Goal: Task Accomplishment & Management: Manage account settings

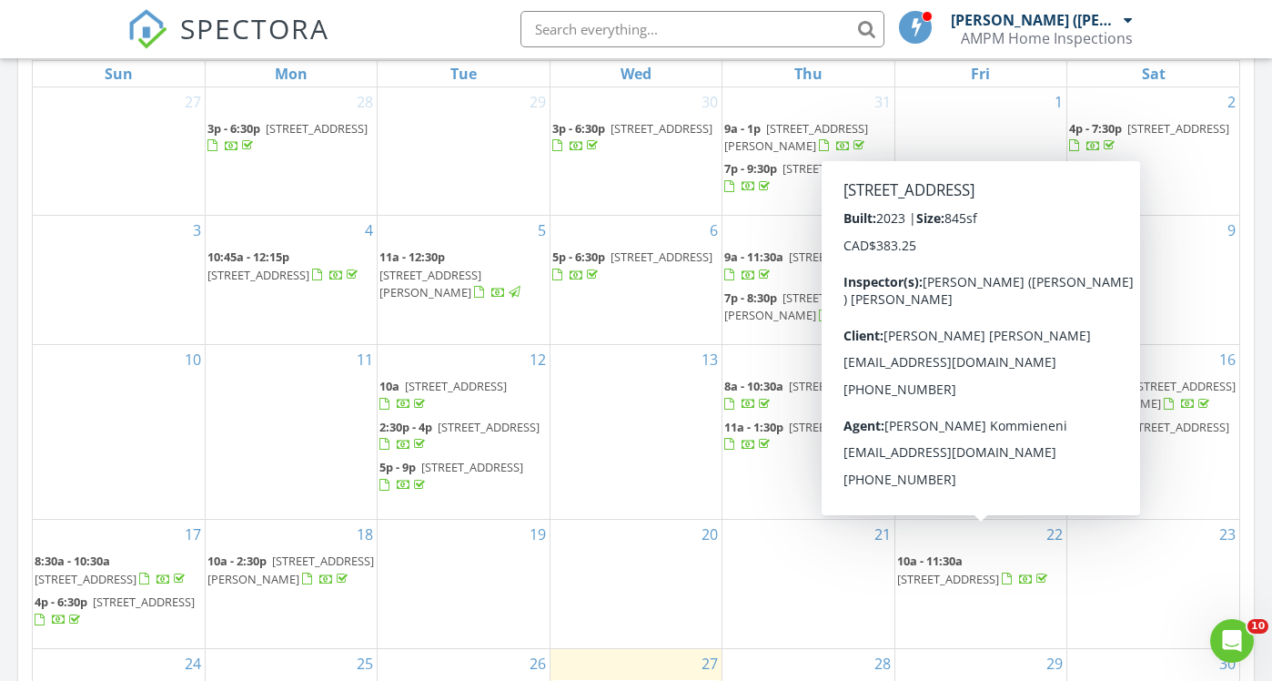
scroll to position [869, 0]
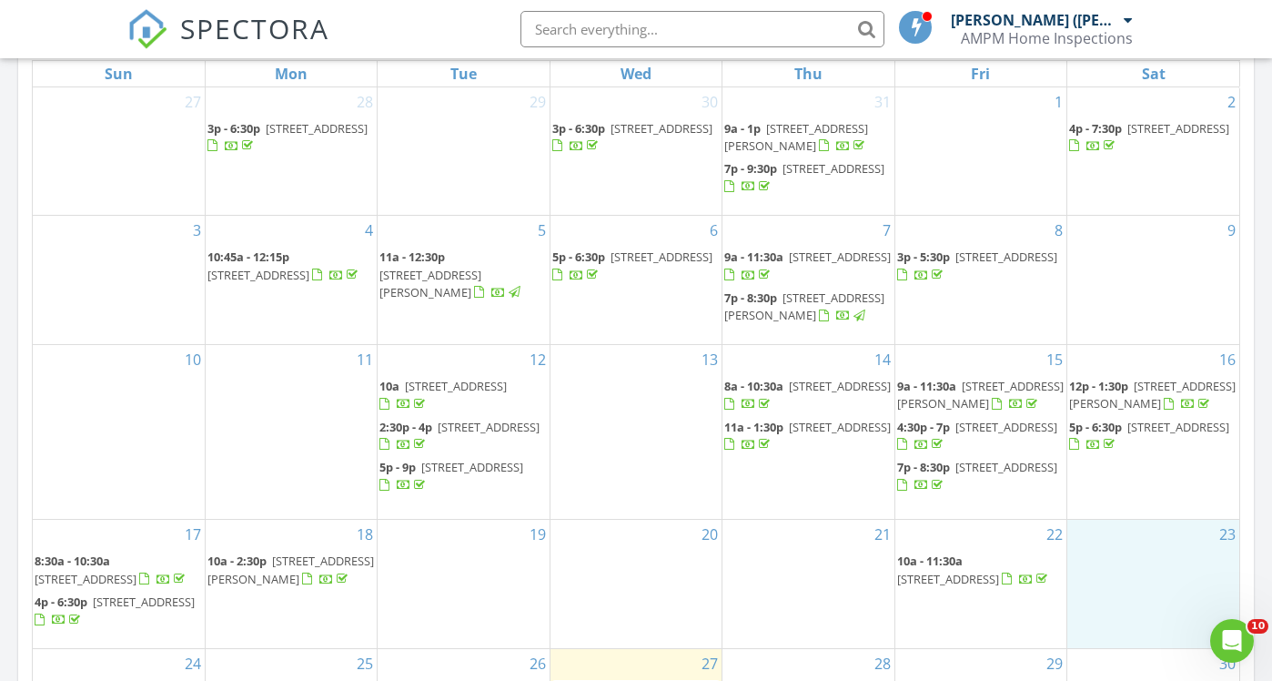
click at [1133, 617] on div "23" at bounding box center [1153, 584] width 172 height 128
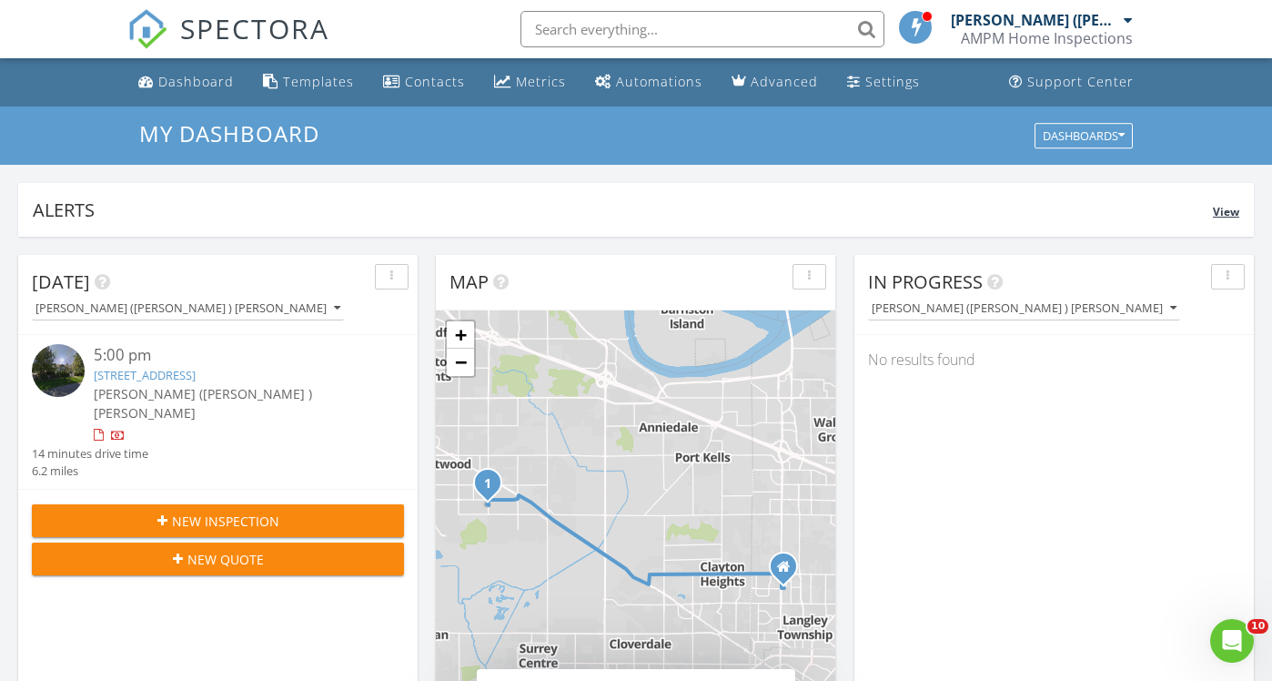
scroll to position [0, 0]
click at [319, 83] on div "Templates" at bounding box center [318, 81] width 71 height 17
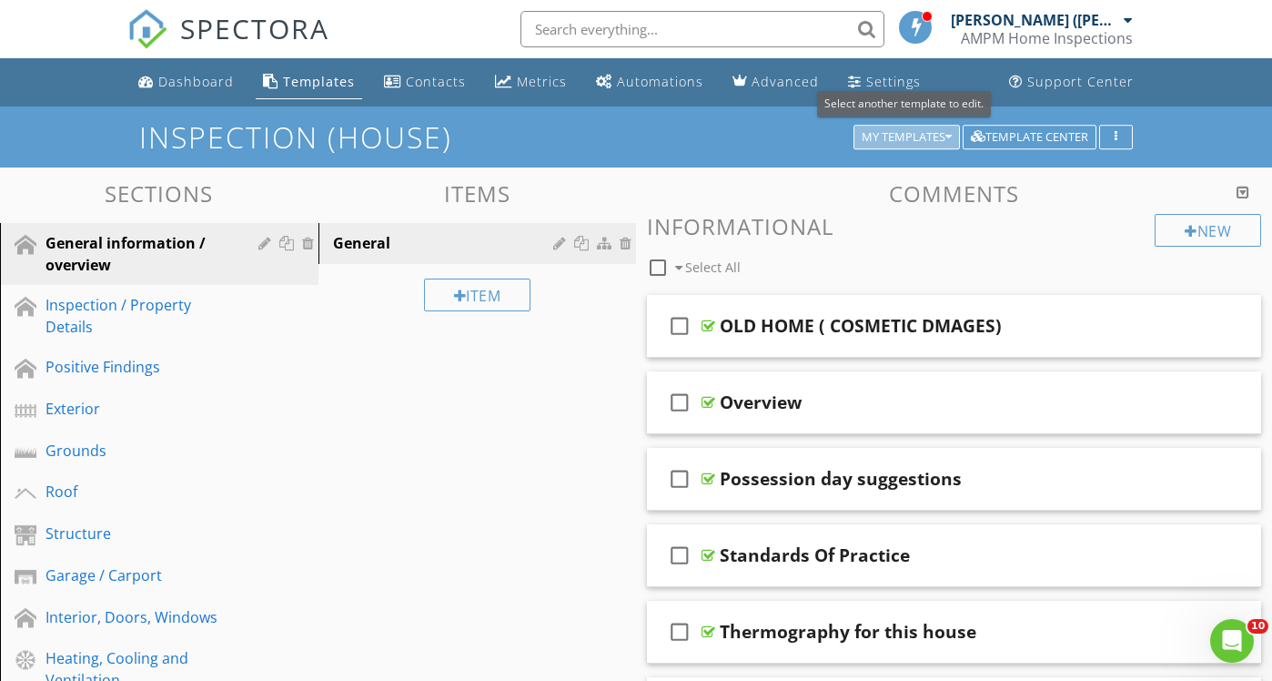
click at [923, 142] on div "My Templates" at bounding box center [907, 137] width 90 height 13
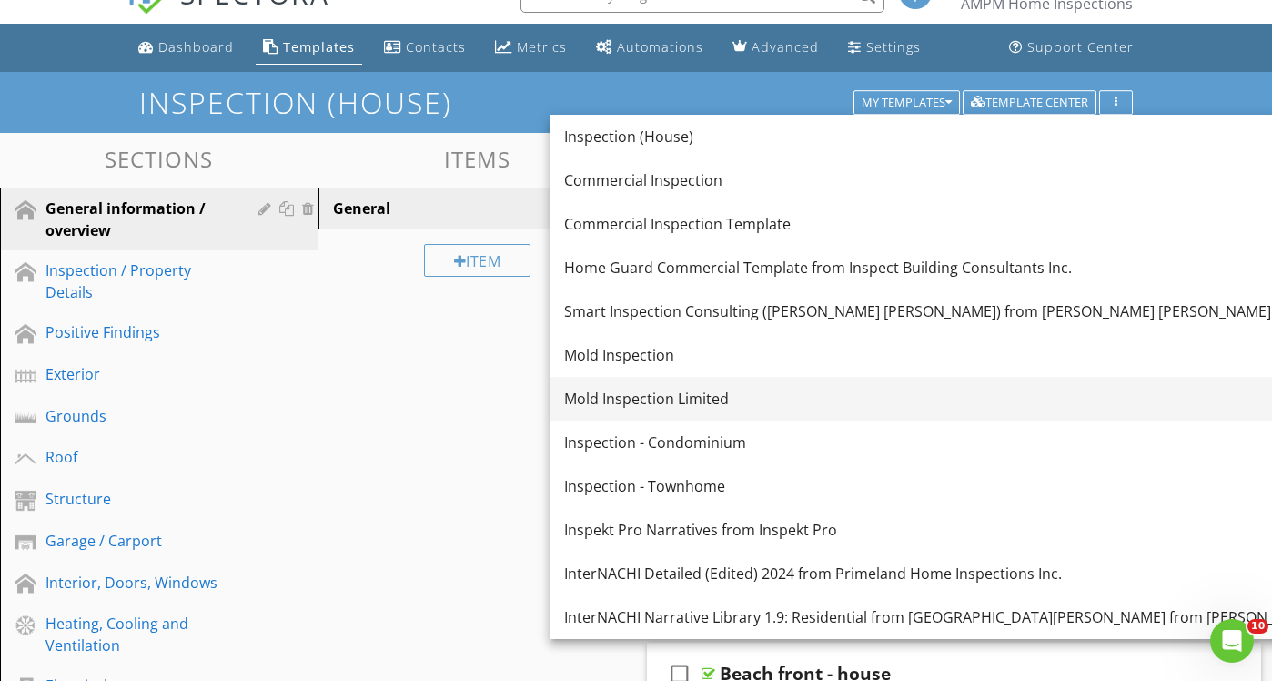
scroll to position [38, 0]
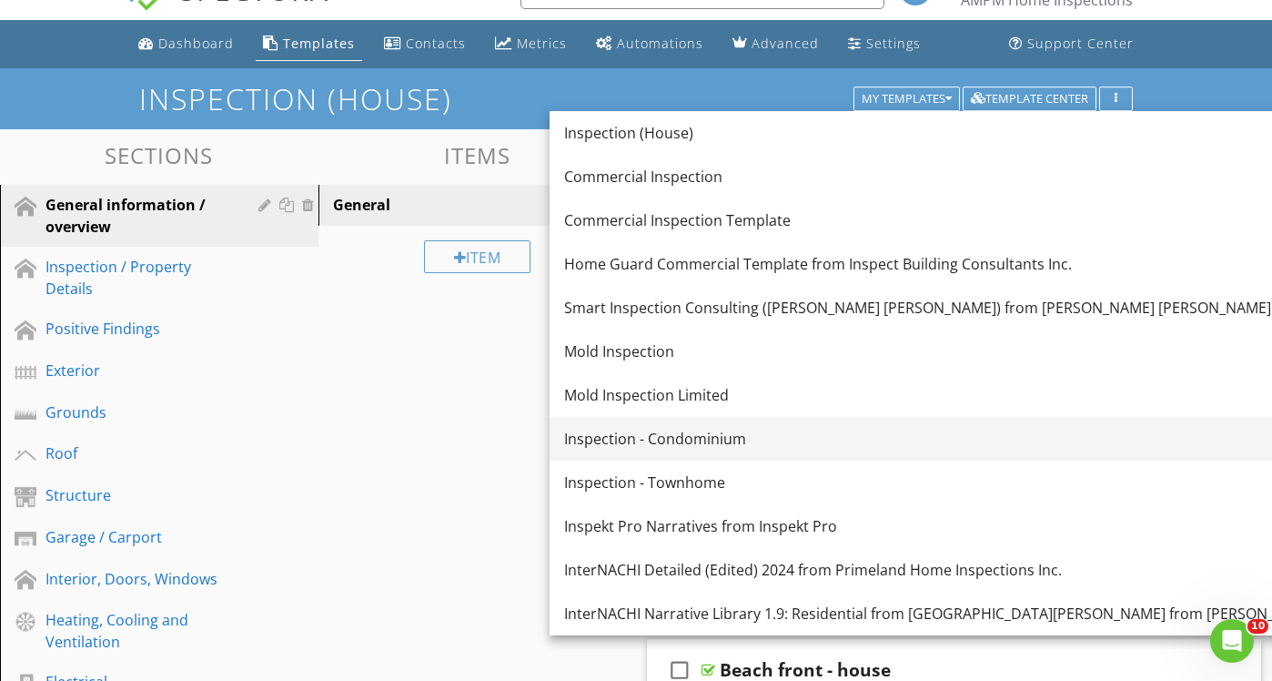
click at [693, 442] on div "Inspection - Condominium" at bounding box center [1000, 439] width 872 height 22
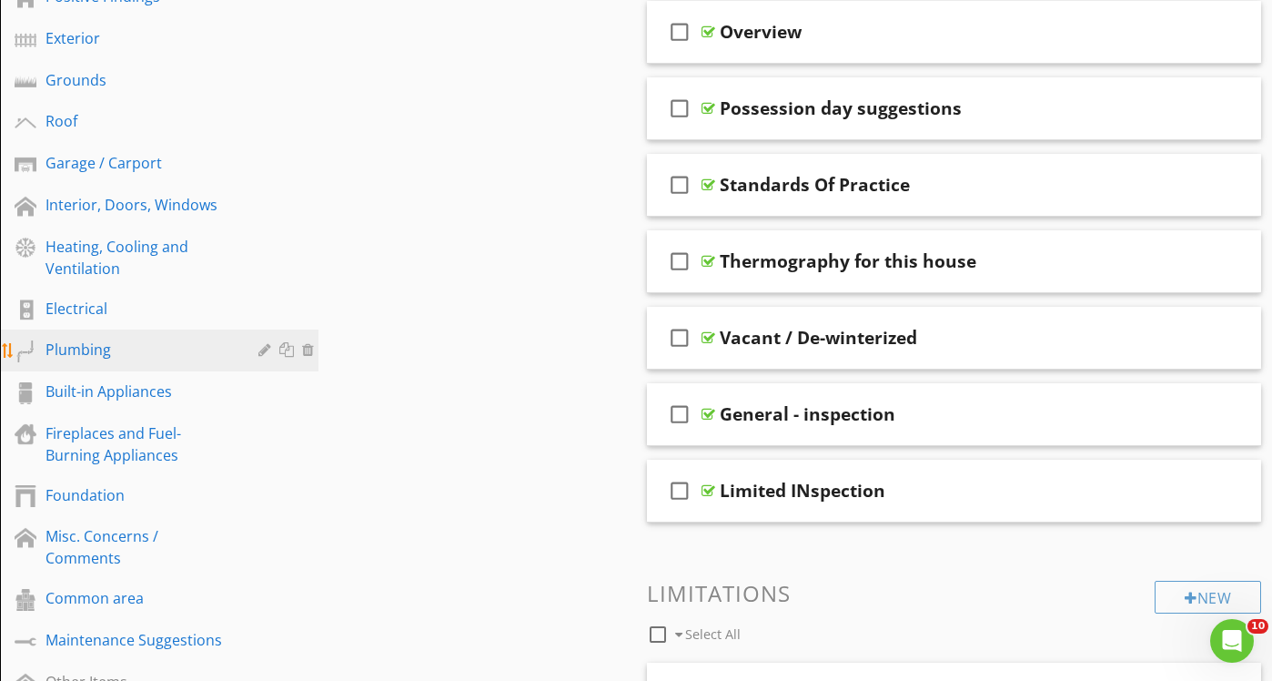
scroll to position [377, 0]
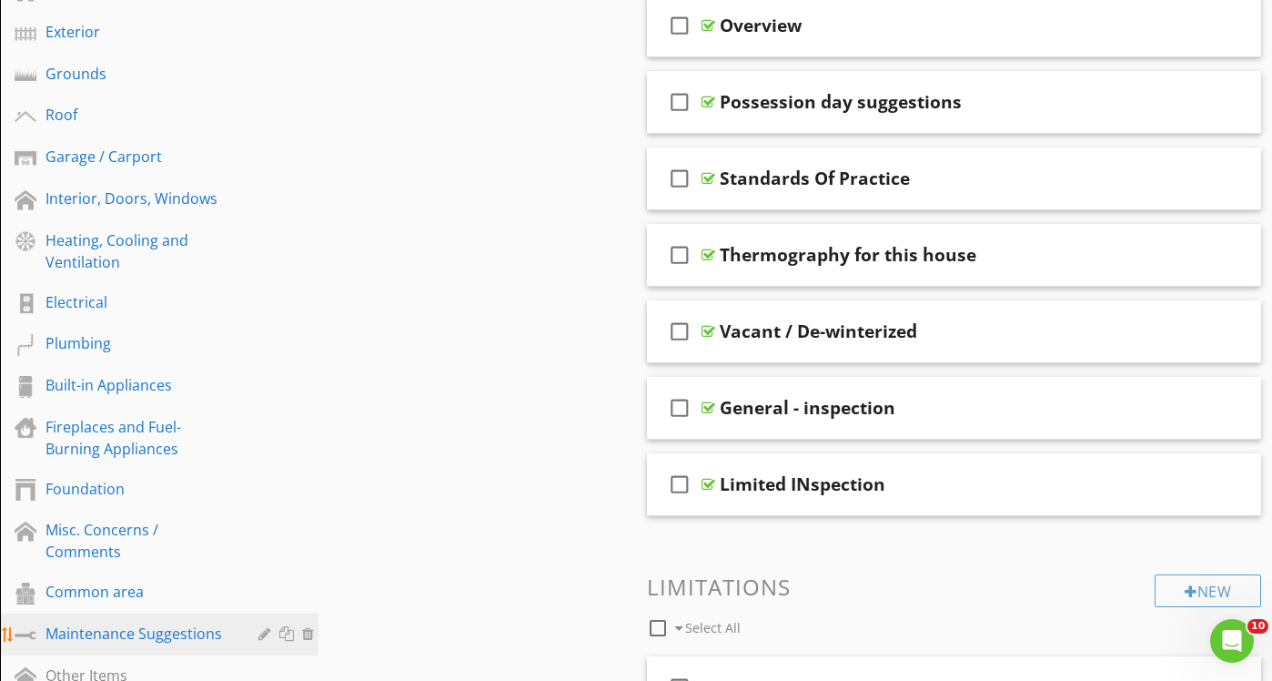
click at [203, 626] on div "Maintenance Suggestions" at bounding box center [138, 633] width 187 height 22
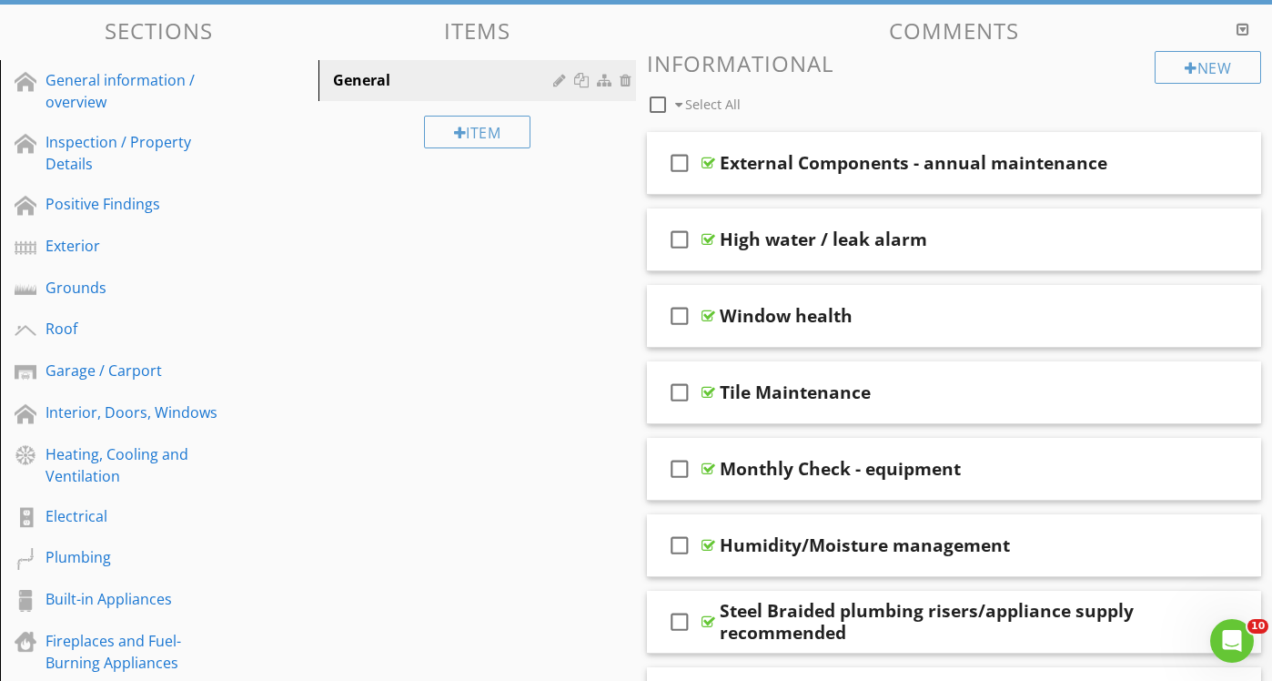
scroll to position [132, 0]
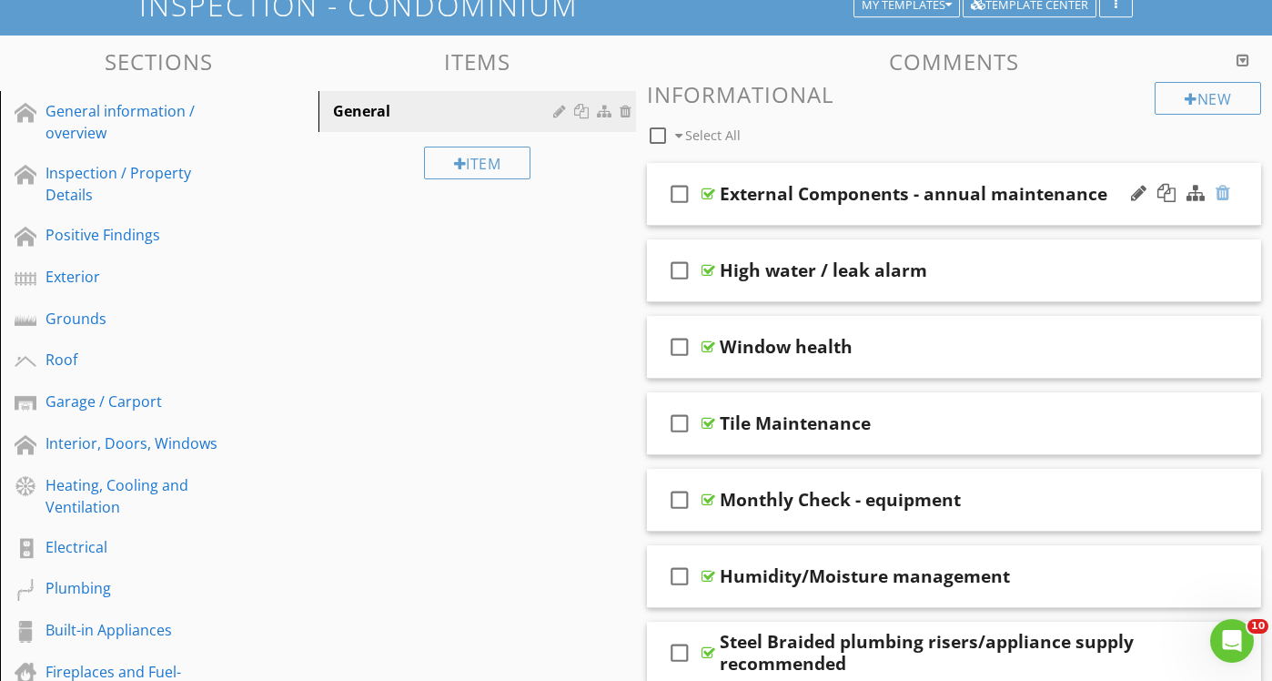
click at [1226, 195] on div at bounding box center [1223, 193] width 15 height 18
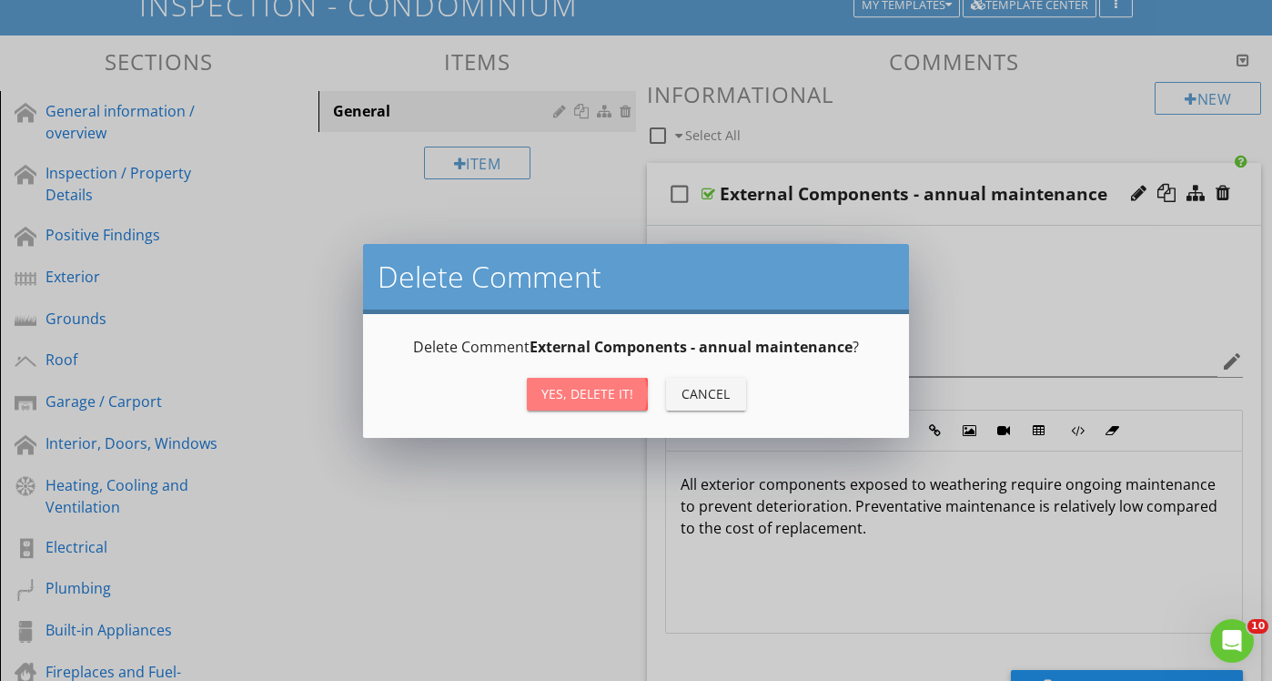
click at [571, 400] on div "Yes, Delete it!" at bounding box center [587, 393] width 92 height 19
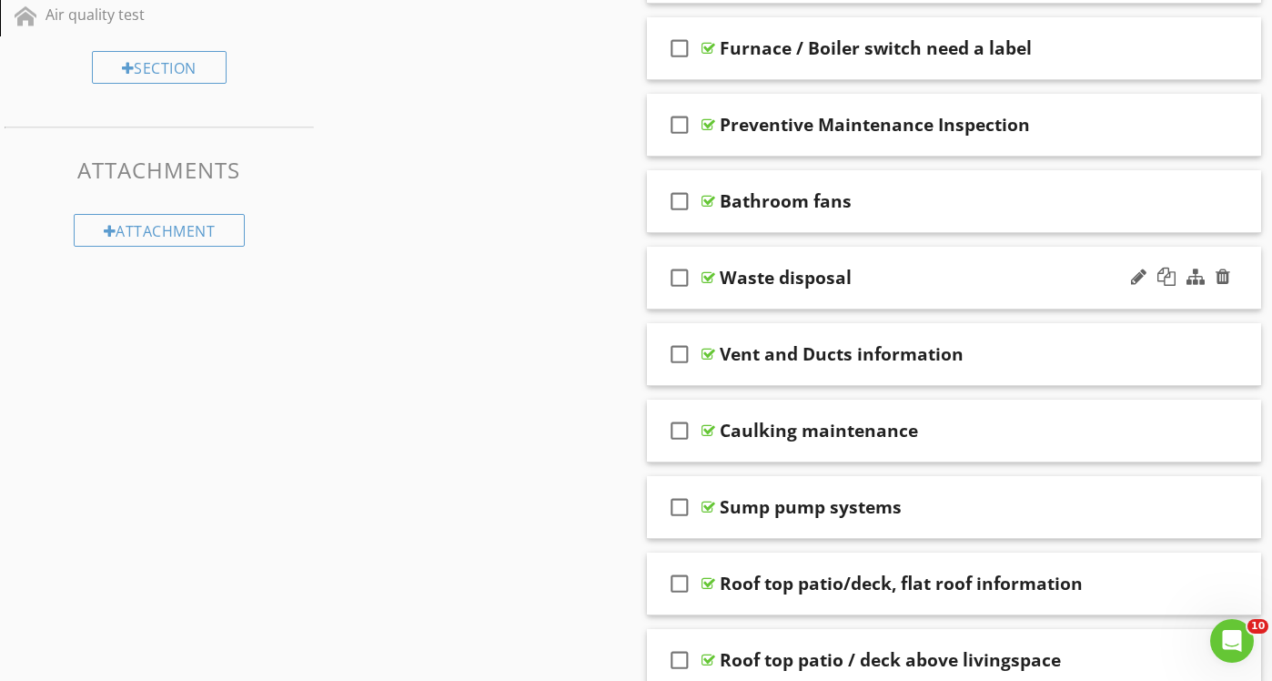
scroll to position [1388, 0]
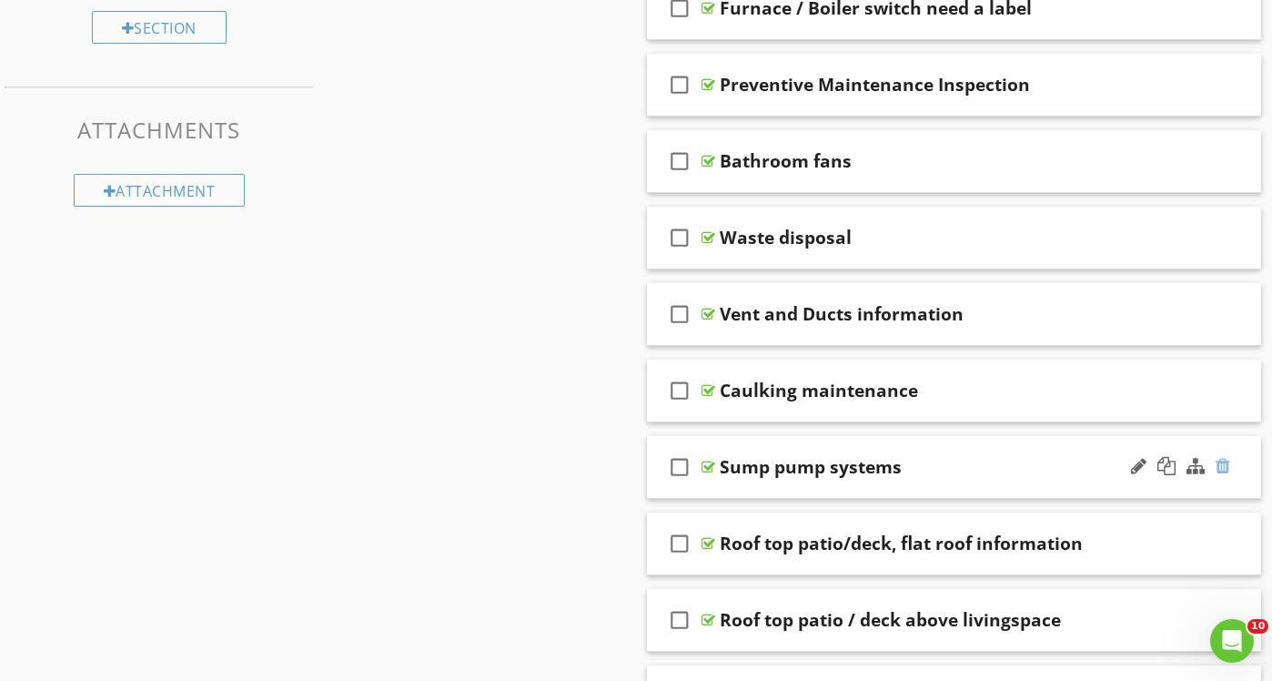
click at [1220, 465] on div at bounding box center [1223, 466] width 15 height 18
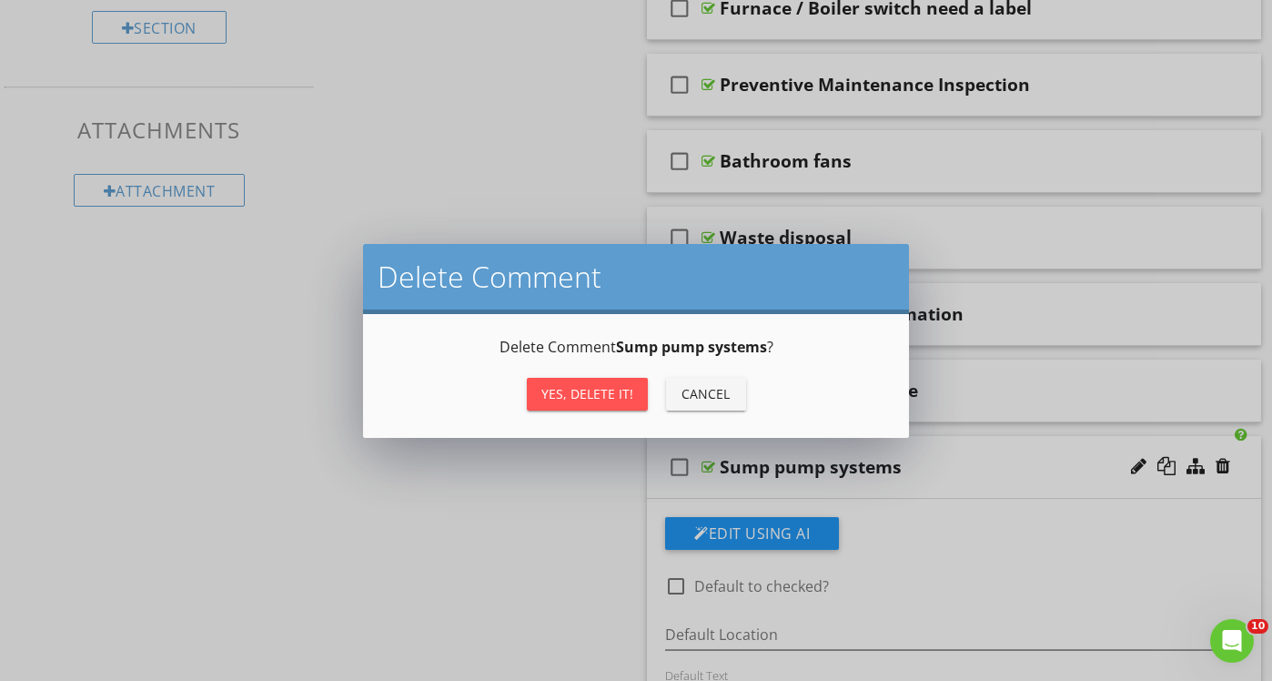
click at [565, 396] on div "Yes, Delete it!" at bounding box center [587, 393] width 92 height 19
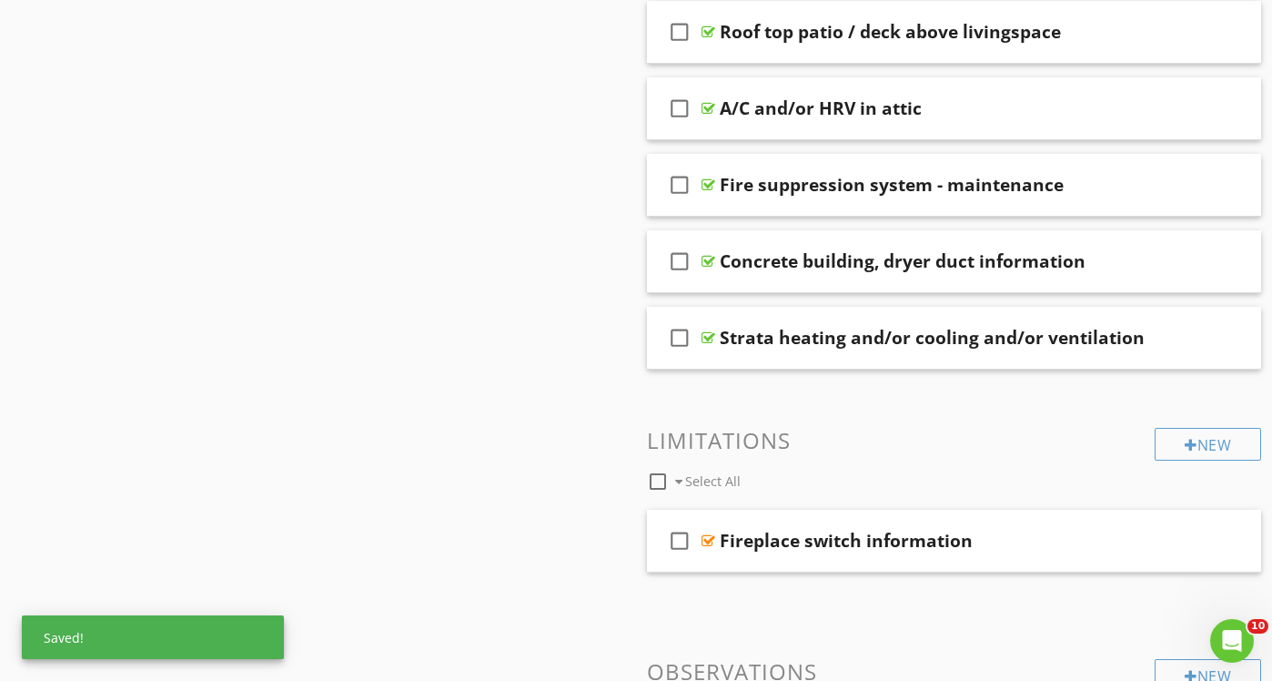
scroll to position [1826, 0]
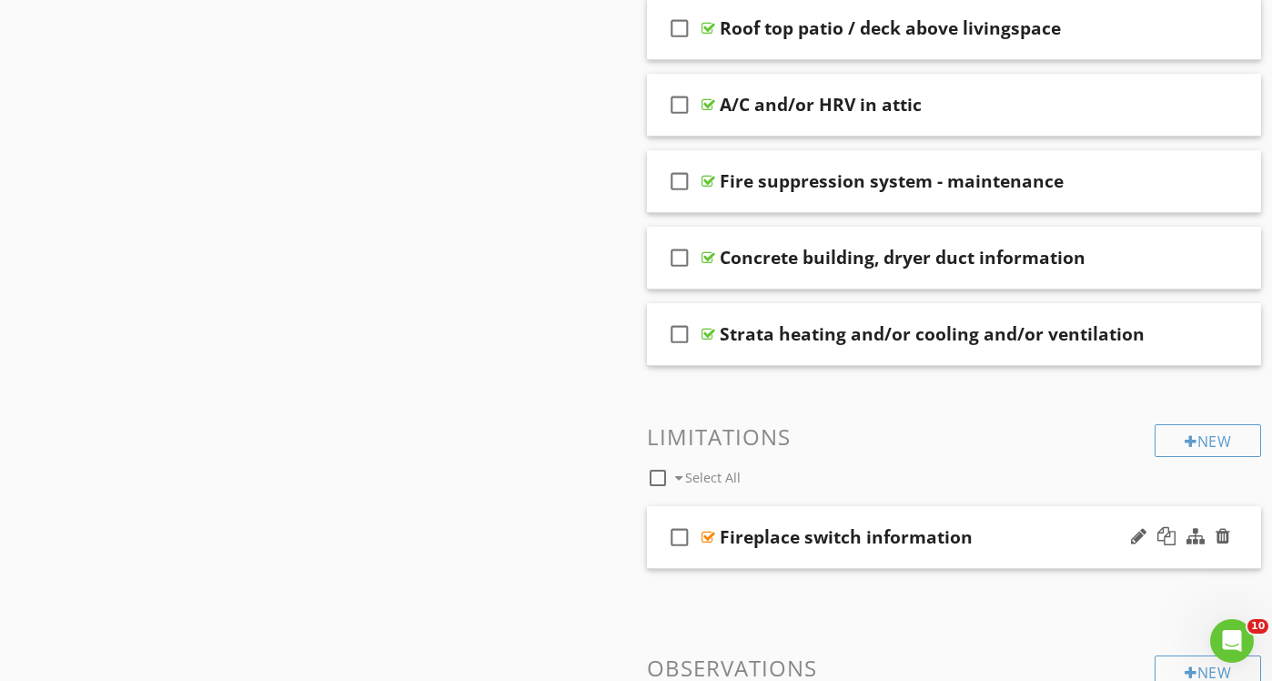
click at [1035, 530] on div "Fireplace switch information" at bounding box center [936, 537] width 433 height 22
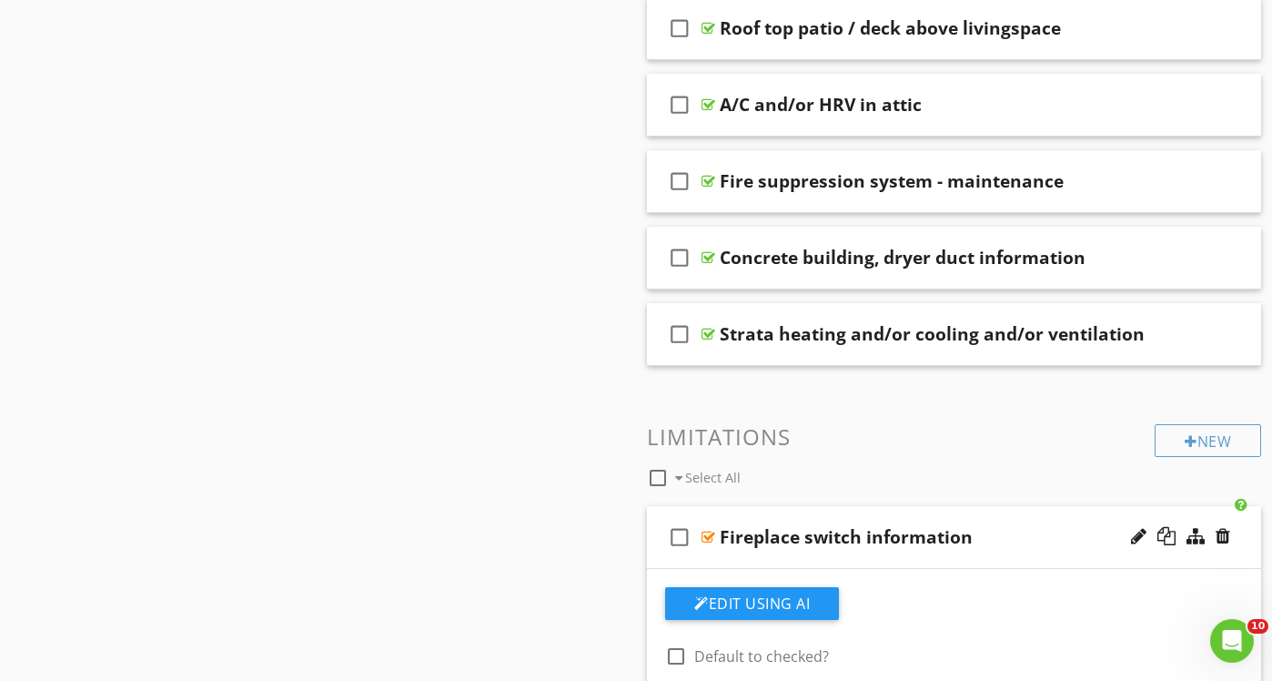
click at [1035, 530] on div "Fireplace switch information" at bounding box center [936, 537] width 433 height 22
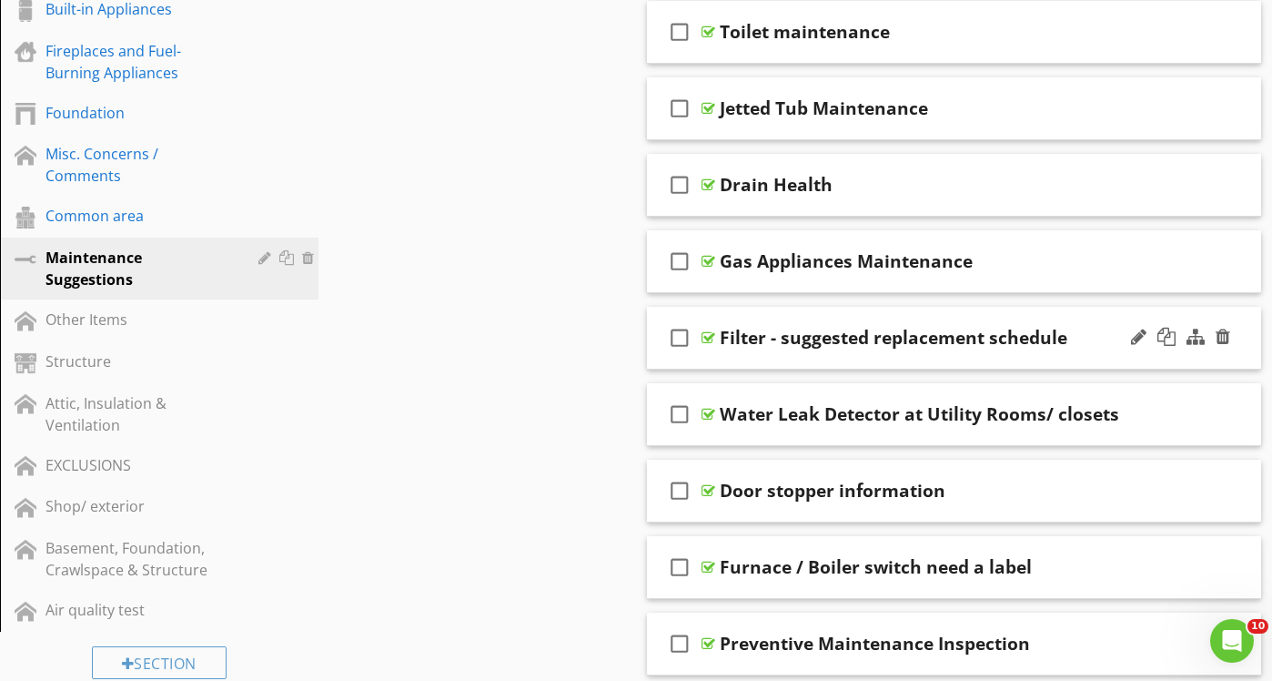
scroll to position [754, 0]
drag, startPoint x: 1102, startPoint y: 338, endPoint x: 1106, endPoint y: 350, distance: 12.7
click at [1106, 350] on div "check_box_outline_blank Filter - suggested replacement schedule" at bounding box center [954, 336] width 614 height 63
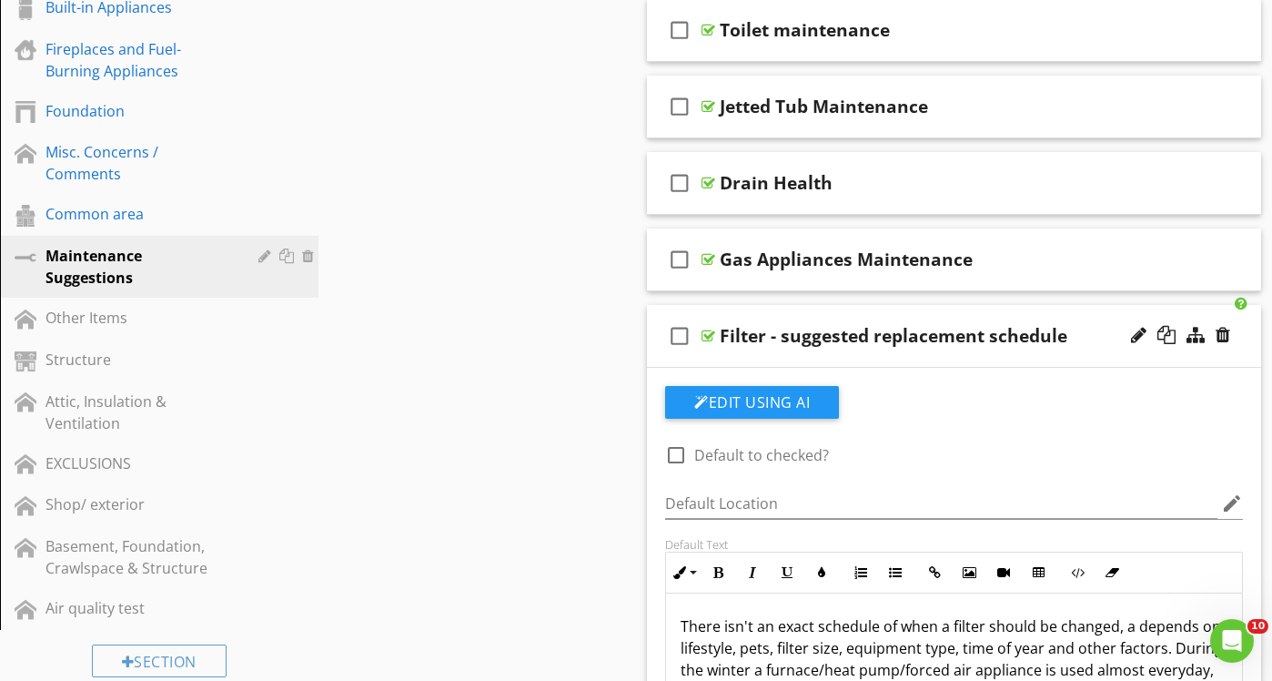
click at [1106, 350] on div "check_box_outline_blank Filter - suggested replacement schedule" at bounding box center [954, 336] width 614 height 63
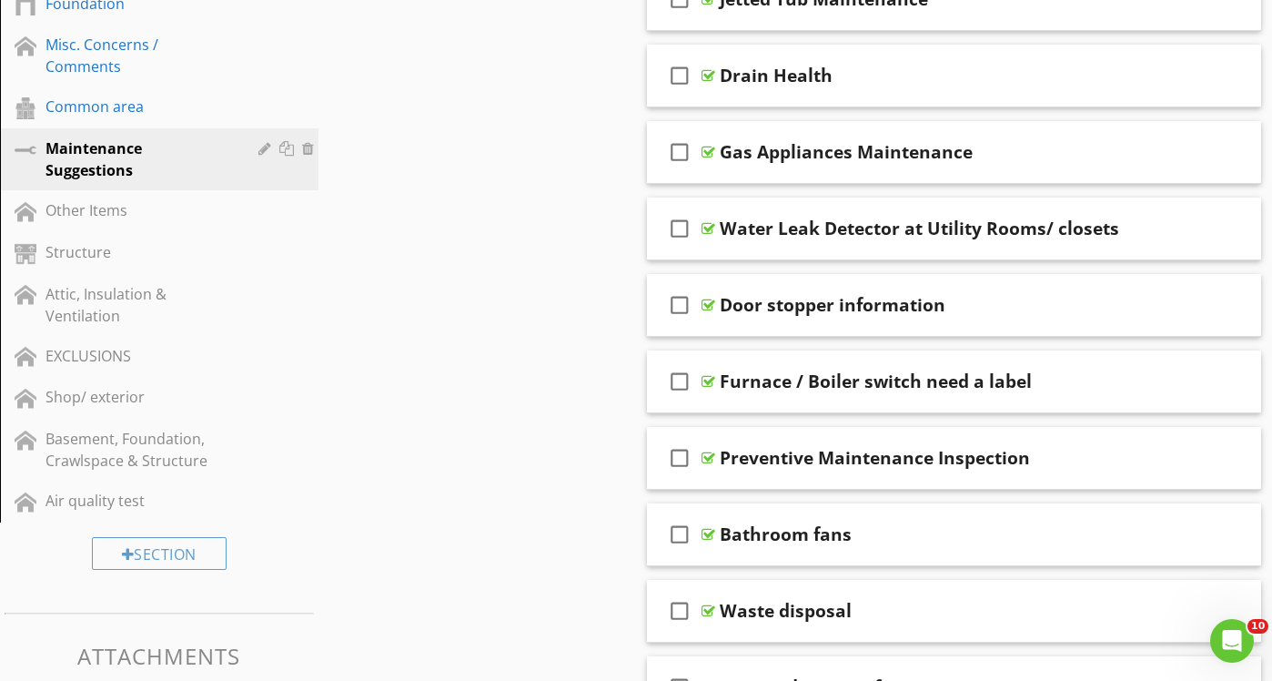
scroll to position [856, 0]
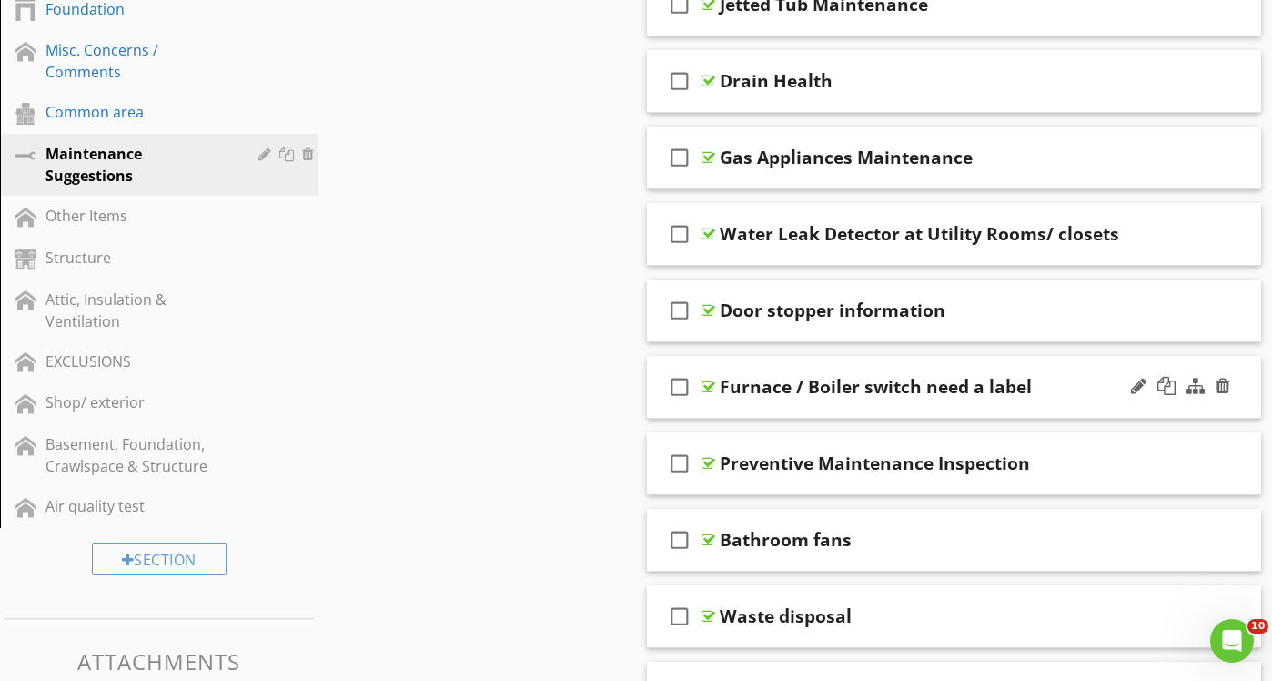
click at [1077, 392] on div "Furnace / Boiler switch need a label" at bounding box center [936, 387] width 433 height 22
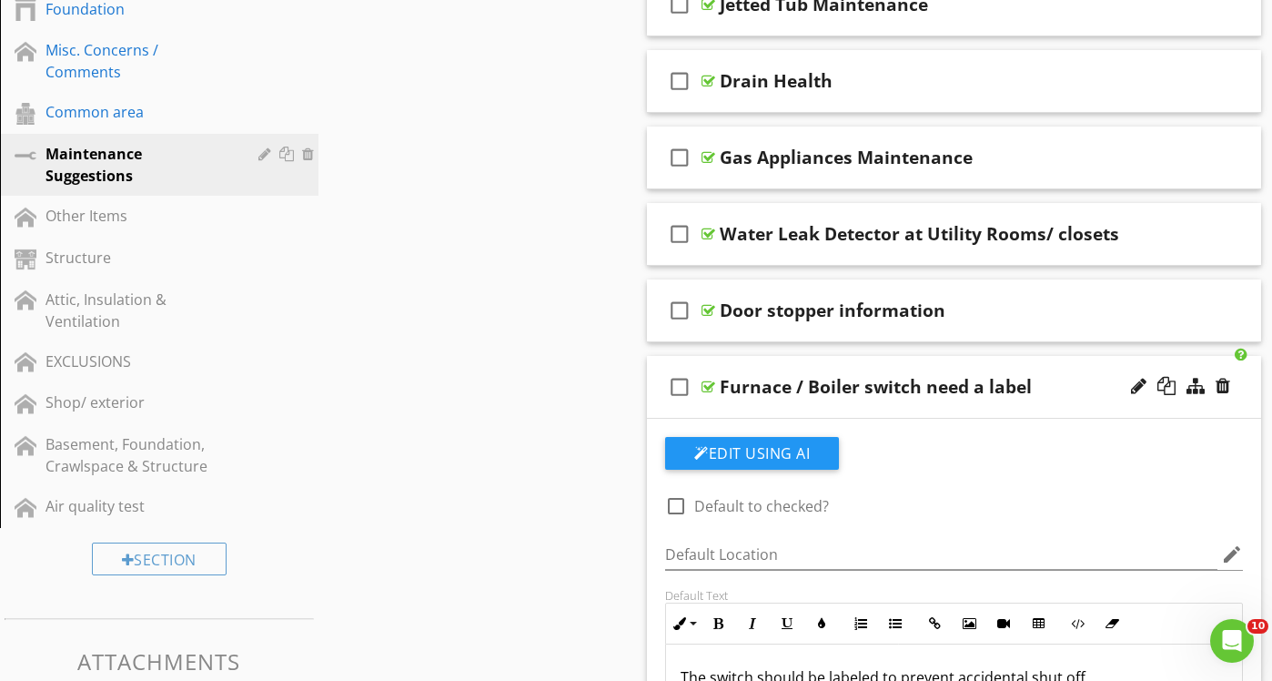
click at [1077, 392] on div "Furnace / Boiler switch need a label" at bounding box center [936, 387] width 433 height 22
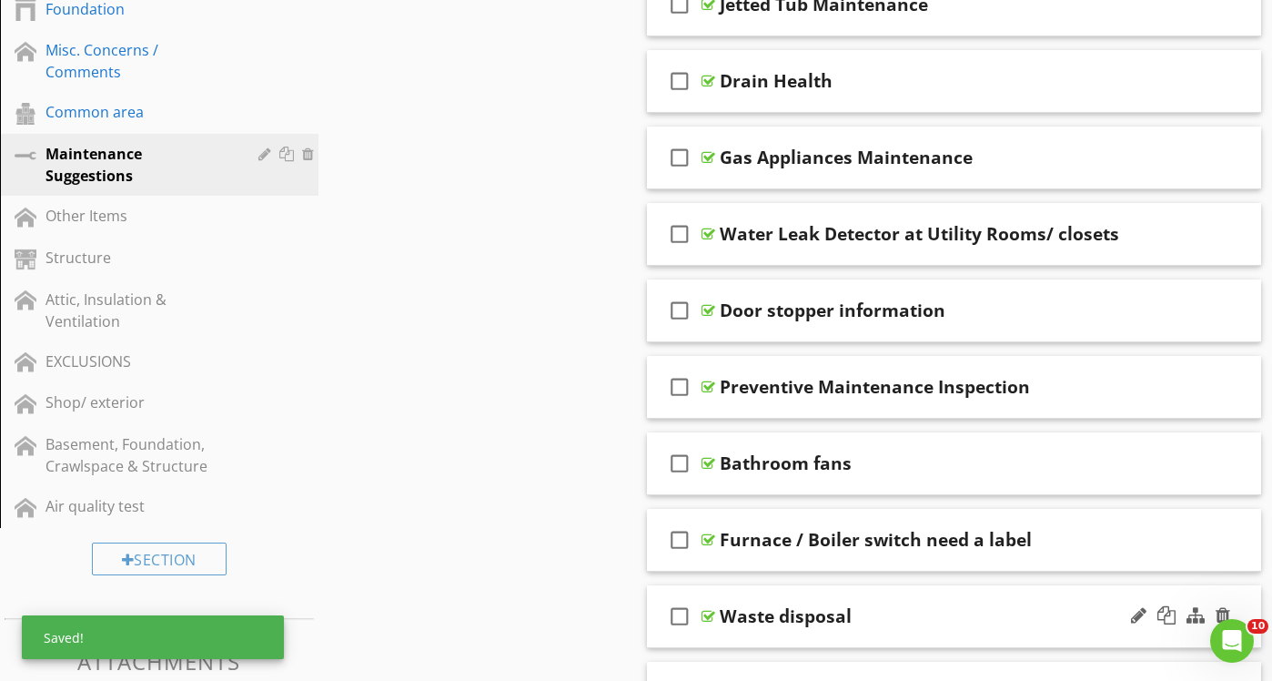
drag, startPoint x: 1076, startPoint y: 652, endPoint x: 1075, endPoint y: 606, distance: 46.4
click at [1075, 650] on span "check_box_outline_blank High water / leak alarm check_box_outline_blank Window …" at bounding box center [954, 426] width 614 height 1974
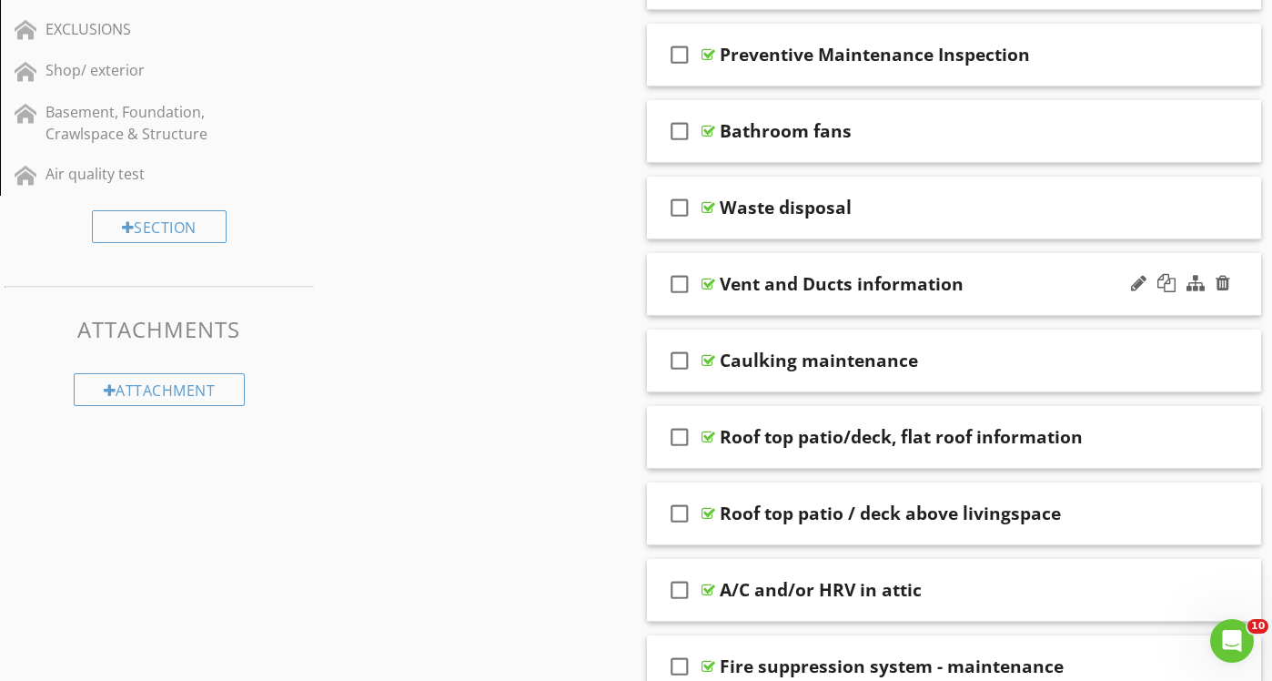
scroll to position [1187, 0]
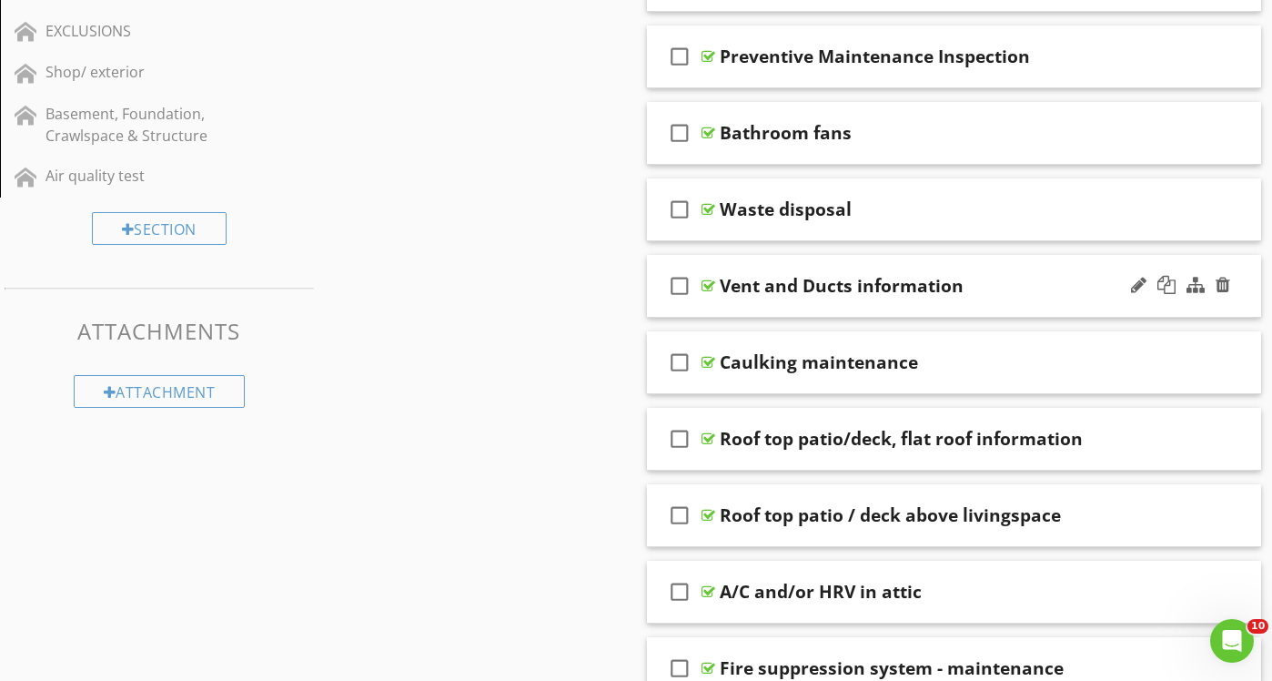
click at [1009, 283] on div "Vent and Ducts information" at bounding box center [936, 286] width 433 height 22
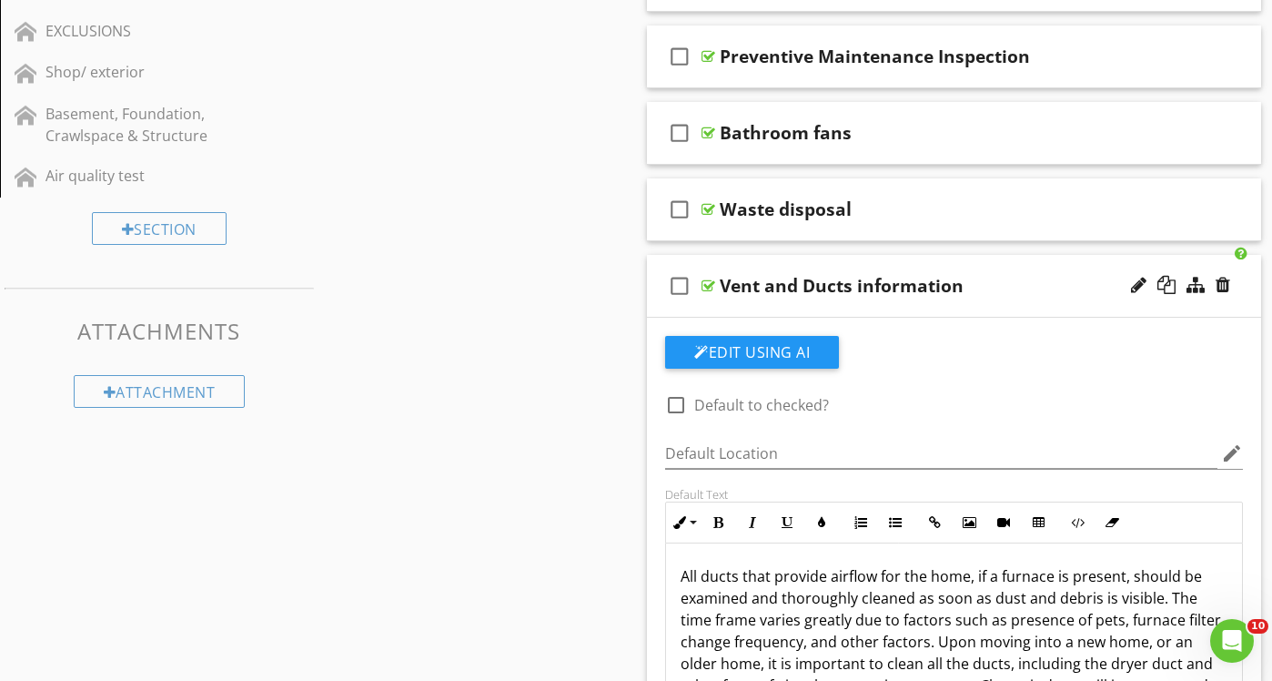
click at [1059, 283] on div "Vent and Ducts information" at bounding box center [936, 286] width 433 height 22
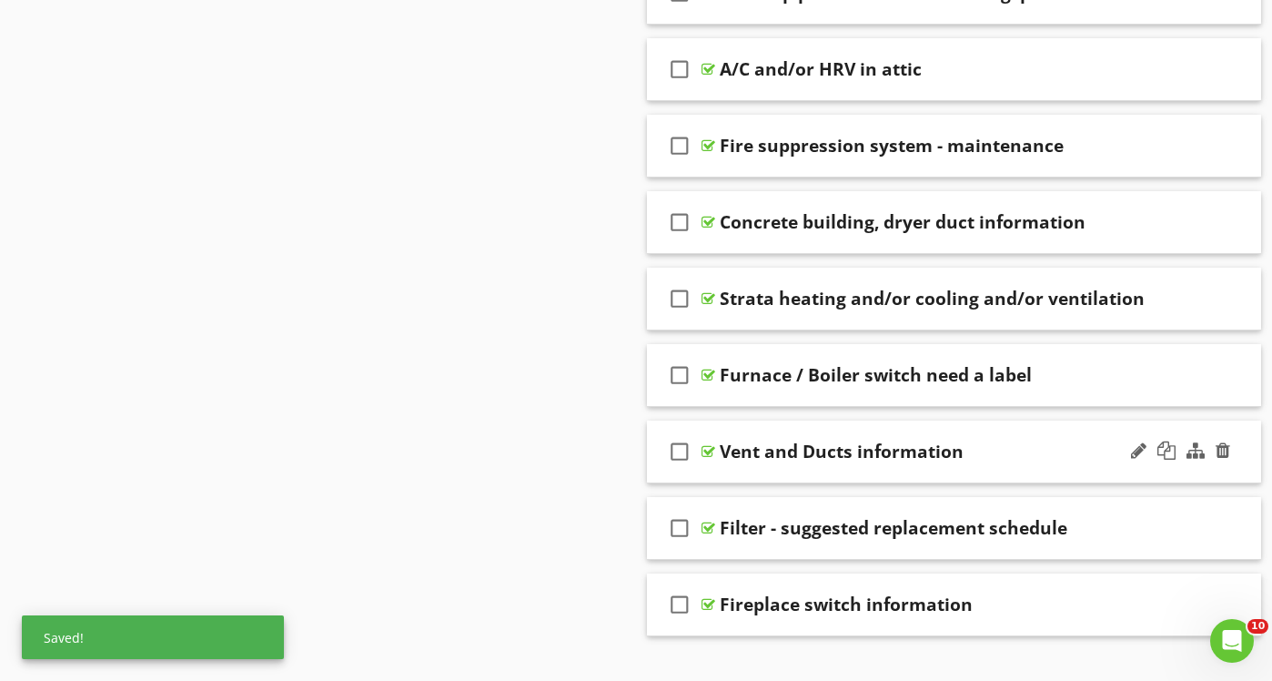
scroll to position [1614, 0]
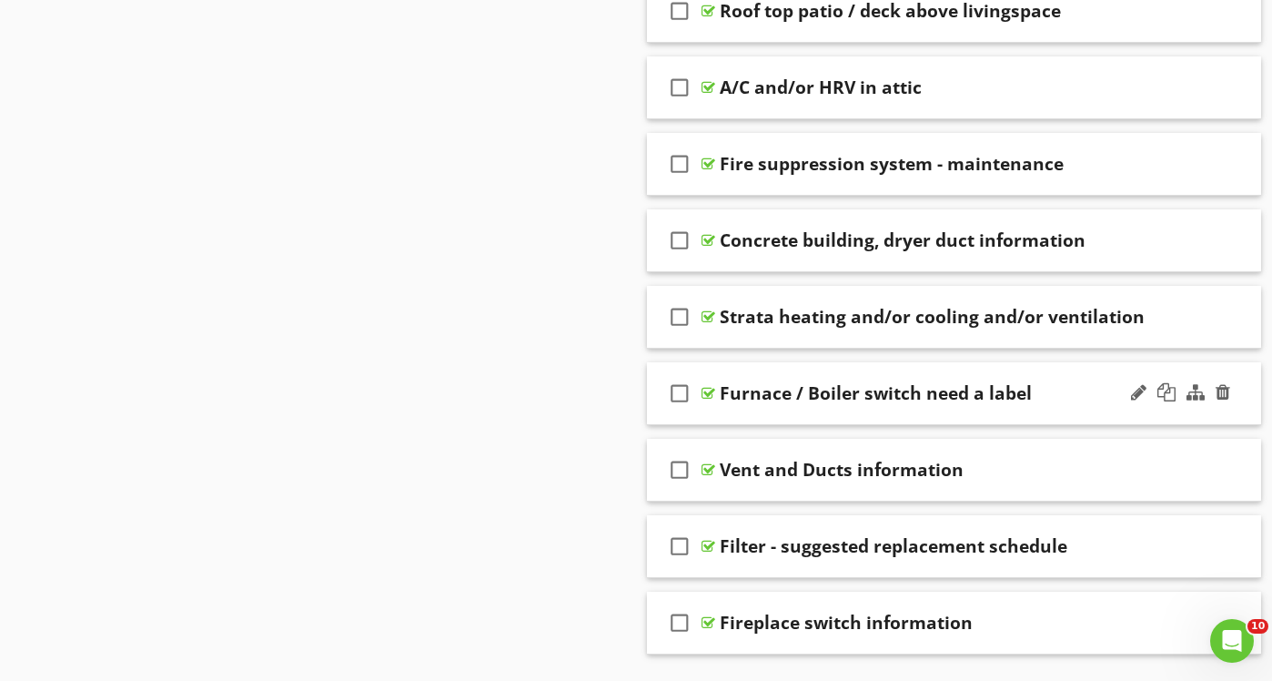
click at [1057, 392] on div "Furnace / Boiler switch need a label" at bounding box center [936, 393] width 433 height 22
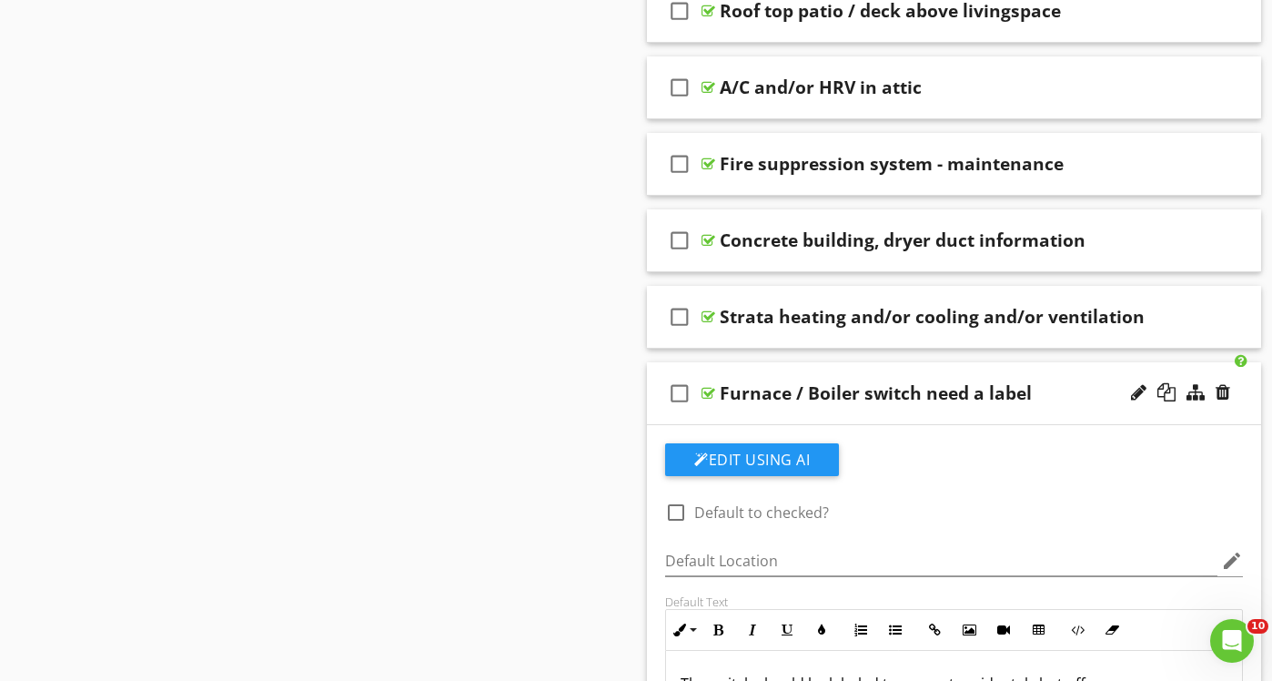
click at [1057, 392] on div "Furnace / Boiler switch need a label" at bounding box center [936, 393] width 433 height 22
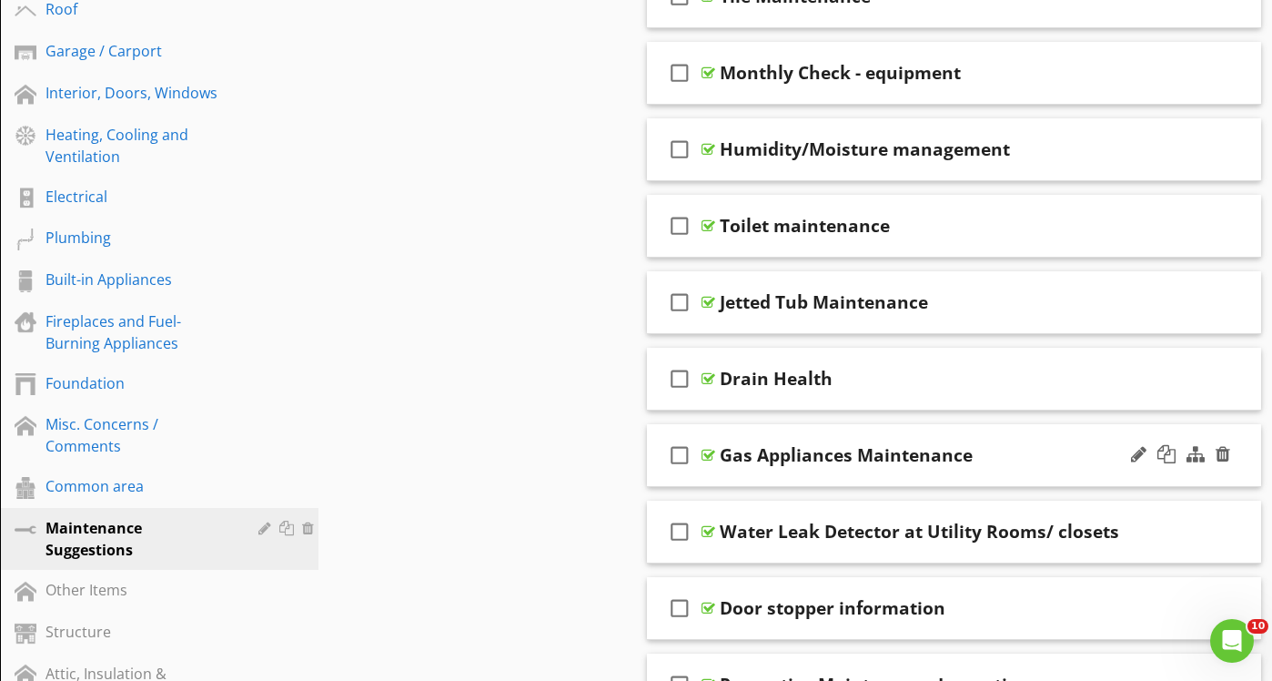
scroll to position [504, 0]
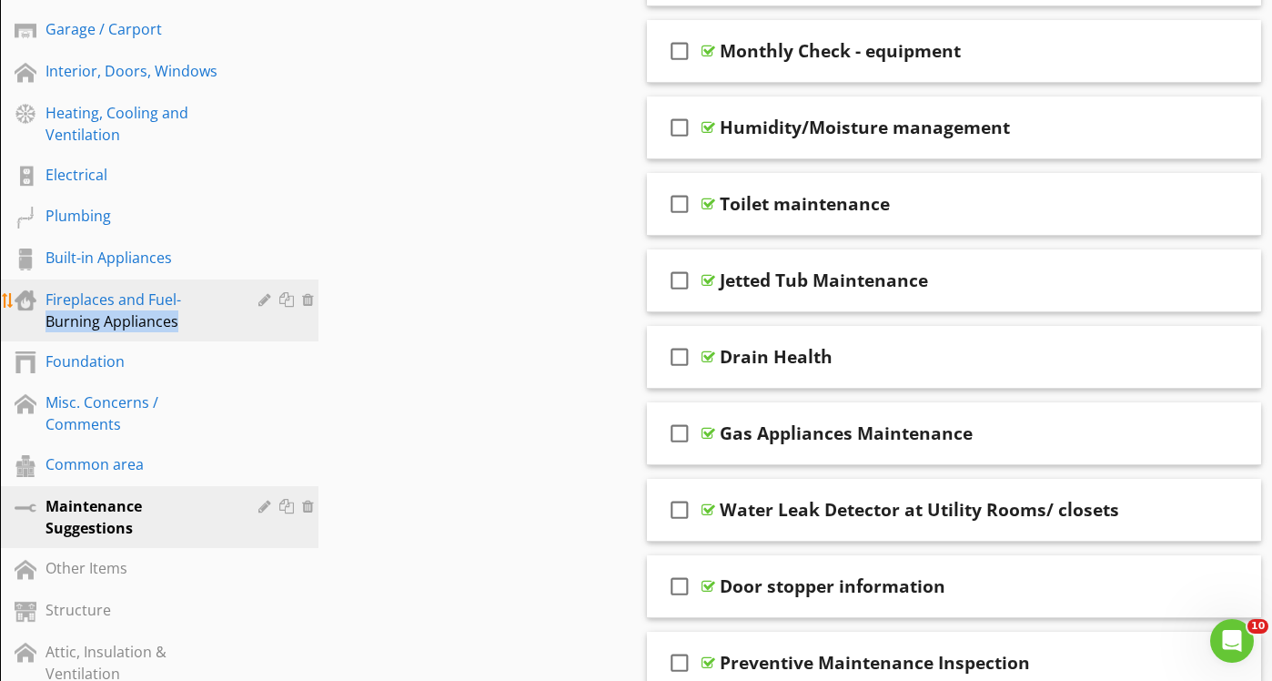
click at [214, 310] on div "Fireplaces and Fuel-Burning Appliances" at bounding box center [138, 310] width 187 height 44
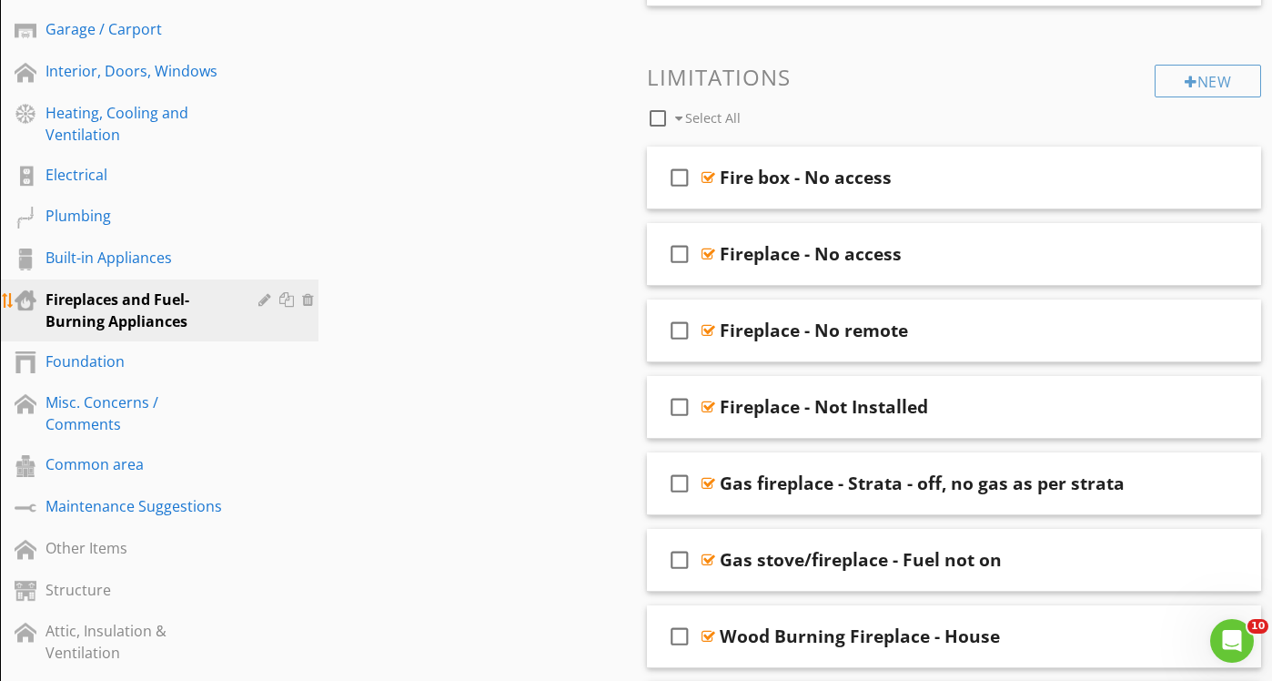
click at [225, 318] on div "Fireplaces and Fuel-Burning Appliances" at bounding box center [138, 310] width 187 height 44
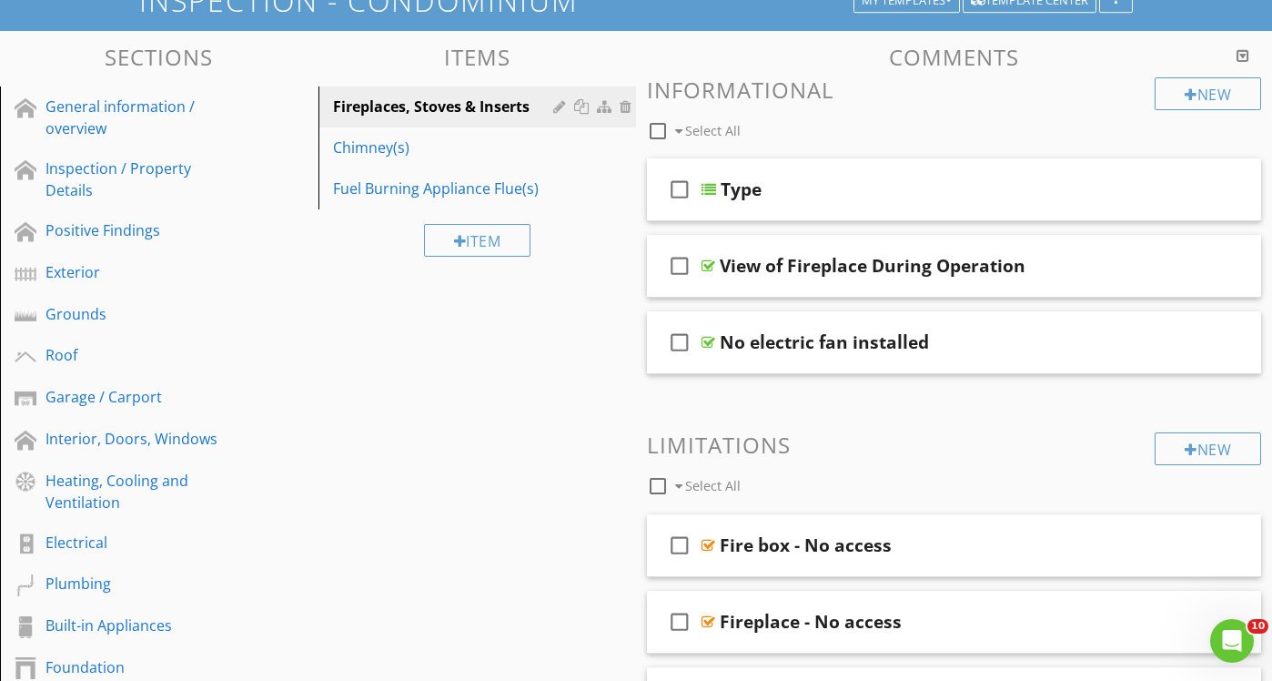
scroll to position [135, 0]
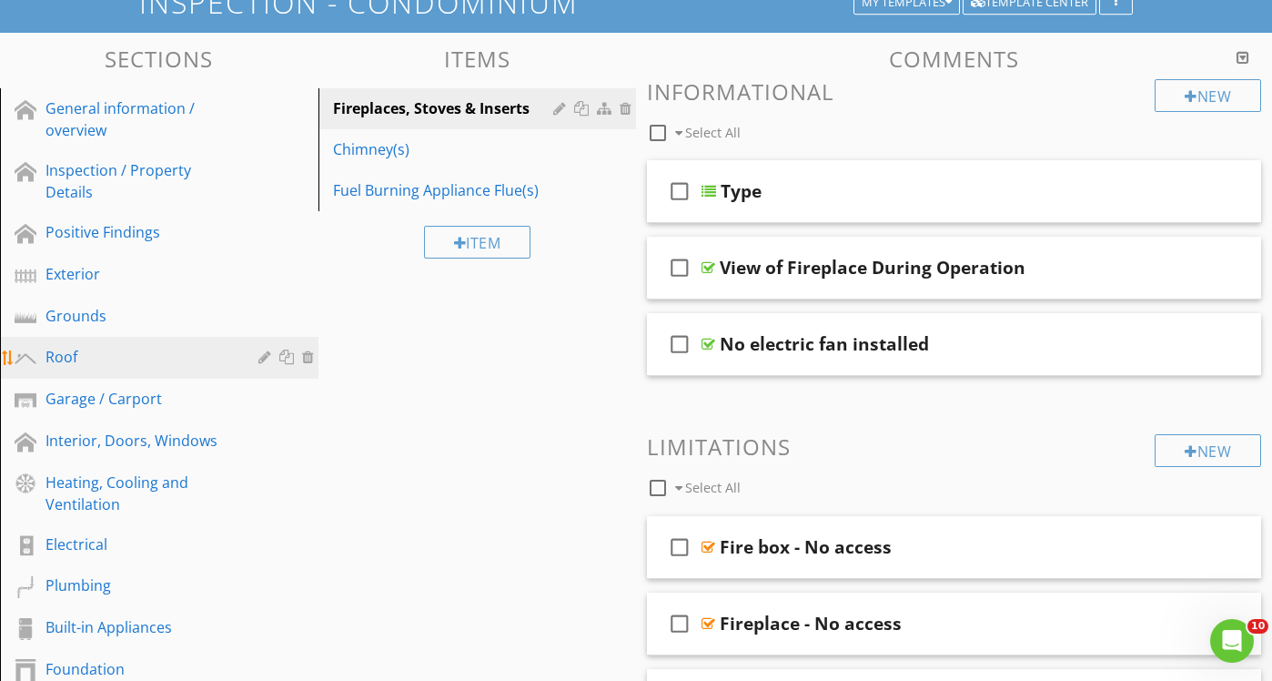
click at [177, 362] on div "Roof" at bounding box center [138, 357] width 187 height 22
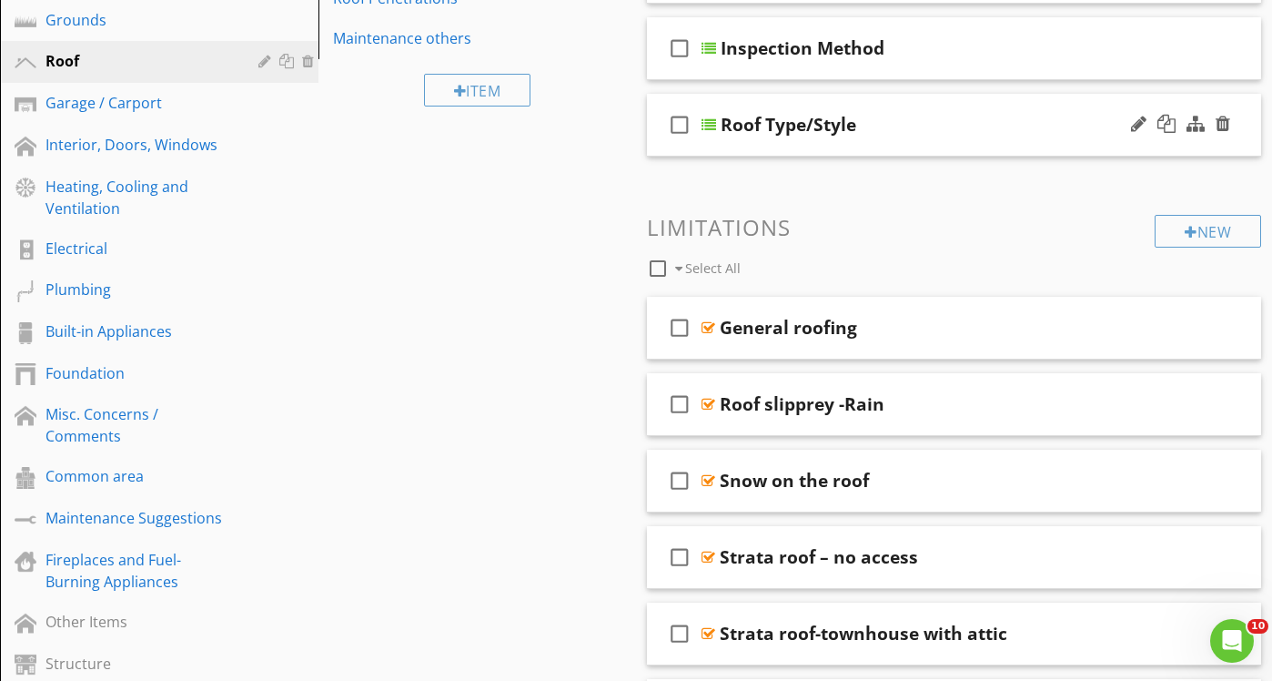
scroll to position [432, 0]
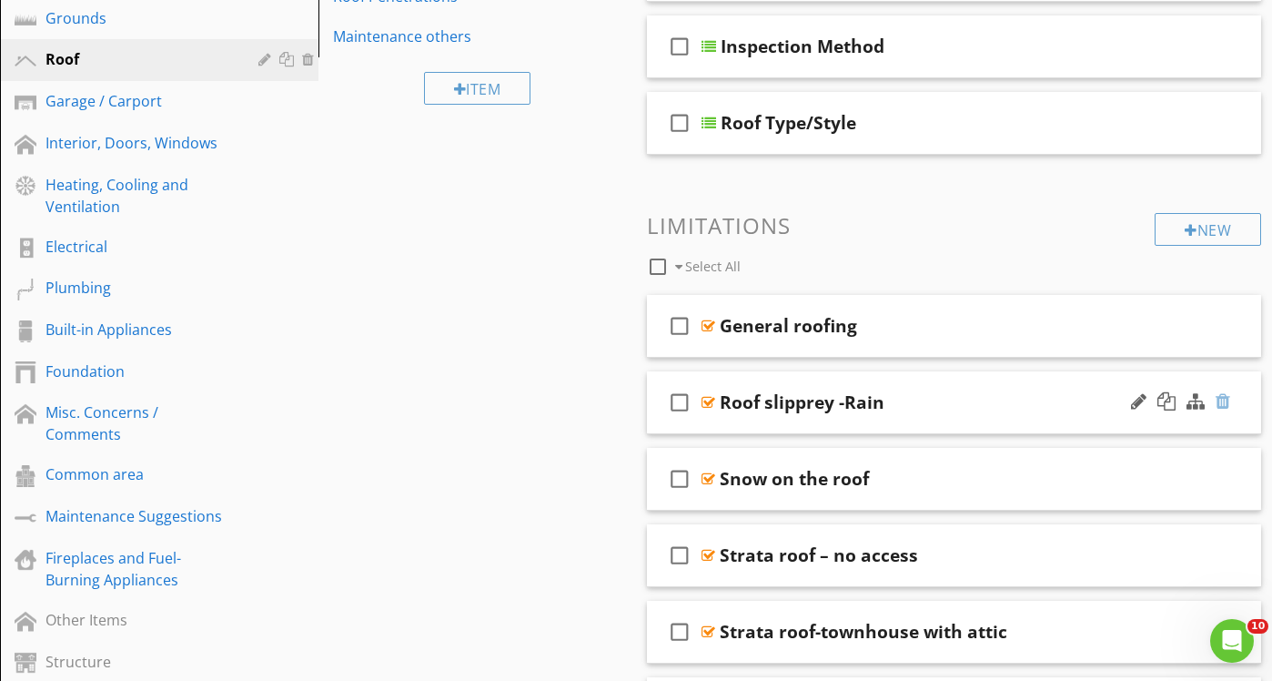
click at [1223, 400] on div at bounding box center [1223, 401] width 15 height 18
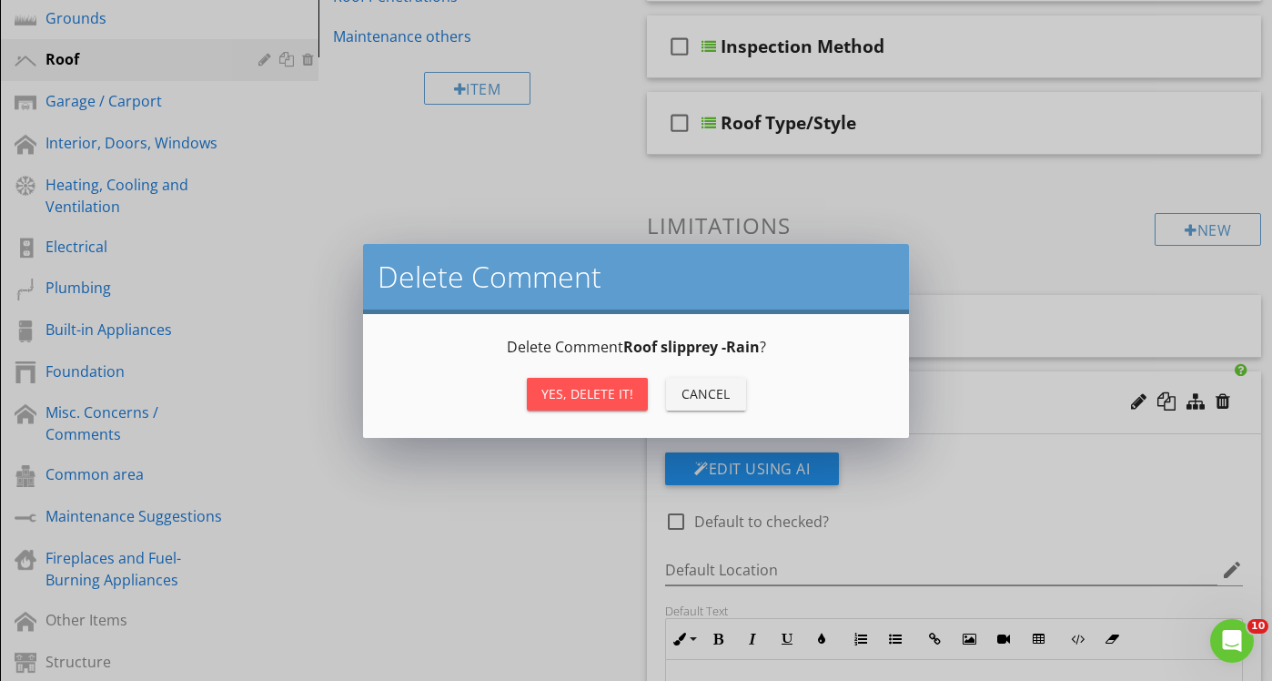
click at [592, 389] on div "Yes, Delete it!" at bounding box center [587, 393] width 92 height 19
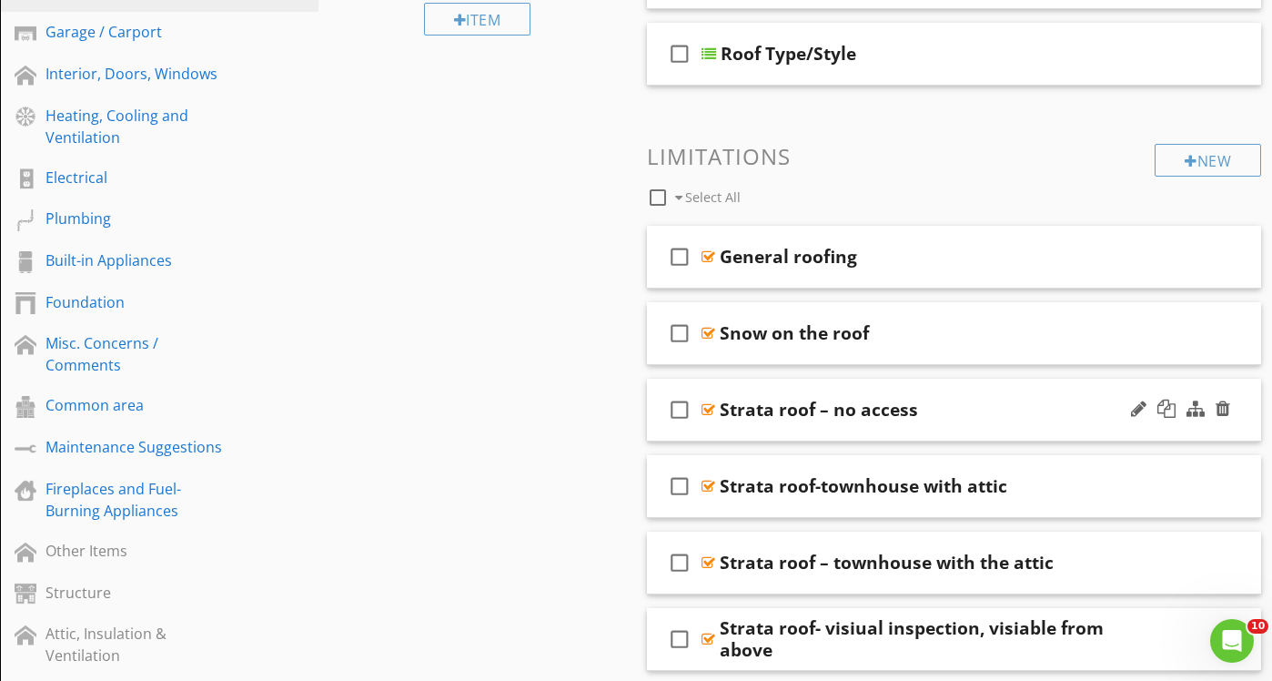
scroll to position [506, 0]
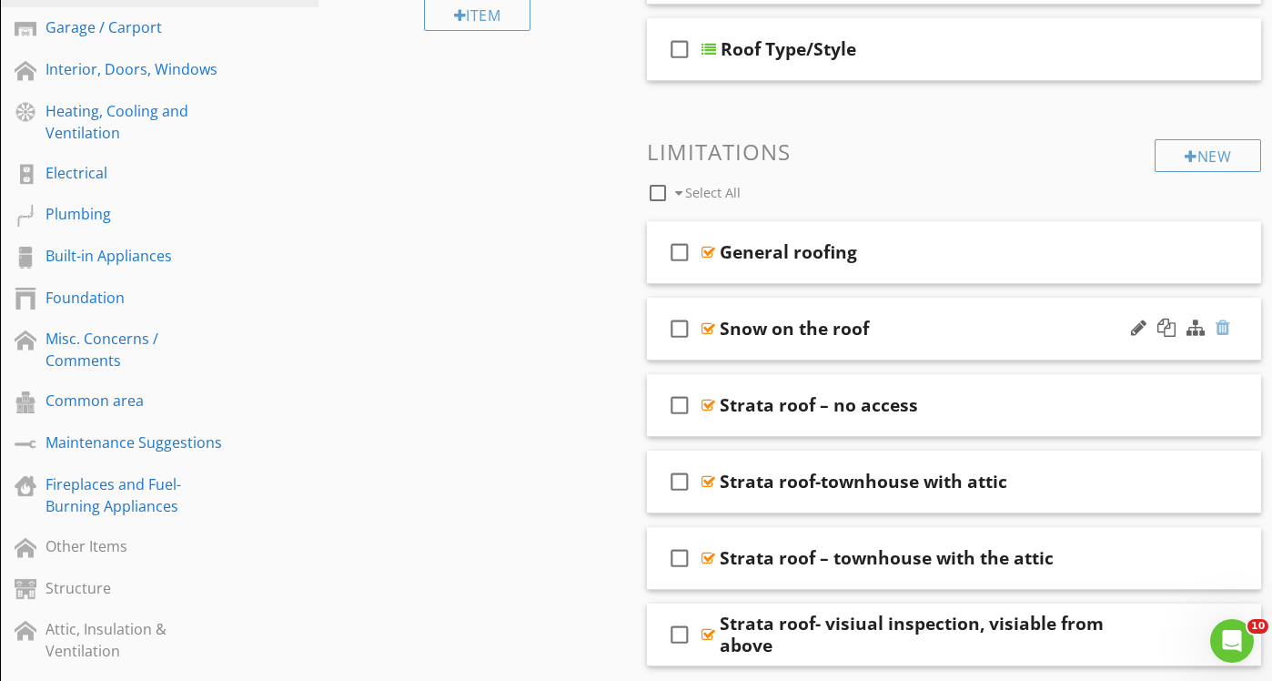
click at [1225, 326] on div at bounding box center [1223, 327] width 15 height 18
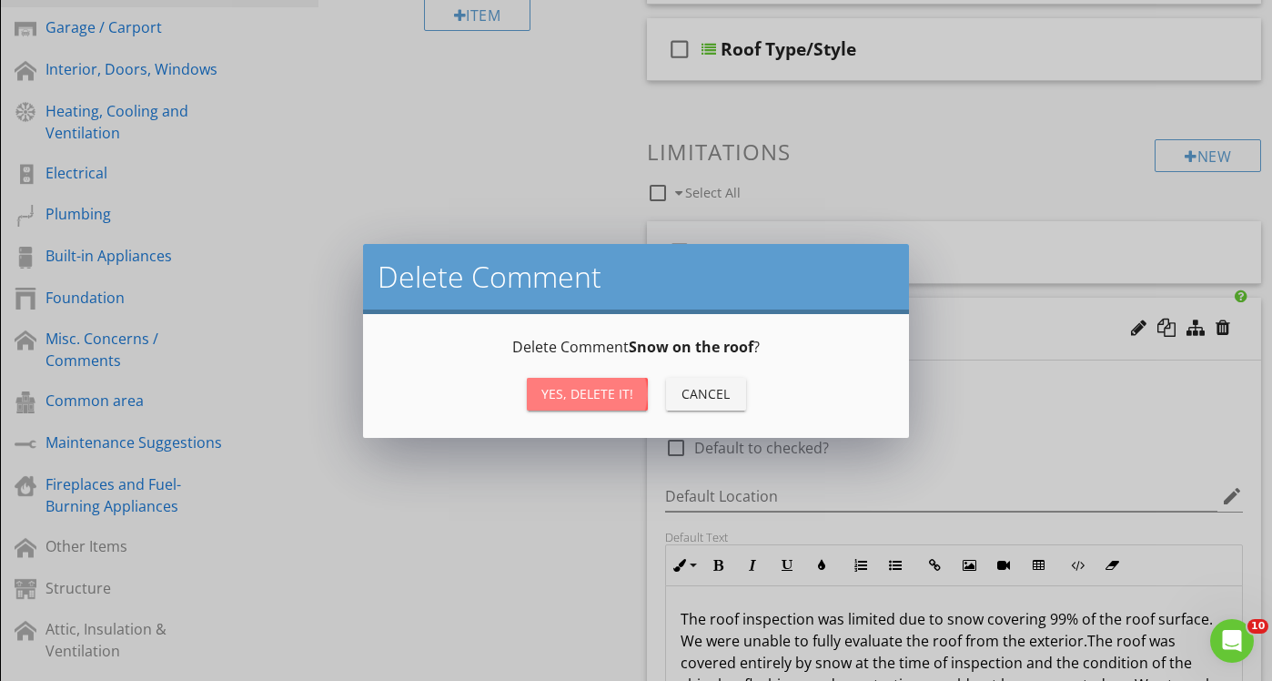
click at [616, 389] on div "Yes, Delete it!" at bounding box center [587, 393] width 92 height 19
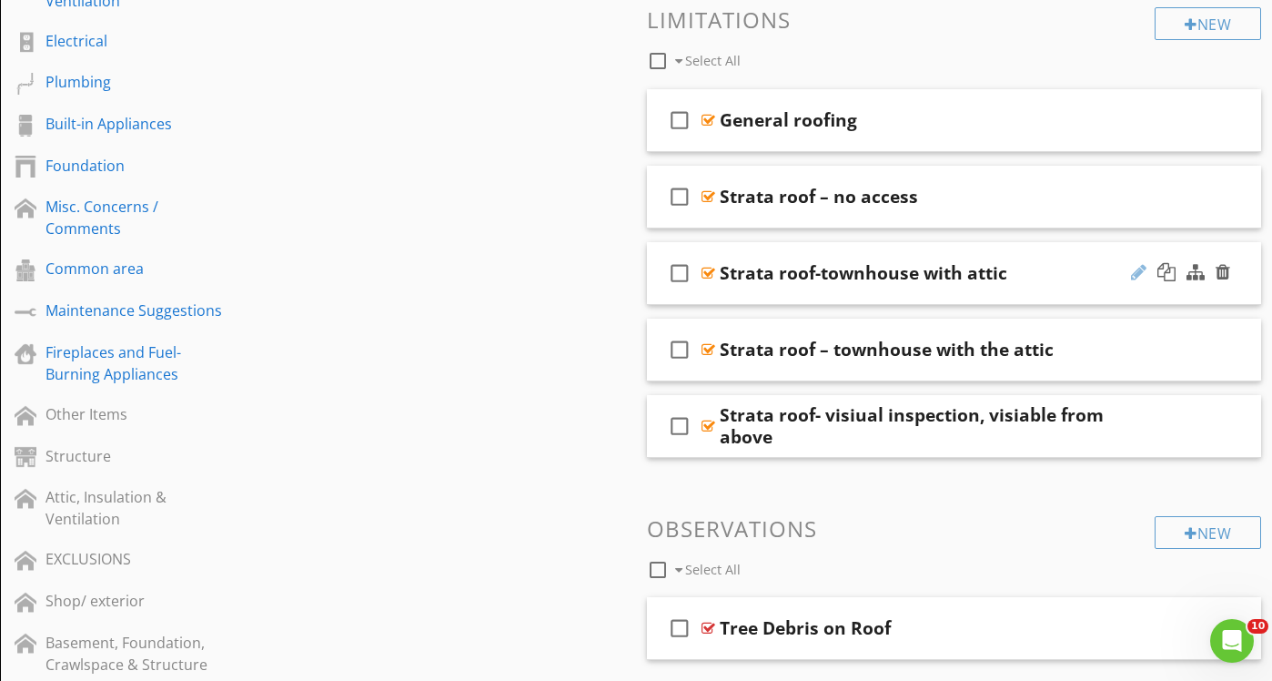
scroll to position [638, 0]
click at [1223, 349] on div at bounding box center [1223, 348] width 15 height 18
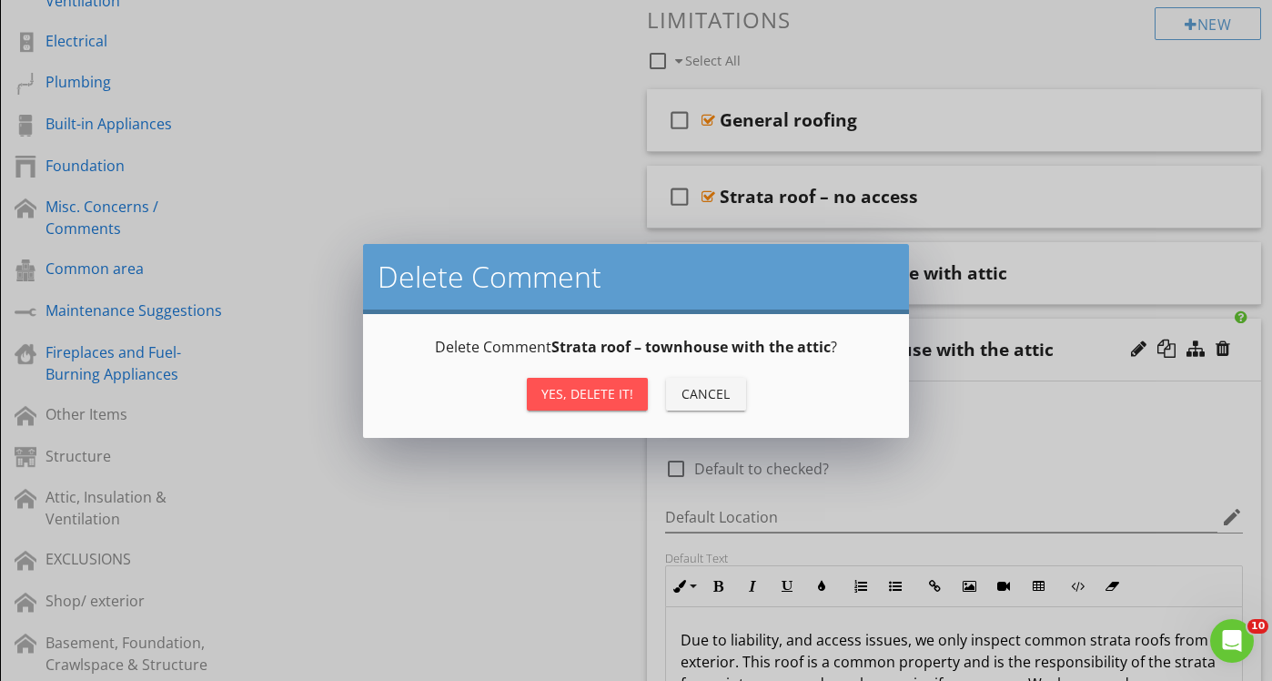
click at [622, 382] on button "Yes, Delete it!" at bounding box center [587, 394] width 121 height 33
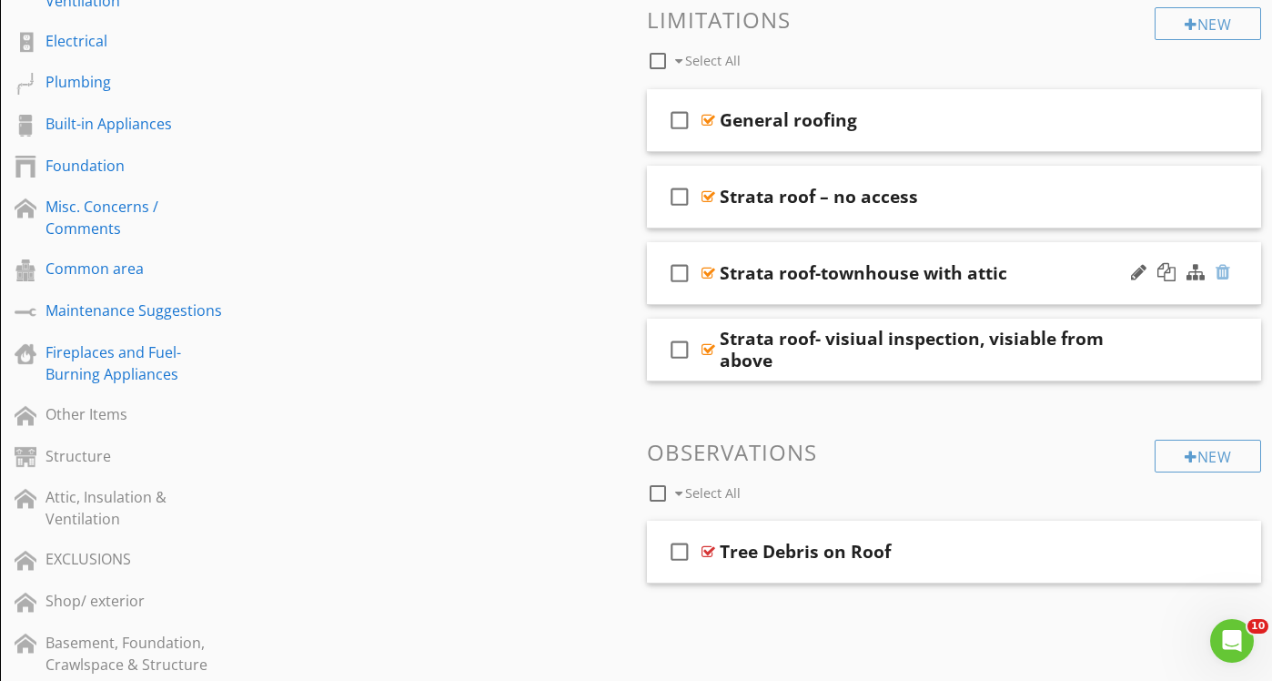
click at [1223, 268] on div at bounding box center [1223, 272] width 15 height 18
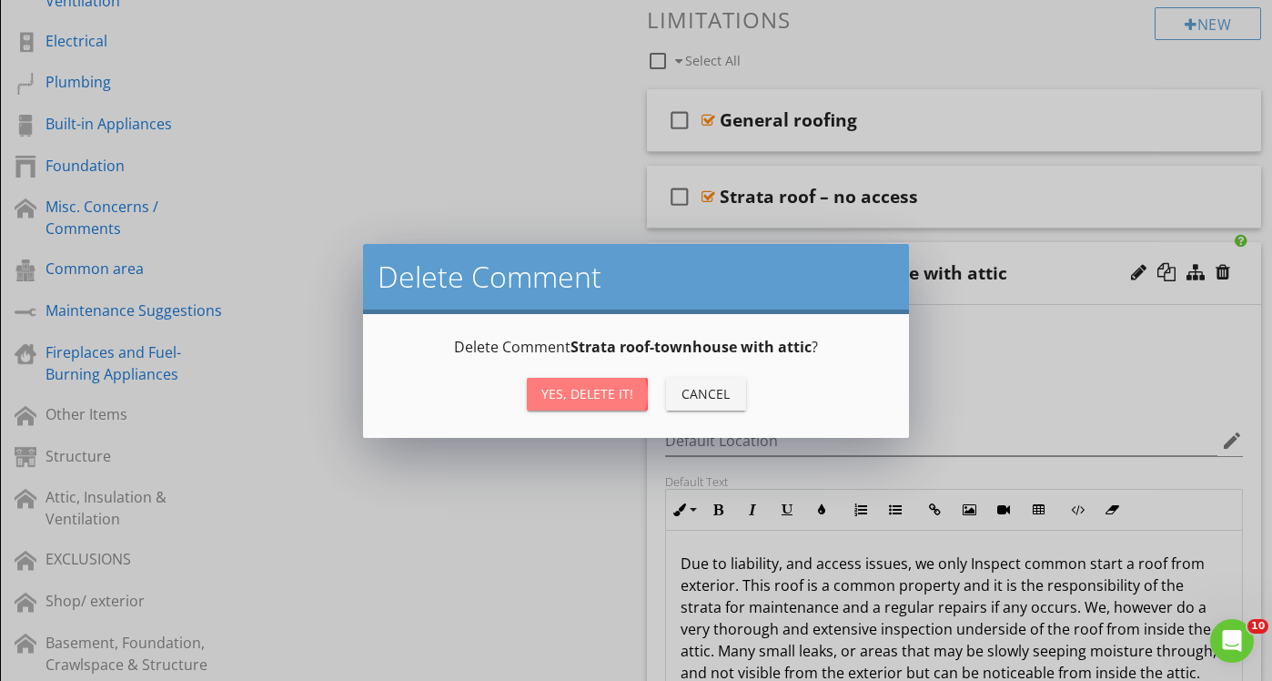
click at [607, 393] on div "Yes, Delete it!" at bounding box center [587, 393] width 92 height 19
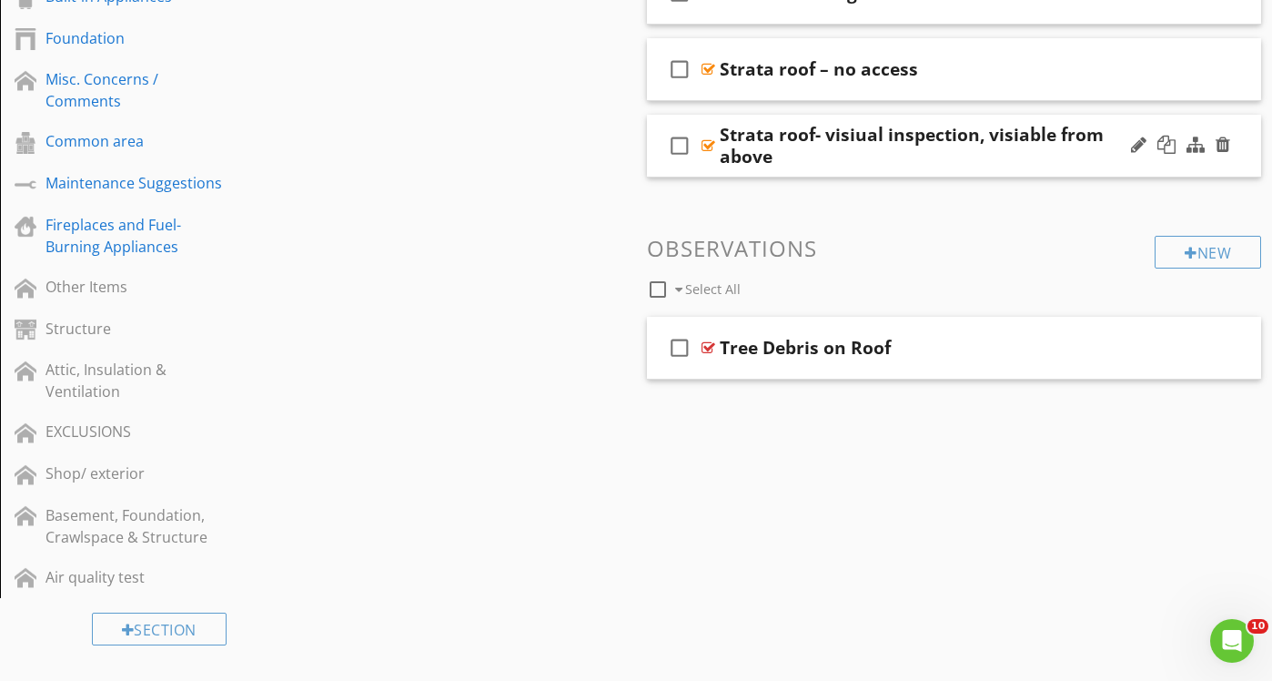
scroll to position [792, 0]
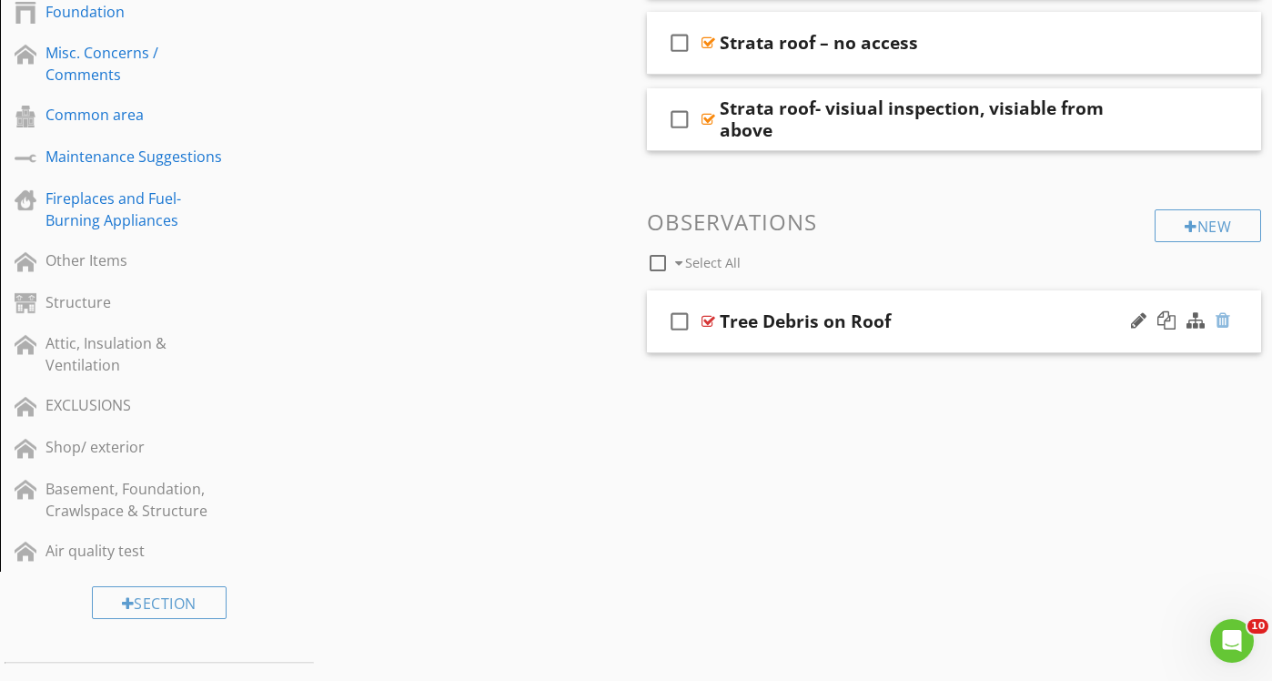
click at [1227, 317] on div at bounding box center [1223, 320] width 15 height 18
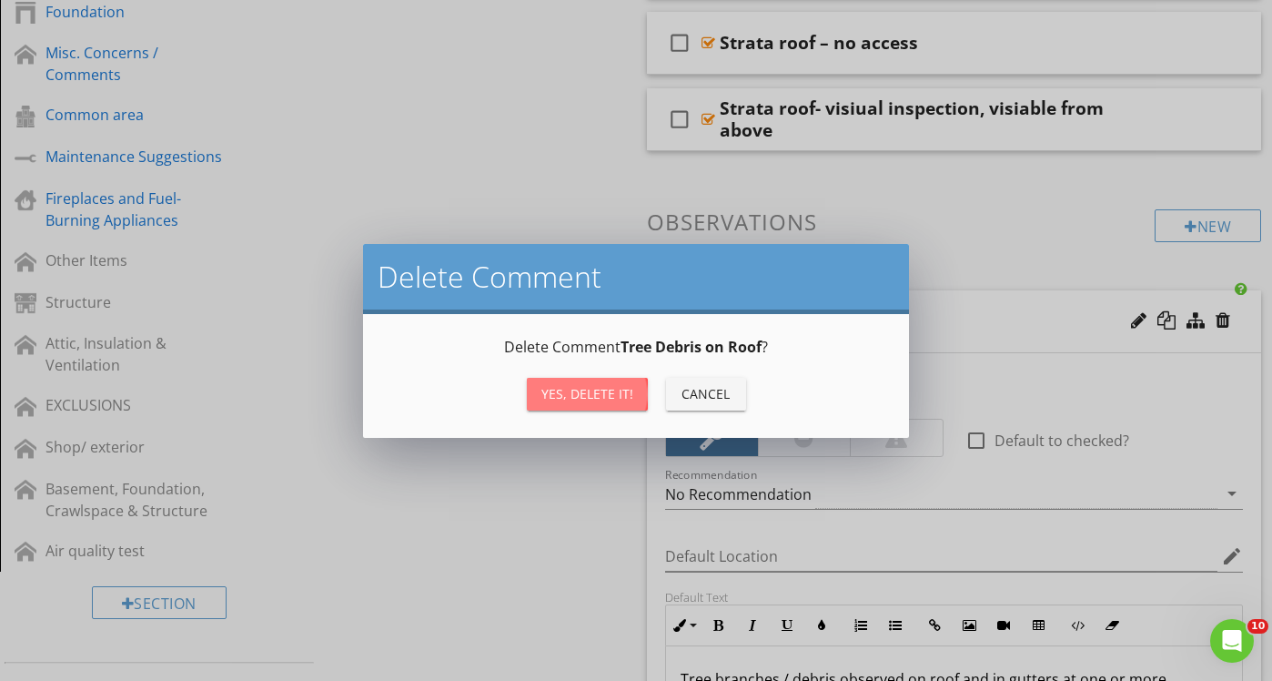
click at [617, 402] on div "Yes, Delete it!" at bounding box center [587, 393] width 92 height 19
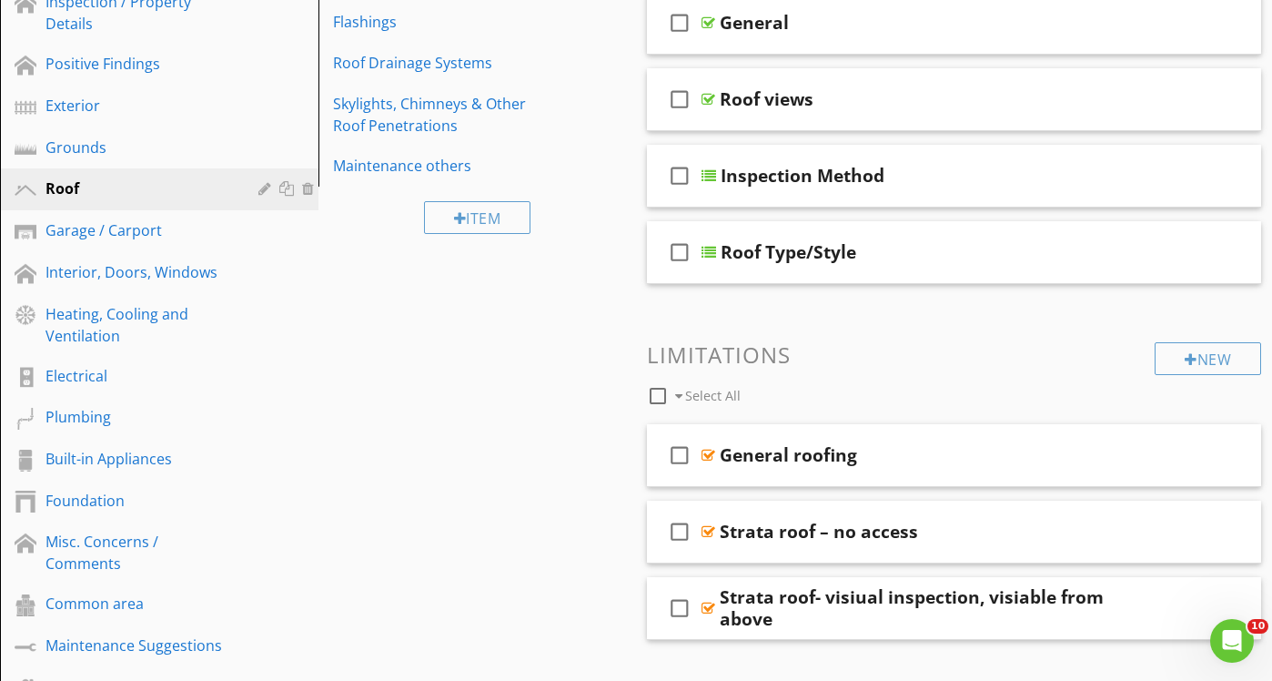
scroll to position [300, 0]
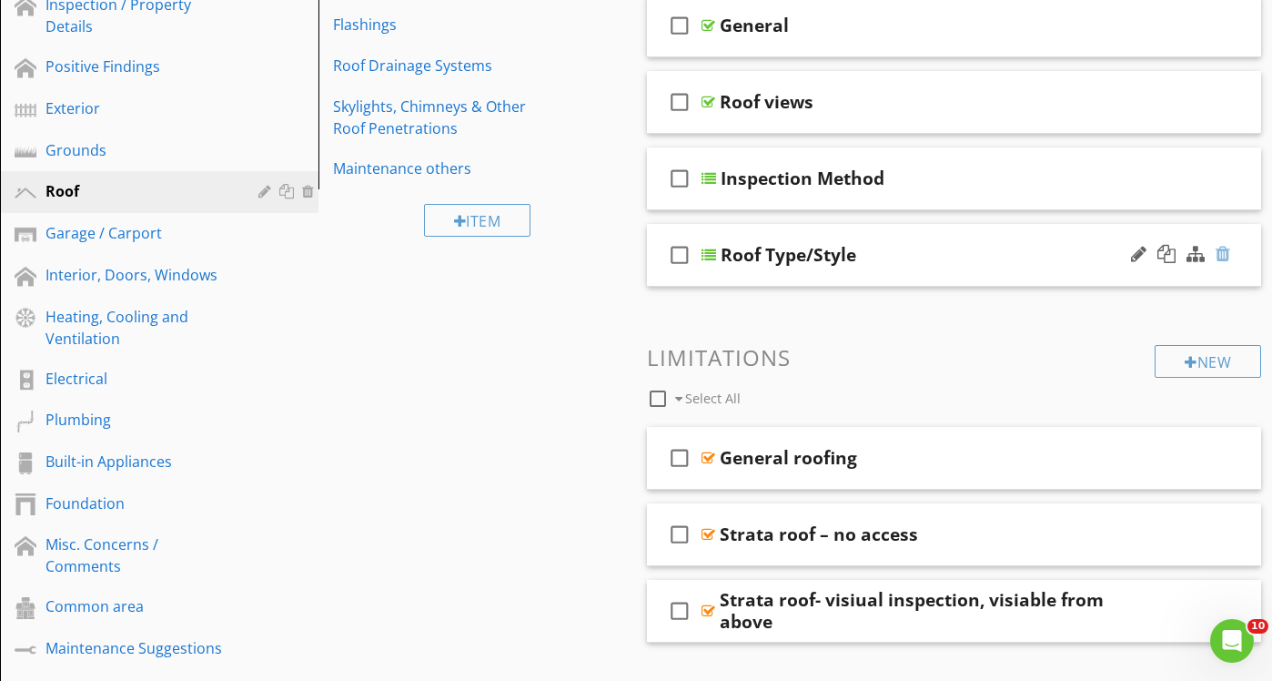
click at [1225, 247] on div at bounding box center [1223, 254] width 15 height 18
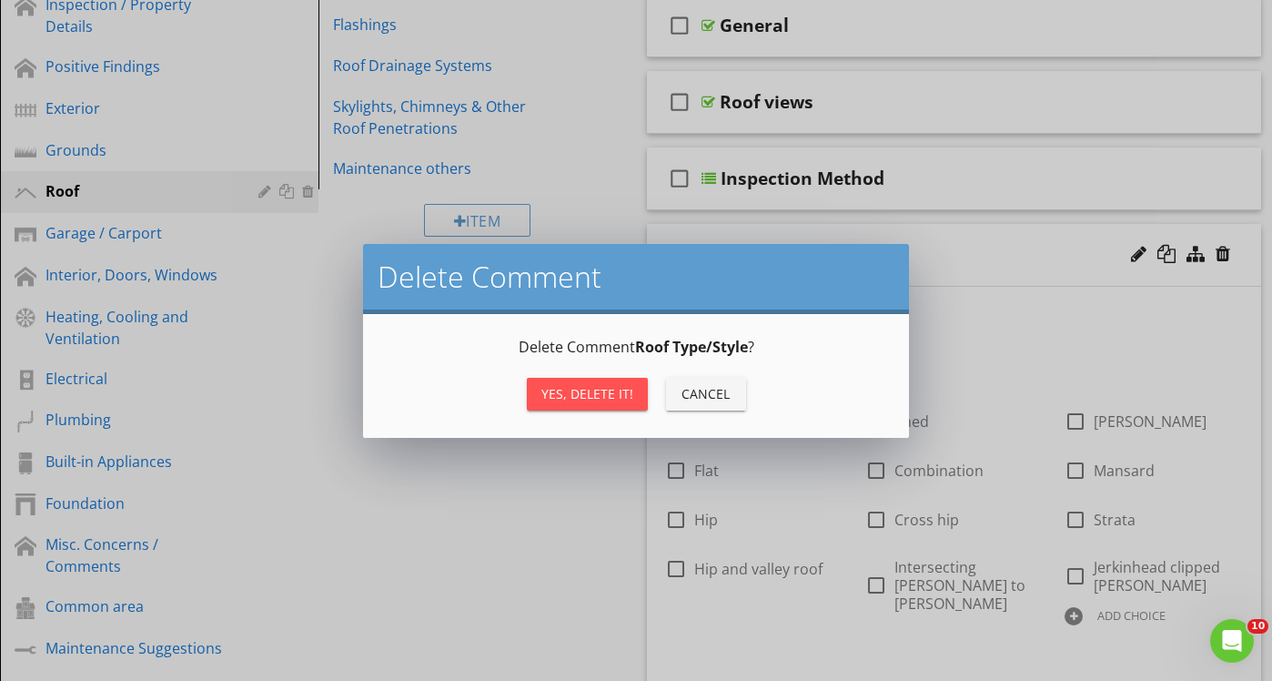
click at [542, 513] on div "Delete Comment Delete Comment Roof Type/Style ? Yes, Delete it! Cancel" at bounding box center [636, 340] width 1272 height 681
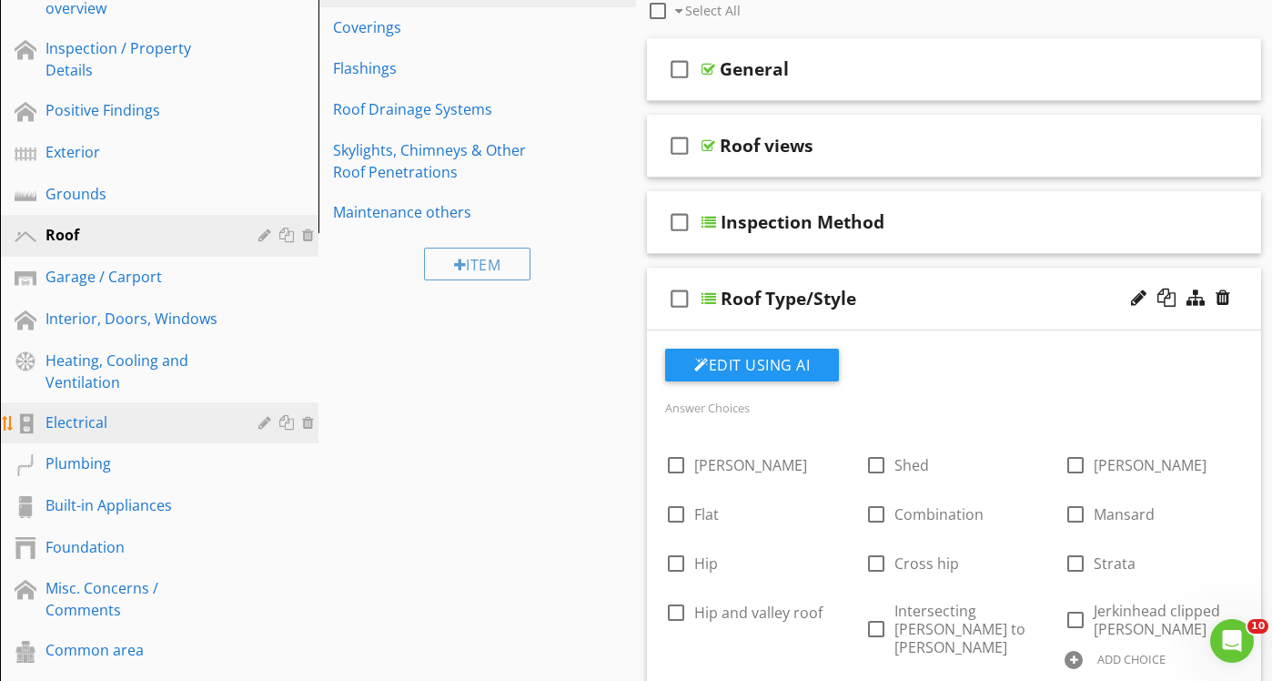
scroll to position [266, 0]
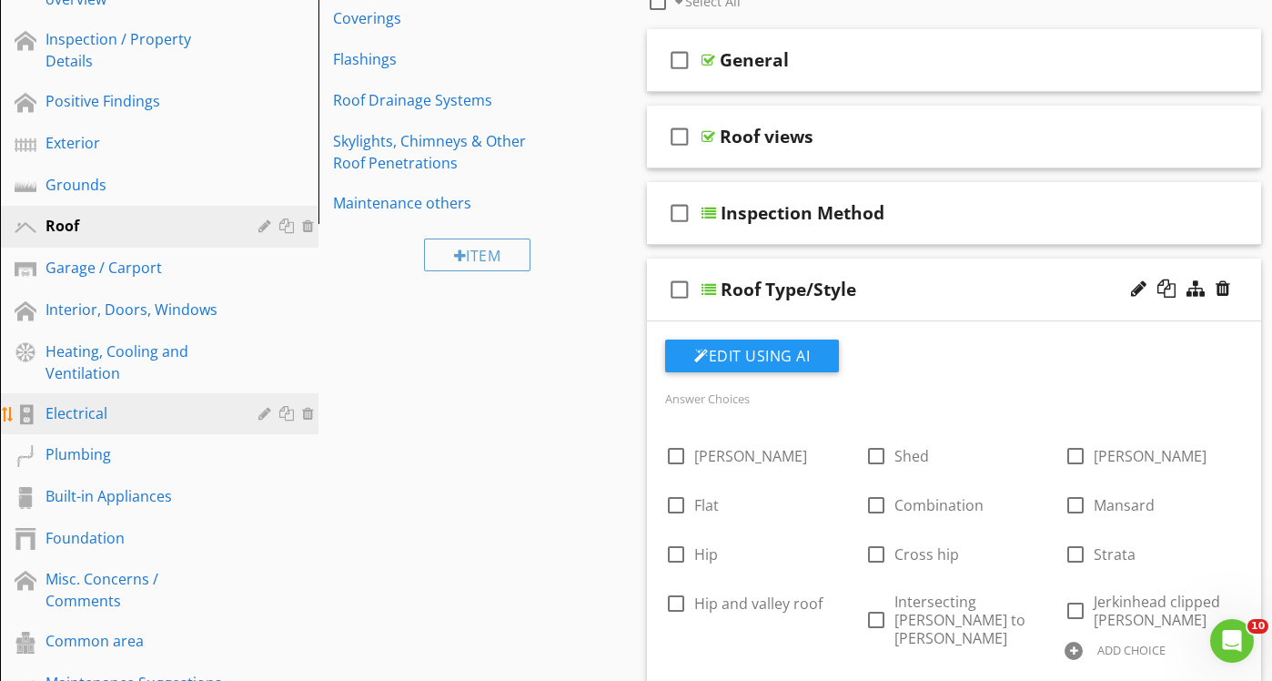
click at [188, 412] on div "Electrical" at bounding box center [138, 413] width 187 height 22
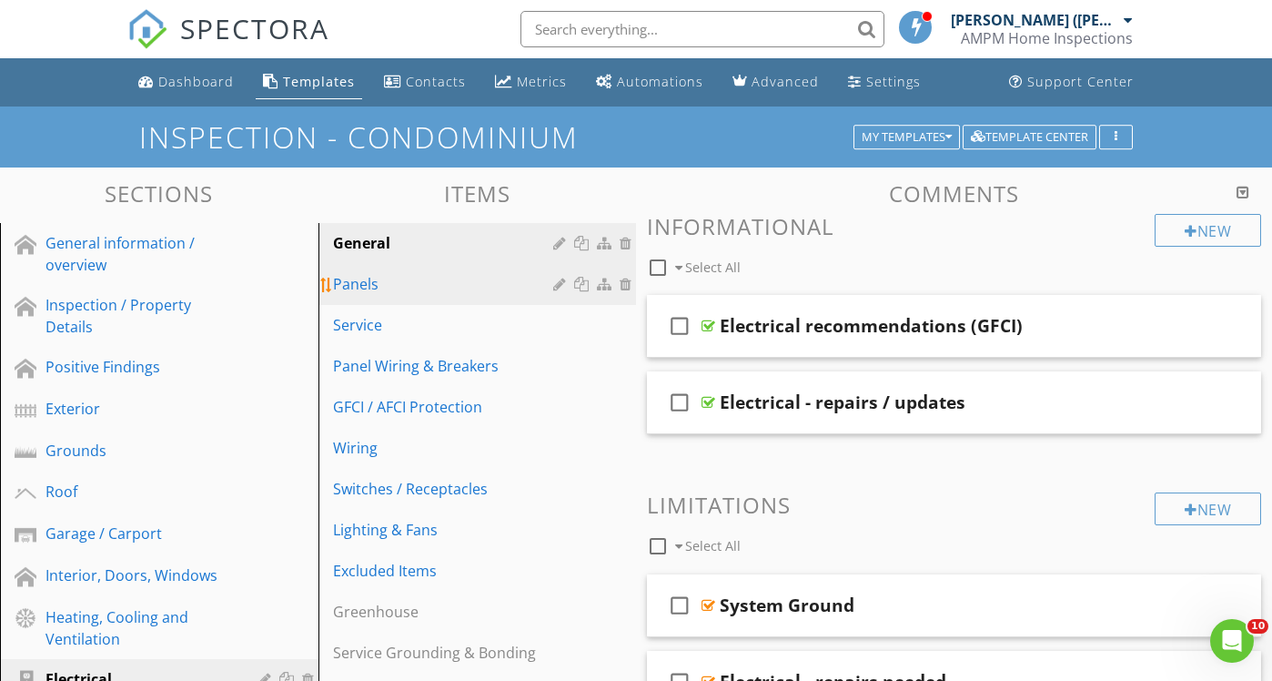
scroll to position [0, 0]
click at [443, 278] on div "Panels" at bounding box center [446, 284] width 227 height 22
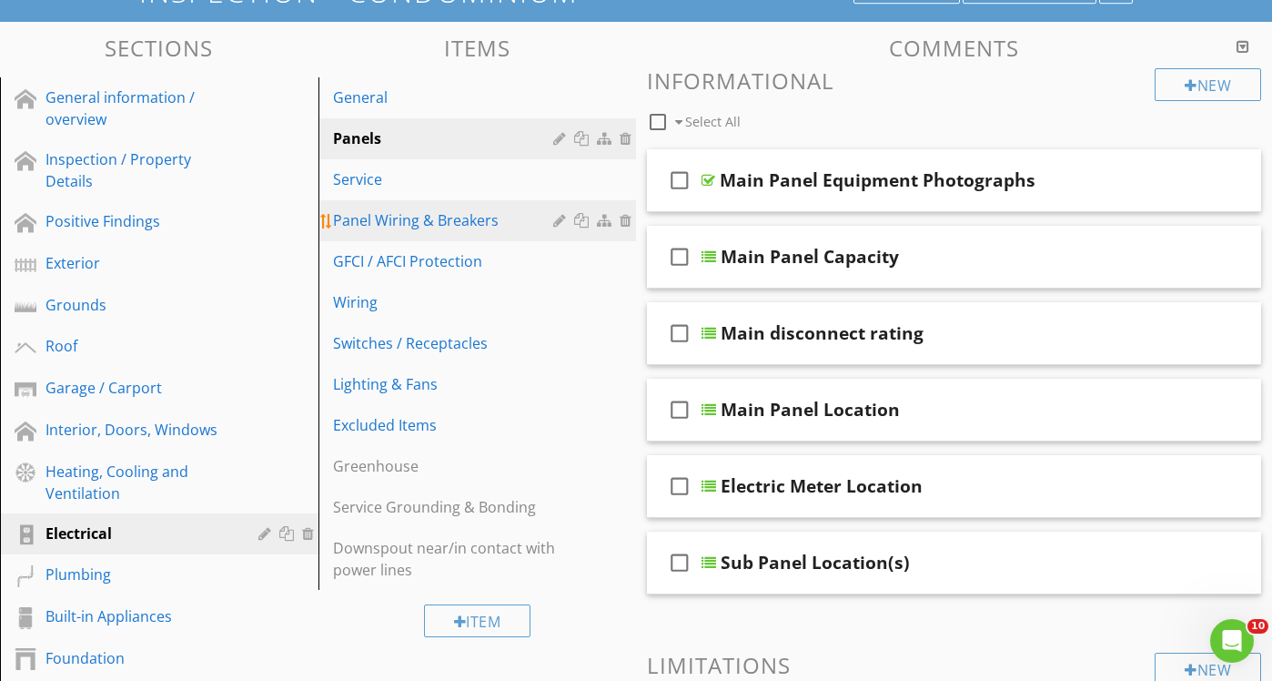
scroll to position [145, 0]
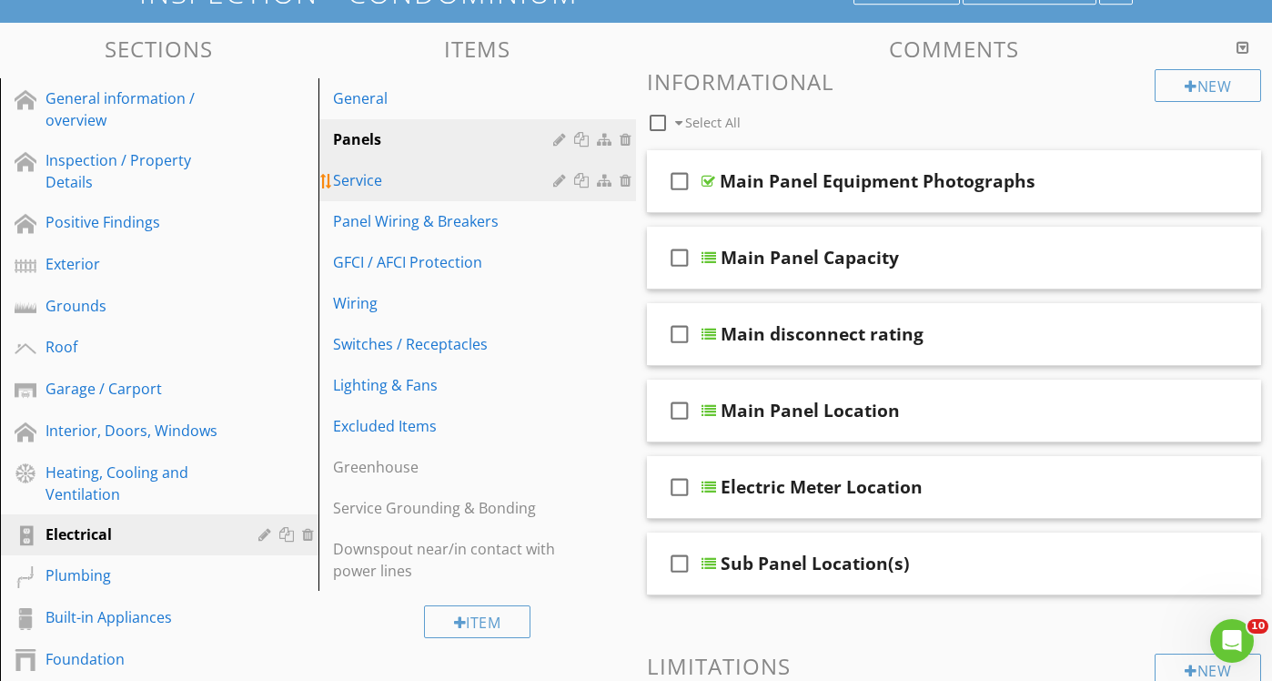
click at [478, 179] on div "Service" at bounding box center [446, 180] width 227 height 22
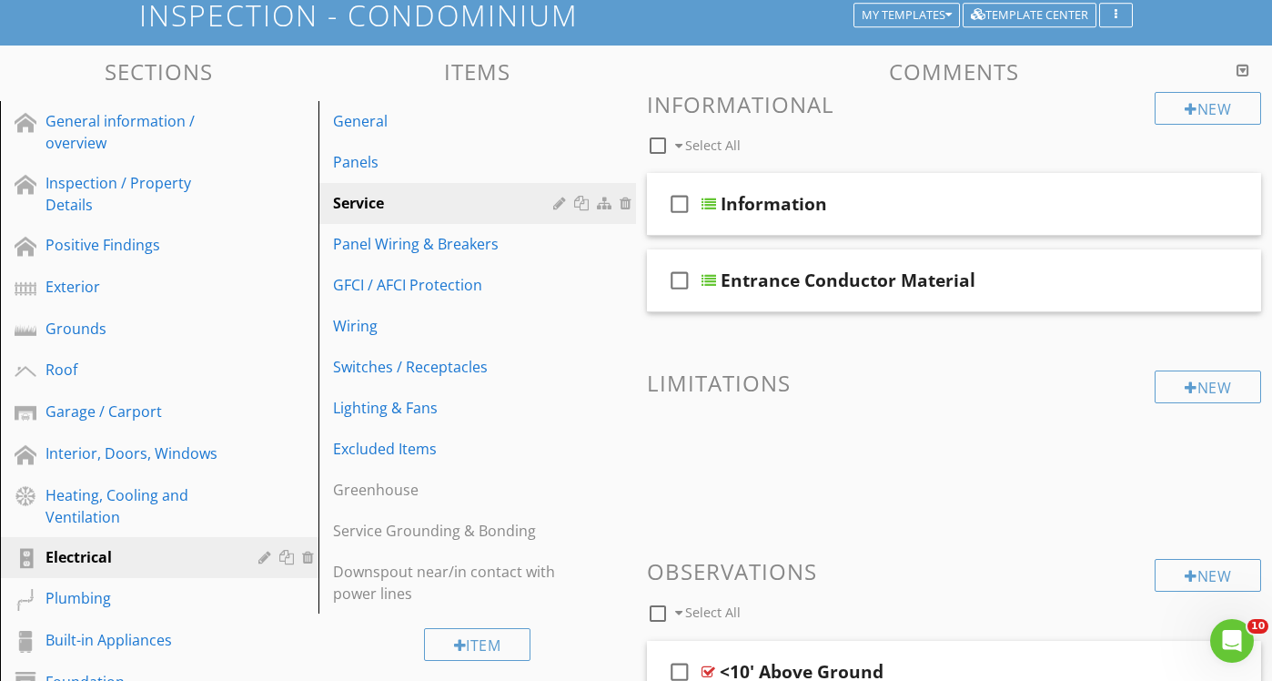
scroll to position [96, 0]
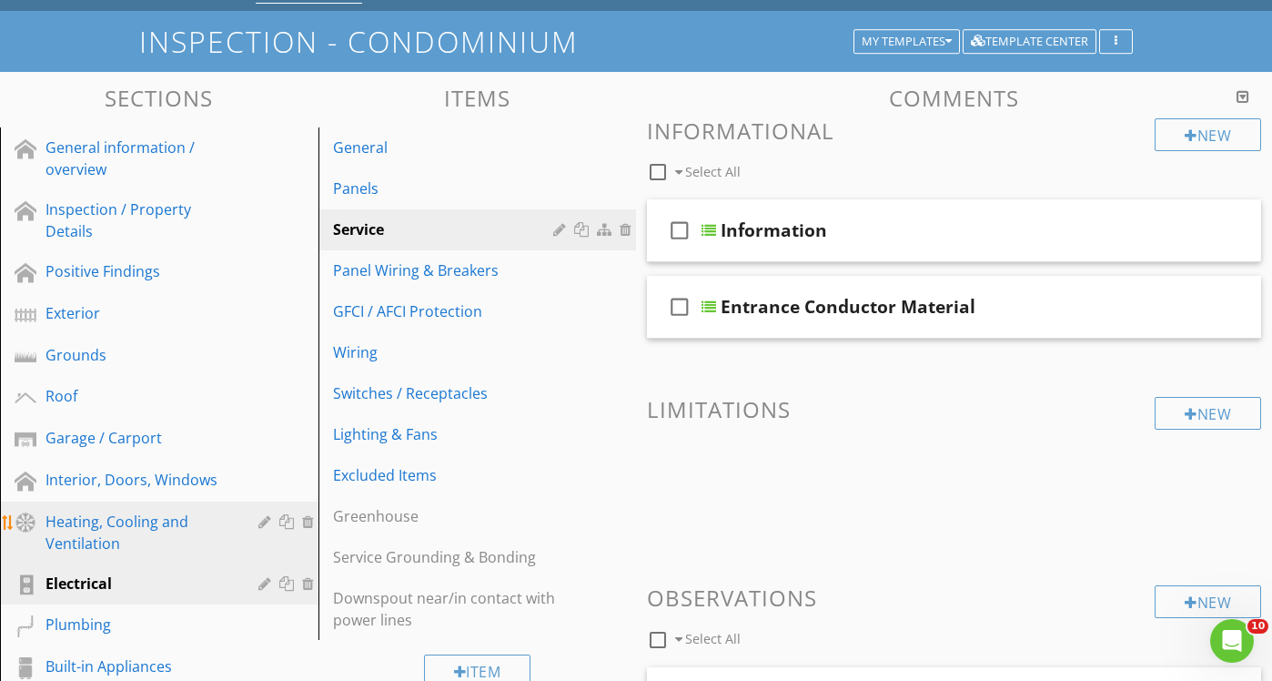
click at [193, 522] on div "Heating, Cooling and Ventilation" at bounding box center [138, 532] width 187 height 44
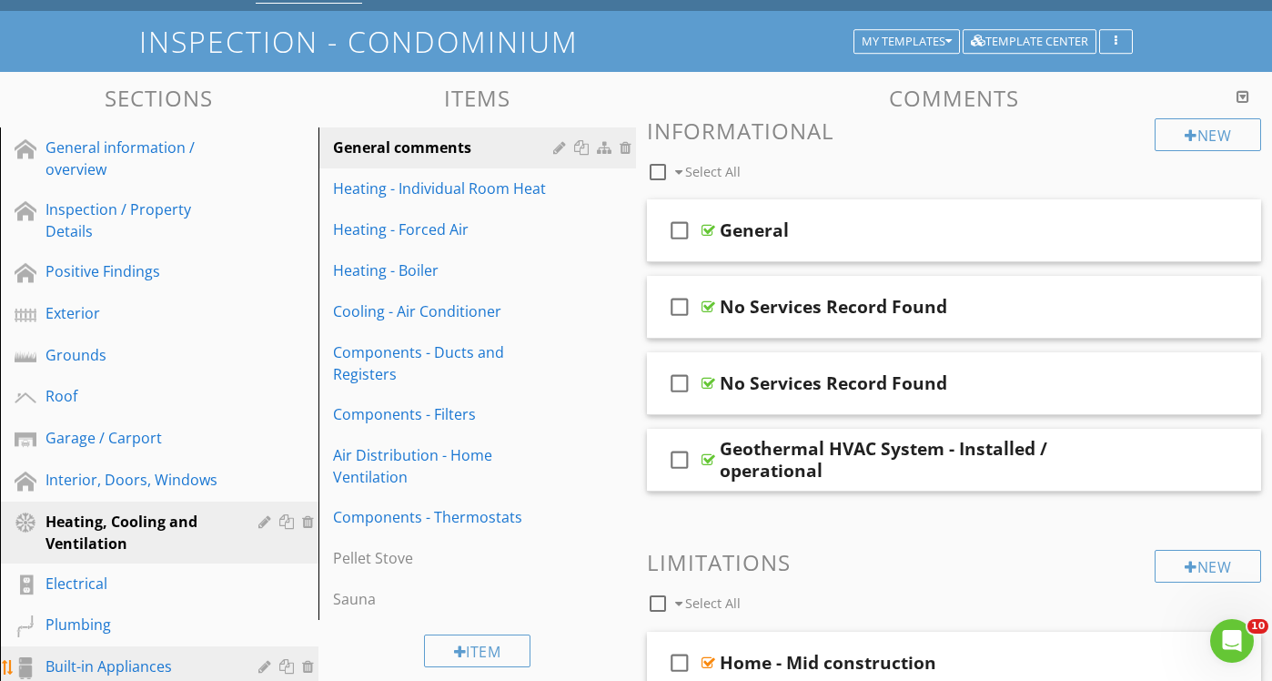
click at [158, 659] on div "Built-in Appliances" at bounding box center [138, 666] width 187 height 22
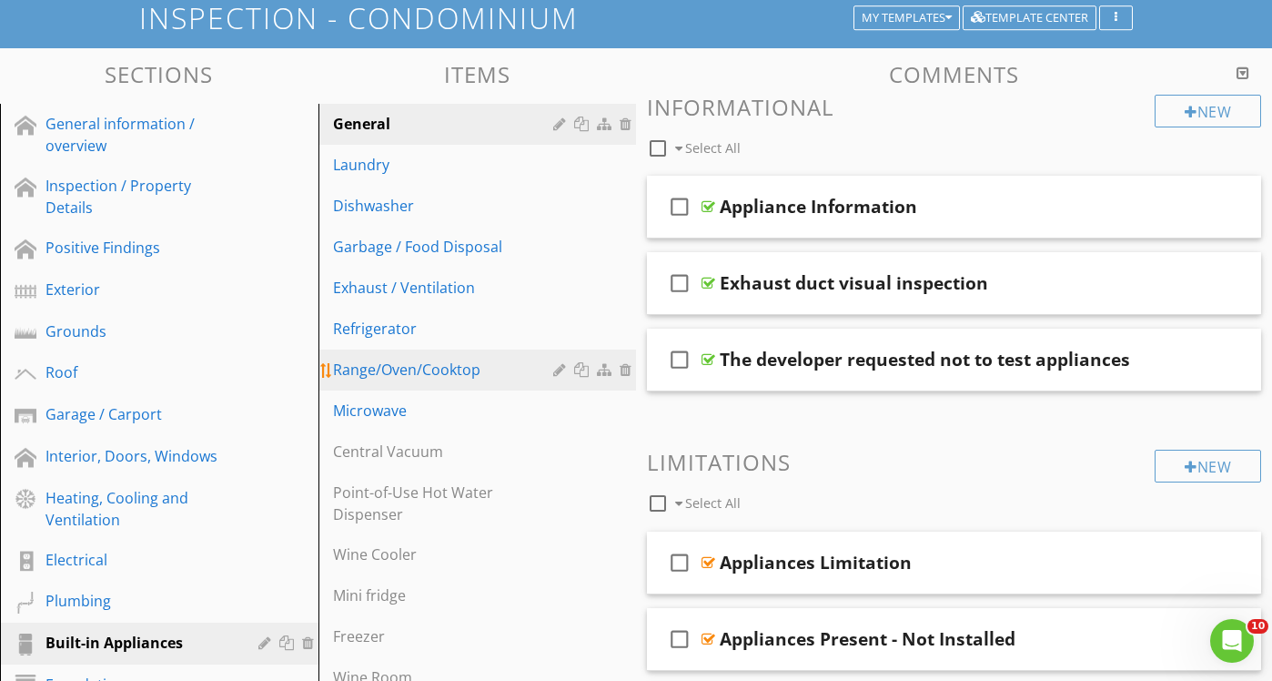
scroll to position [119, 0]
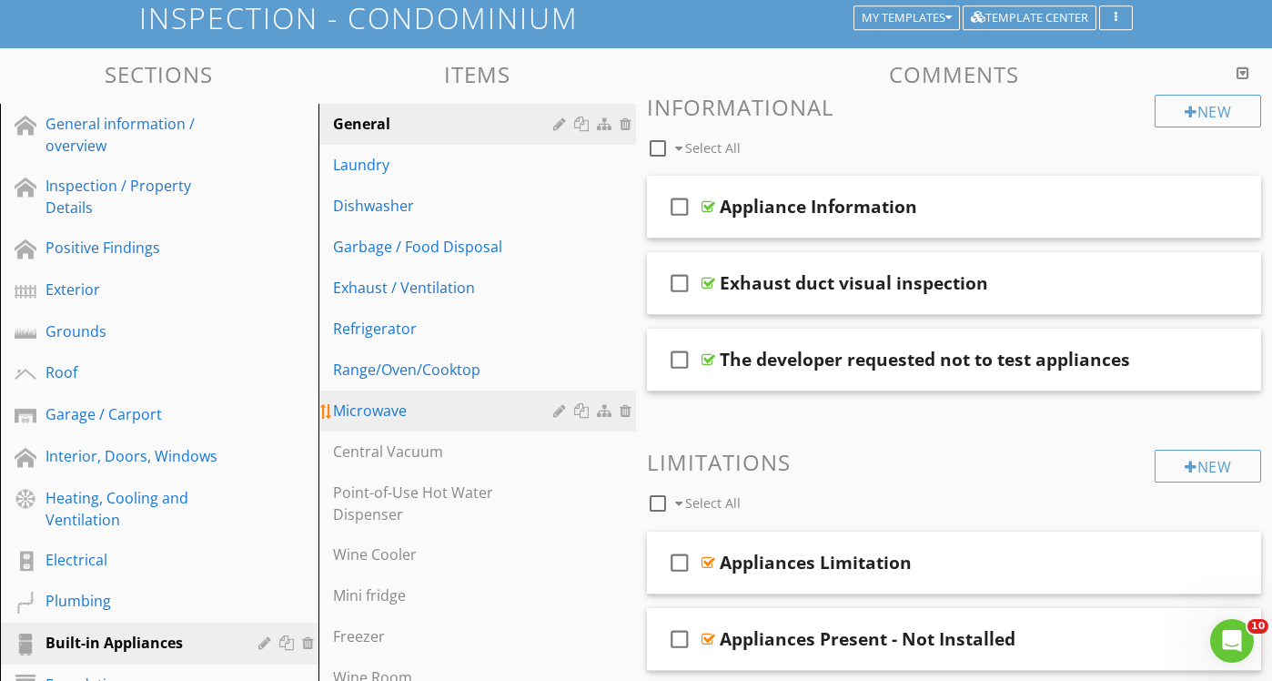
click at [521, 407] on div "Microwave" at bounding box center [446, 410] width 227 height 22
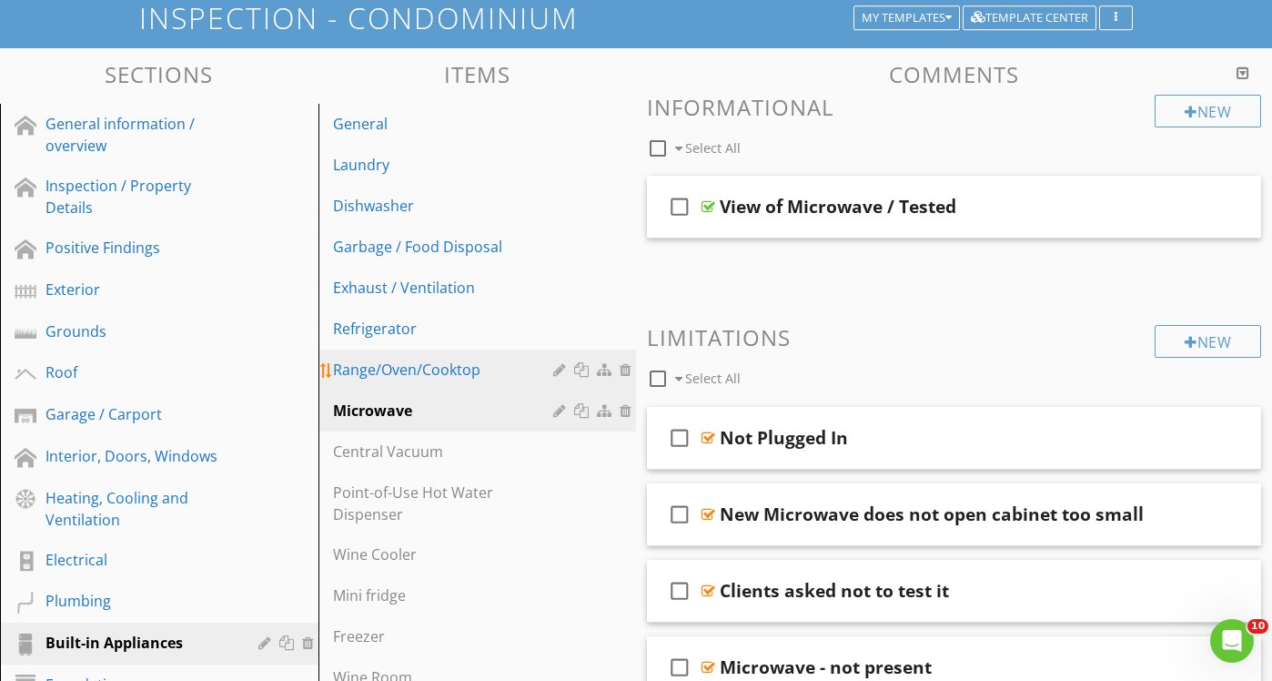
click at [496, 381] on link "Range/Oven/Cooktop" at bounding box center [480, 369] width 313 height 40
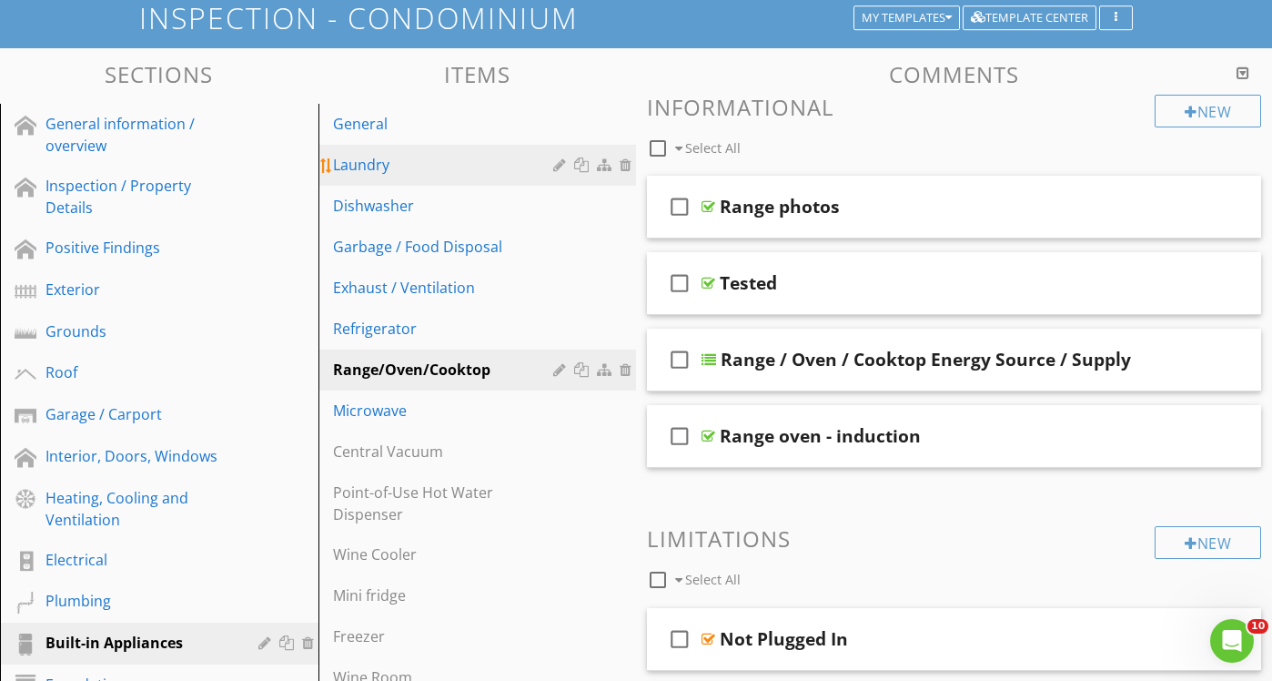
click at [409, 164] on div "Laundry" at bounding box center [446, 165] width 227 height 22
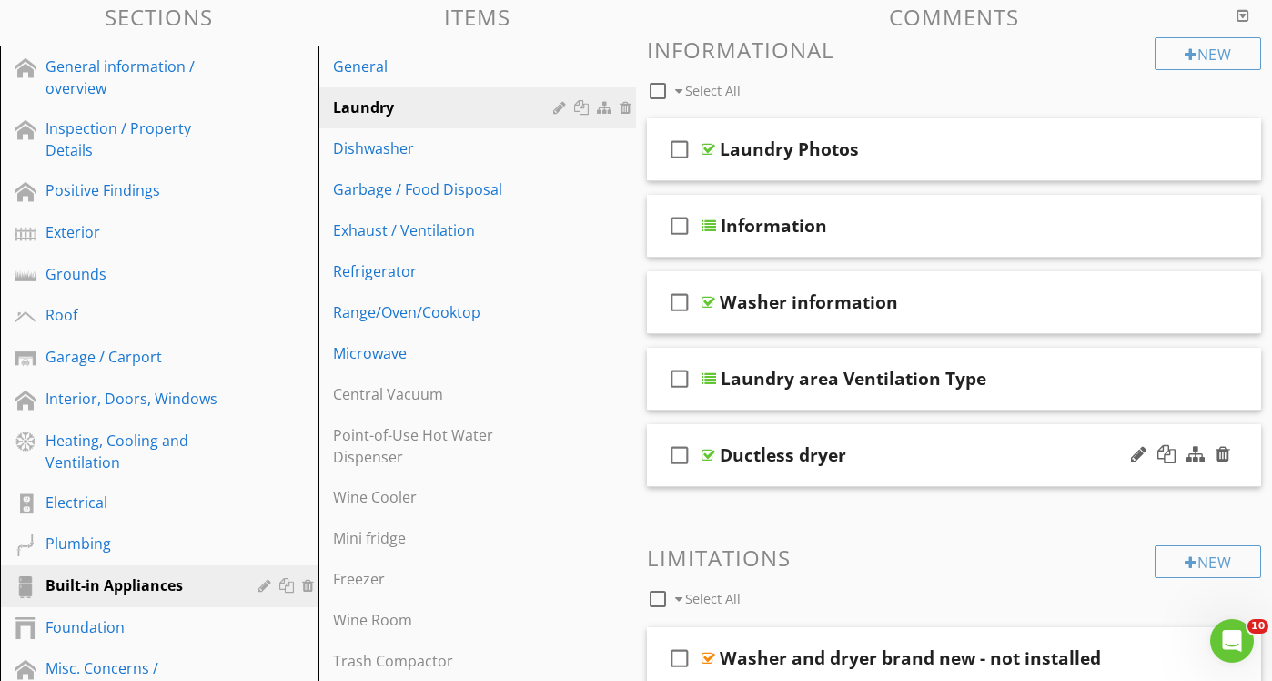
scroll to position [184, 0]
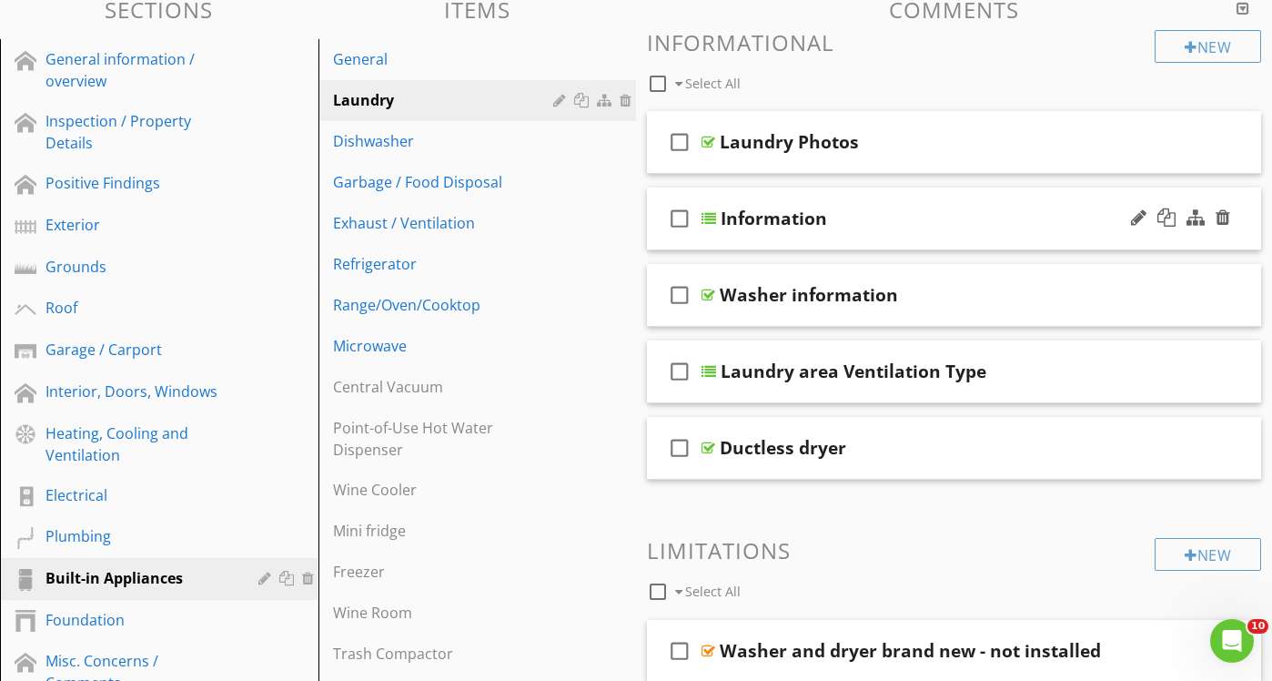
click at [874, 226] on div "Information" at bounding box center [937, 218] width 433 height 22
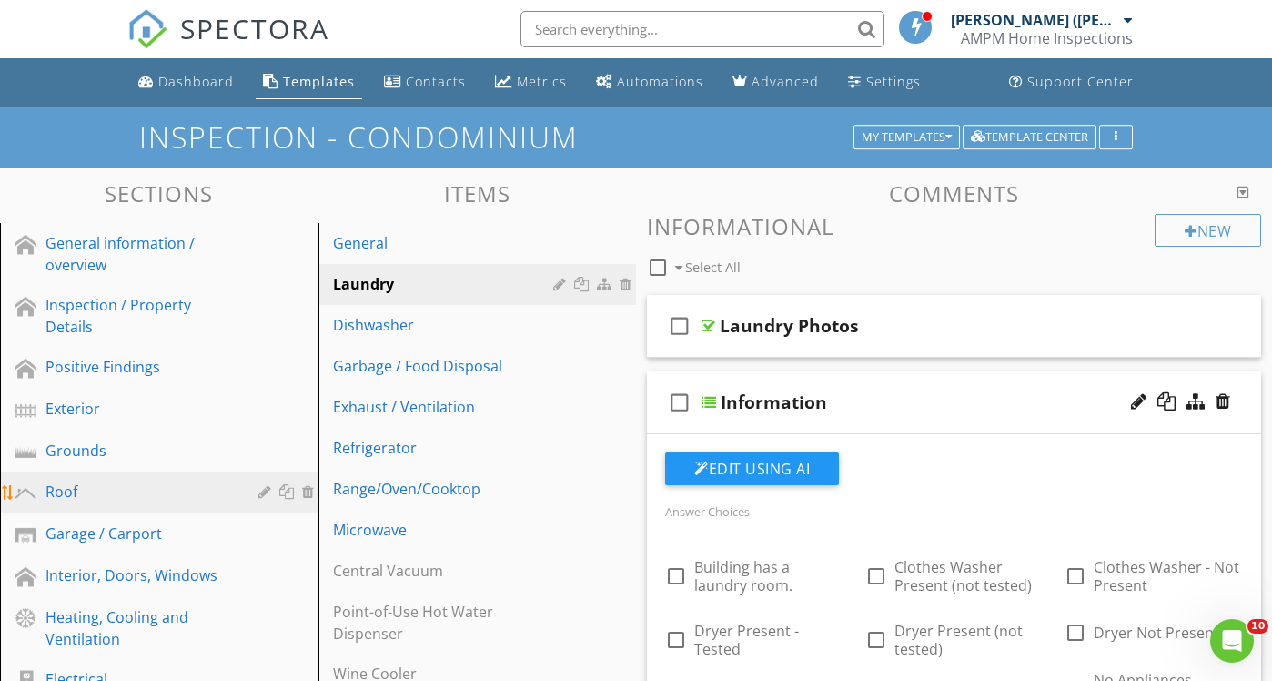
scroll to position [0, 0]
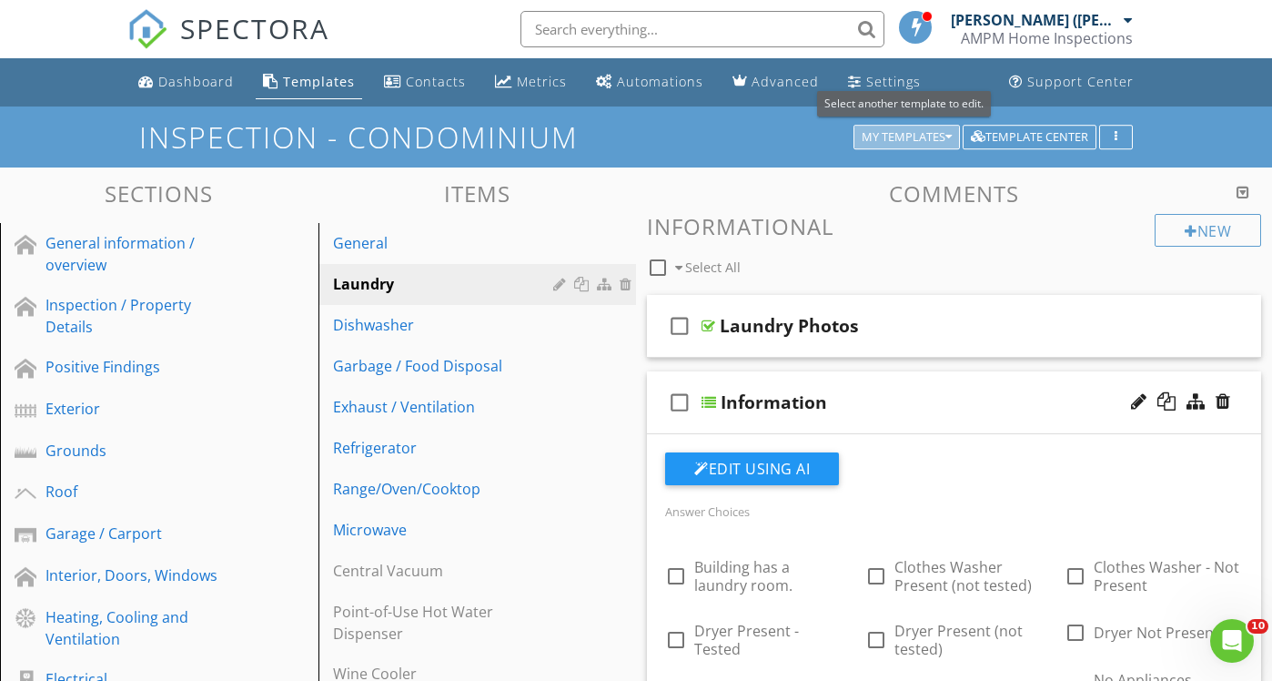
click at [921, 146] on button "My Templates" at bounding box center [907, 137] width 106 height 25
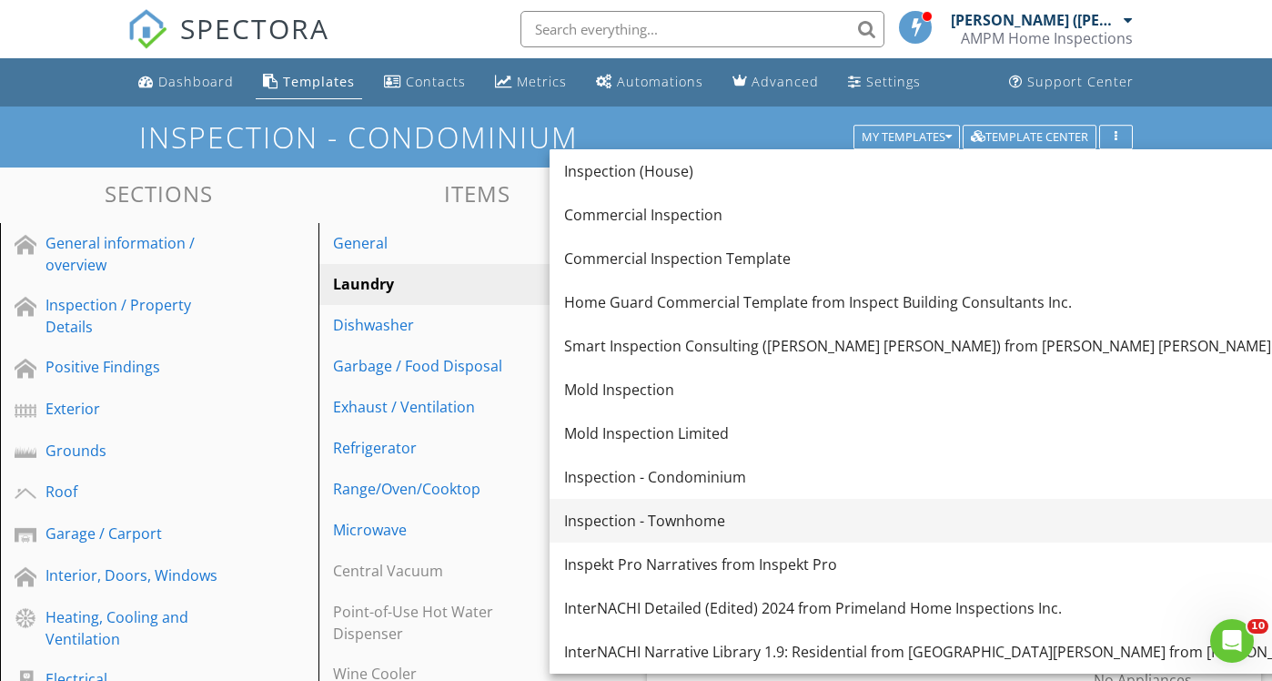
click at [678, 528] on div "Inspection - Townhome" at bounding box center [1000, 521] width 872 height 22
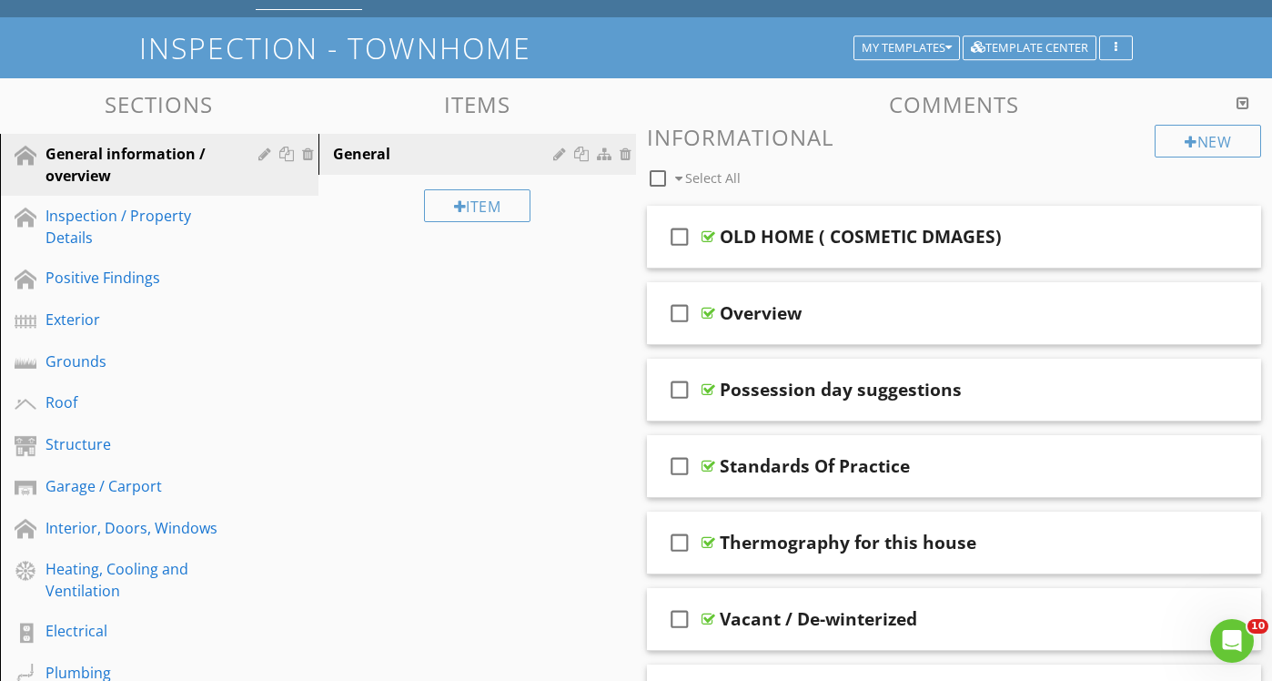
scroll to position [86, 0]
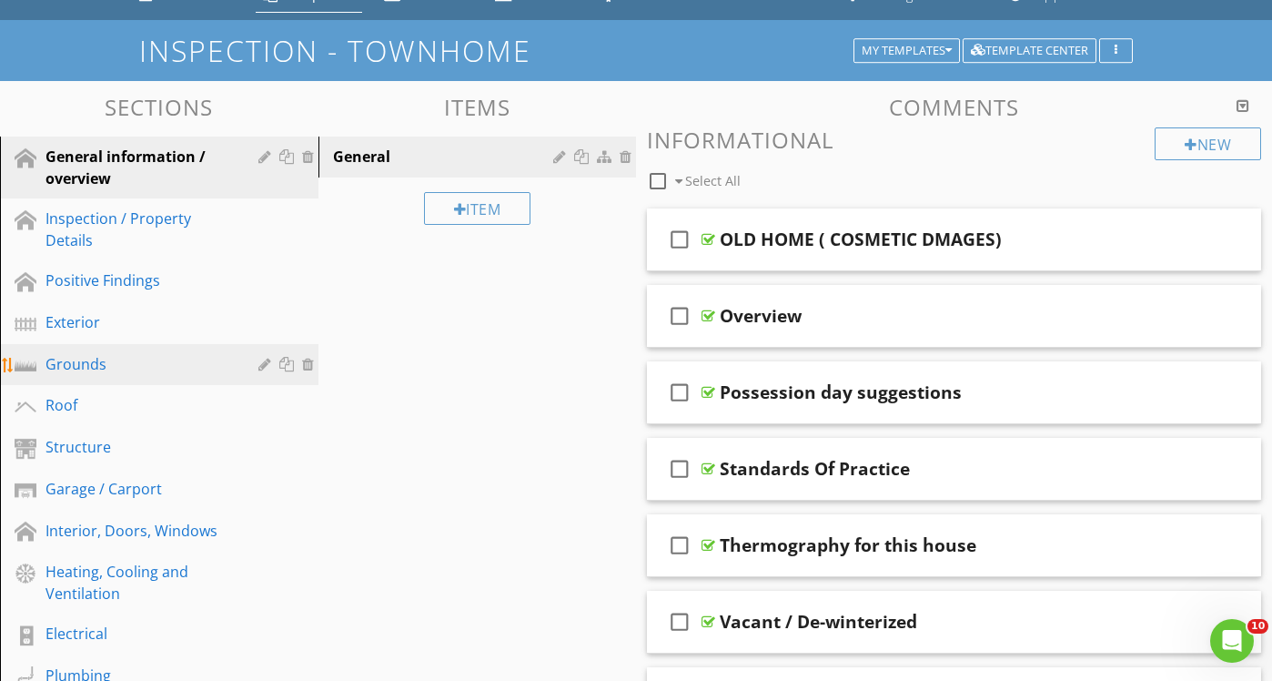
click at [131, 360] on div "Grounds" at bounding box center [138, 364] width 187 height 22
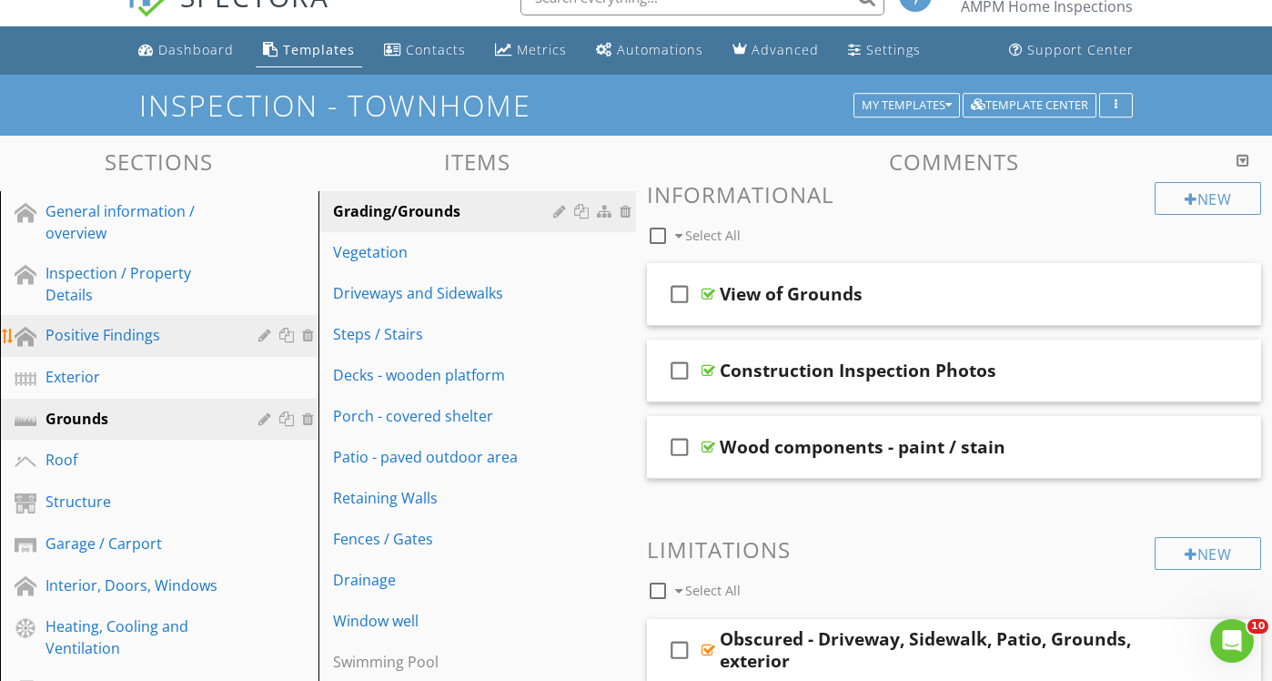
scroll to position [29, 0]
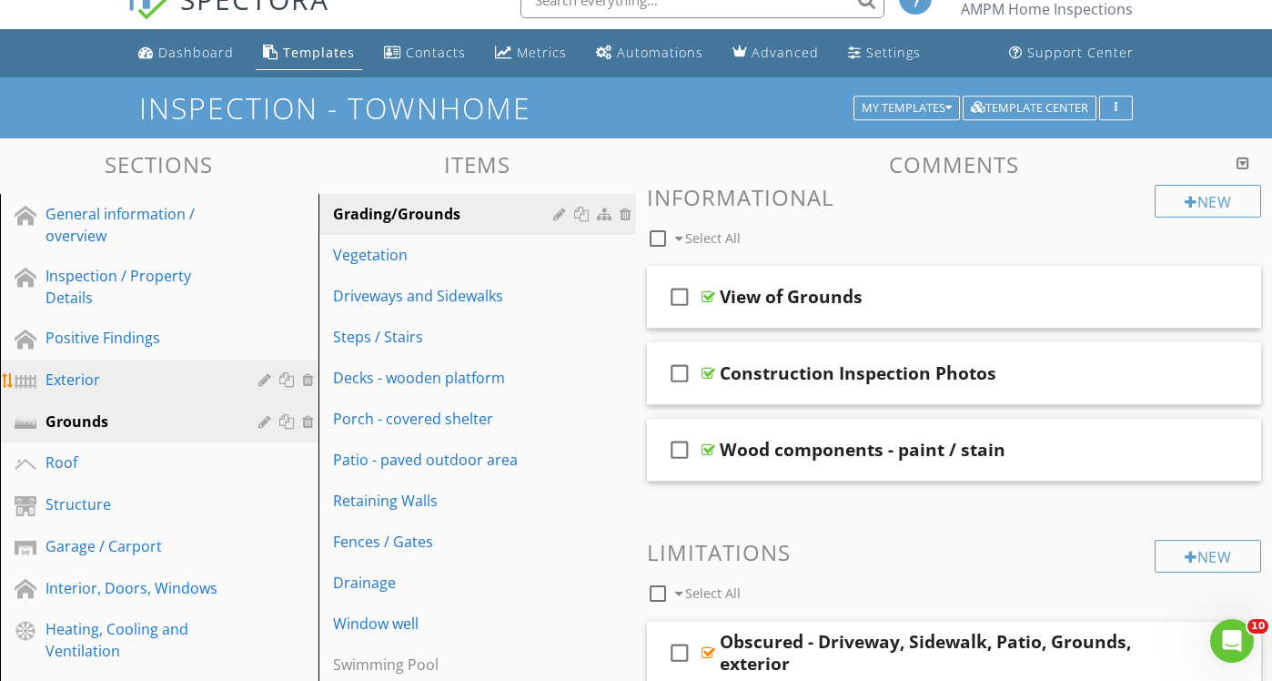
click at [170, 389] on div "Exterior" at bounding box center [138, 380] width 187 height 22
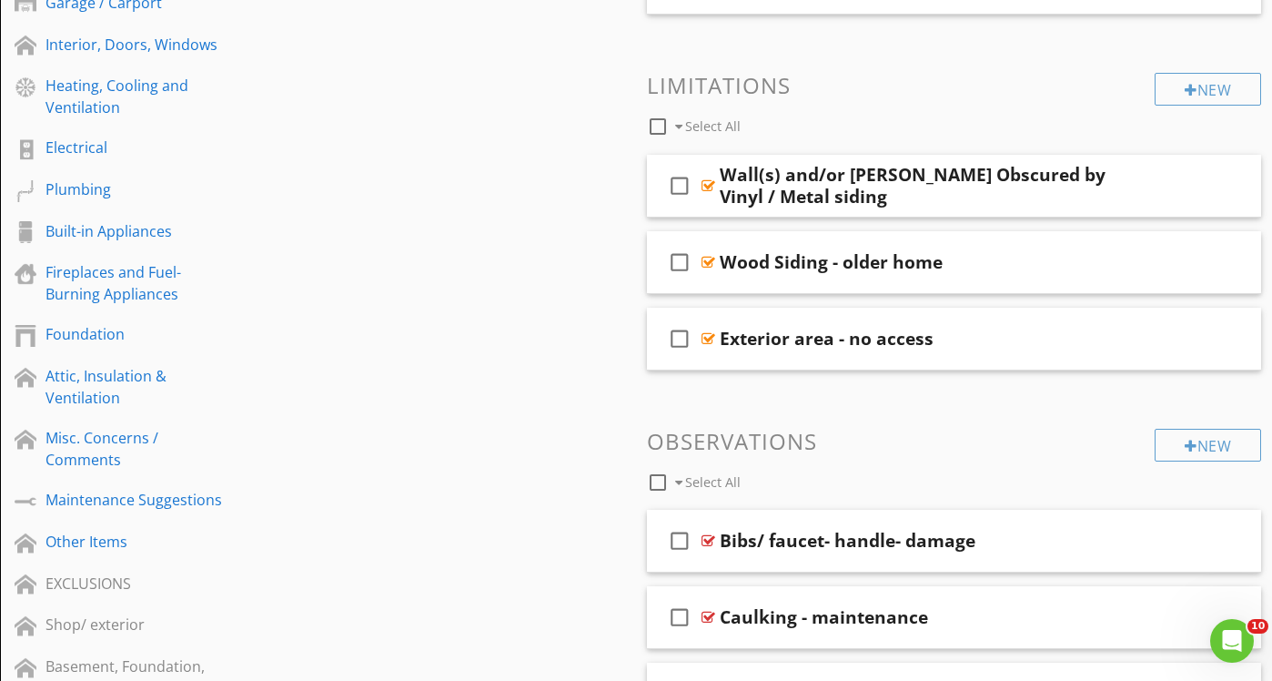
scroll to position [696, 0]
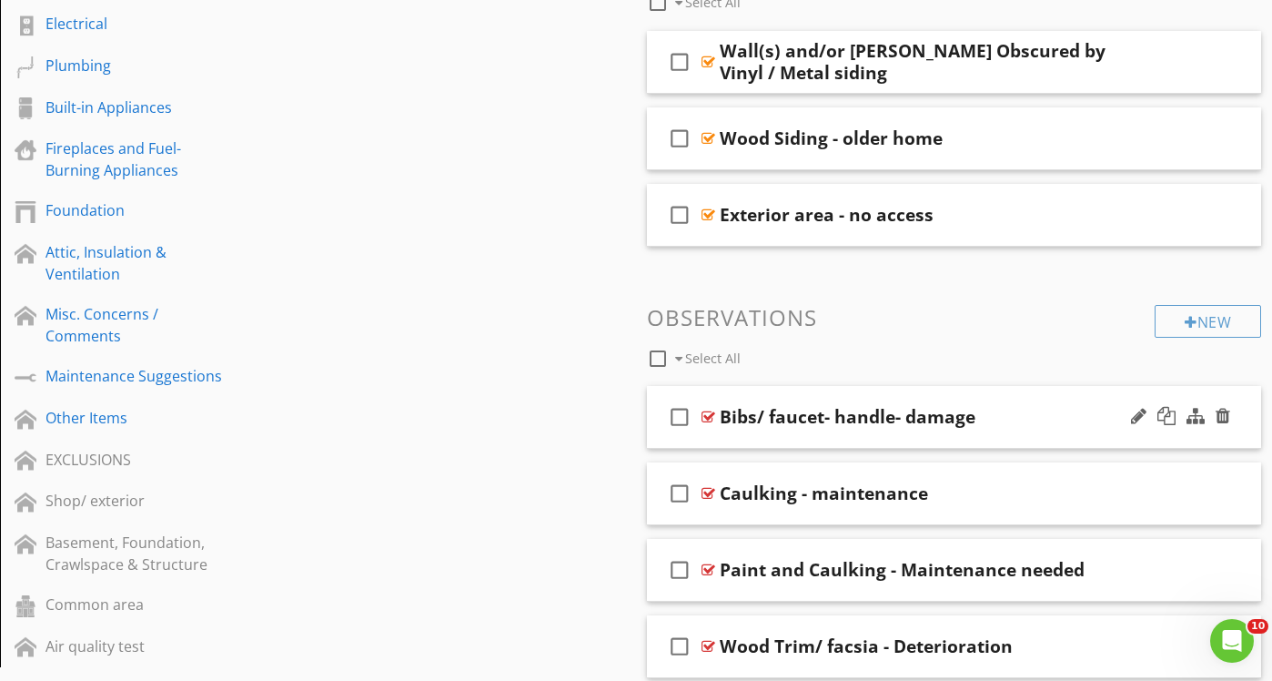
click at [877, 441] on div "check_box_outline_blank Bibs/ faucet- handle- damage" at bounding box center [954, 417] width 614 height 63
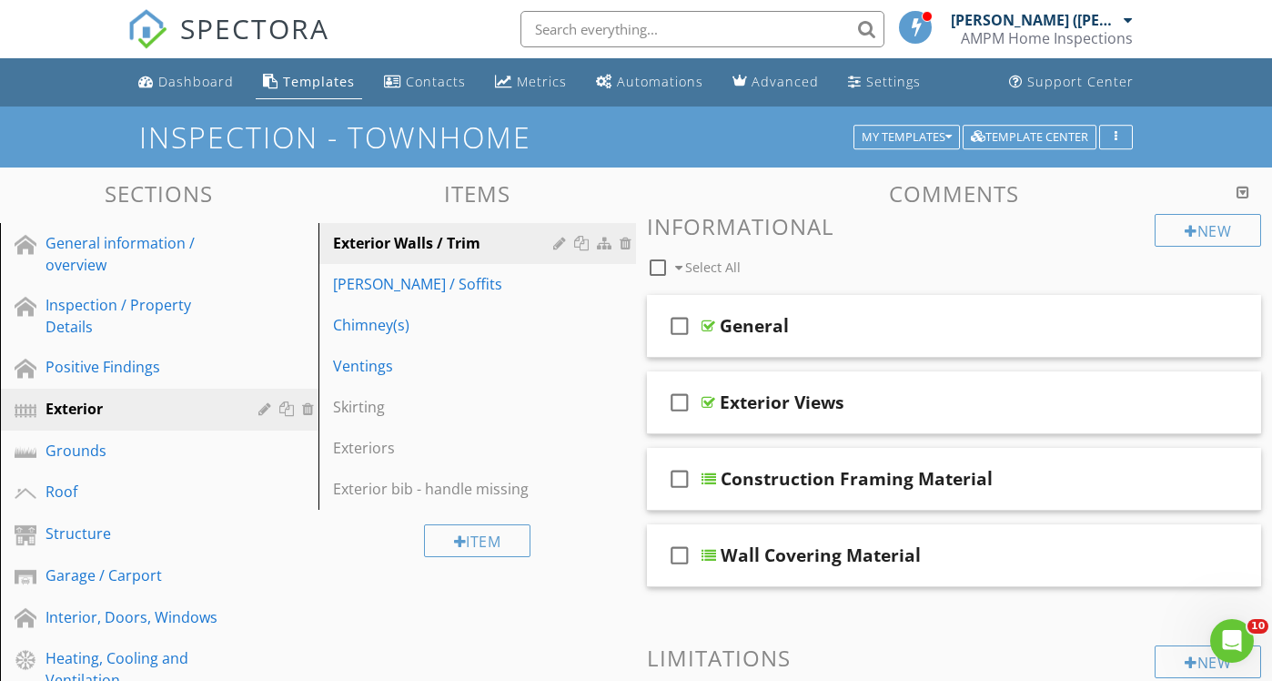
scroll to position [0, 0]
click at [927, 138] on div "My Templates" at bounding box center [907, 137] width 90 height 13
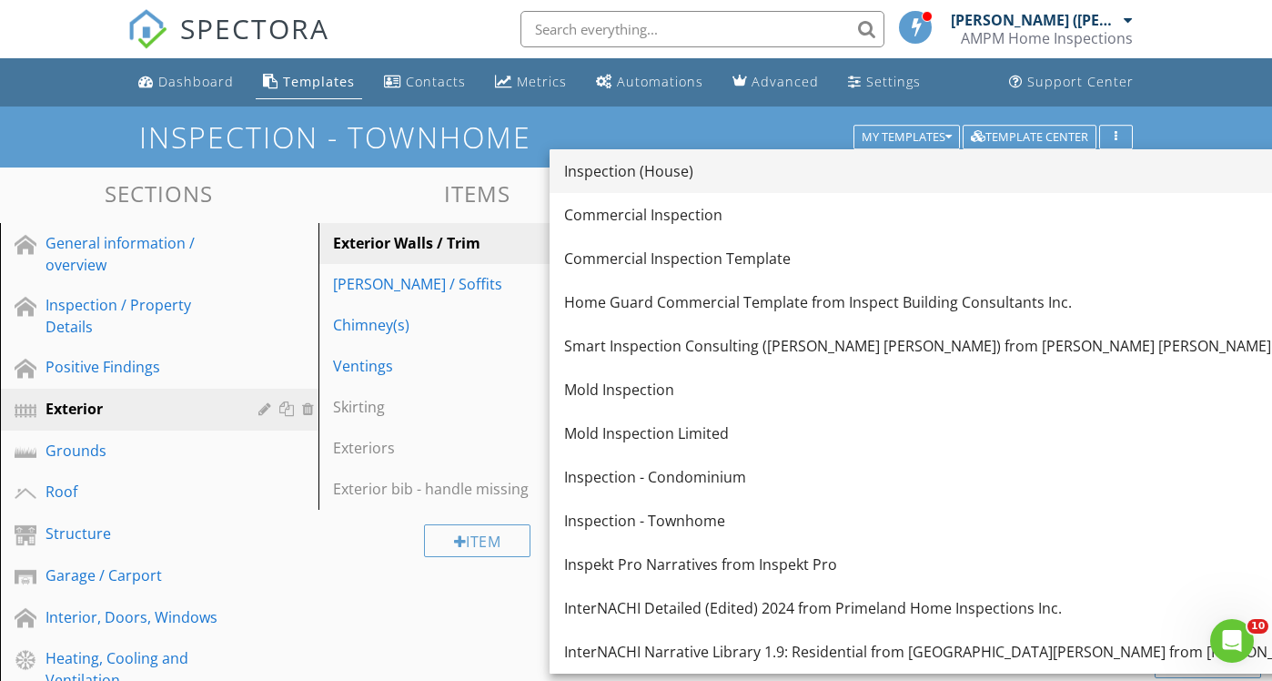
click at [655, 176] on div "Inspection (House)" at bounding box center [1000, 171] width 872 height 22
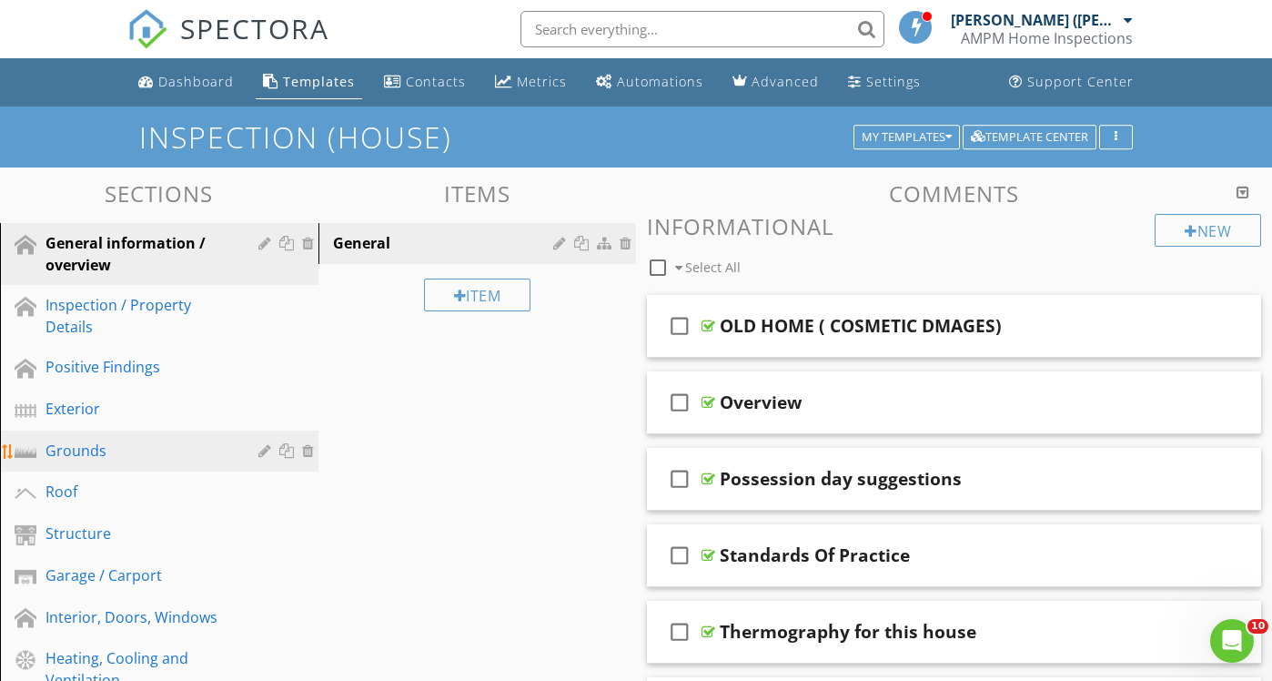
scroll to position [32, 0]
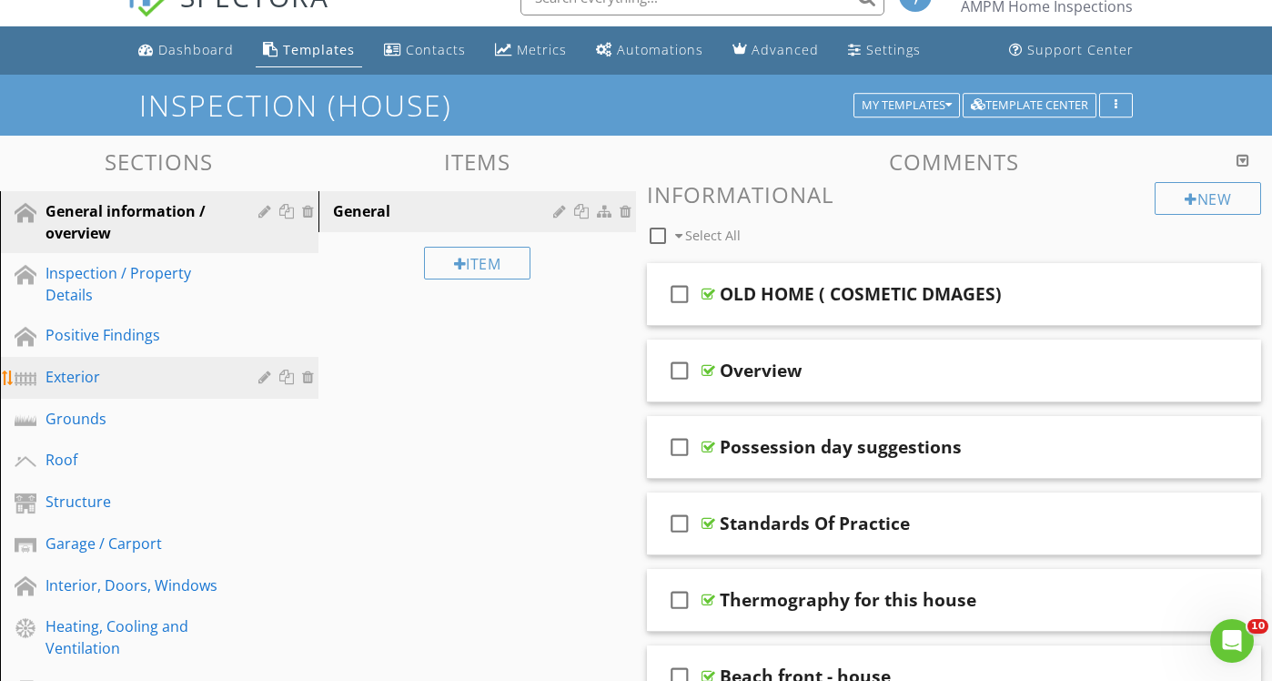
click at [134, 386] on div "Exterior" at bounding box center [138, 377] width 187 height 22
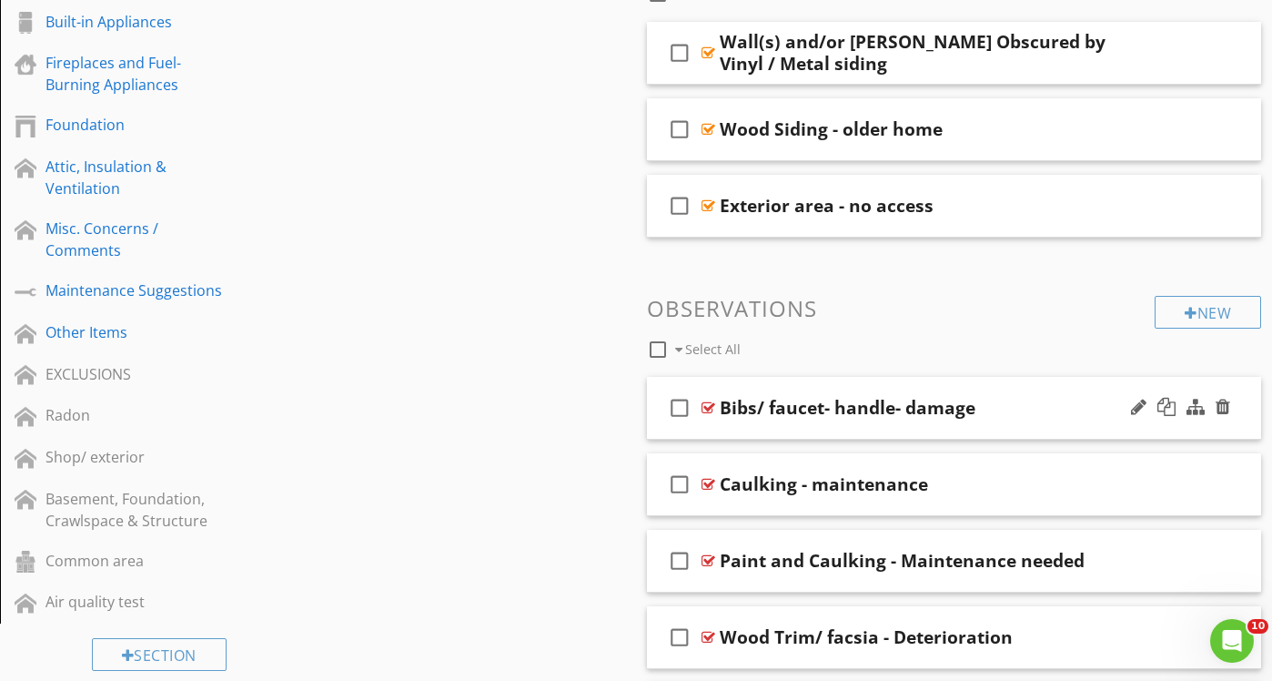
scroll to position [783, 0]
click at [805, 420] on div "check_box_outline_blank Bibs/ faucet- handle- damage" at bounding box center [954, 407] width 614 height 63
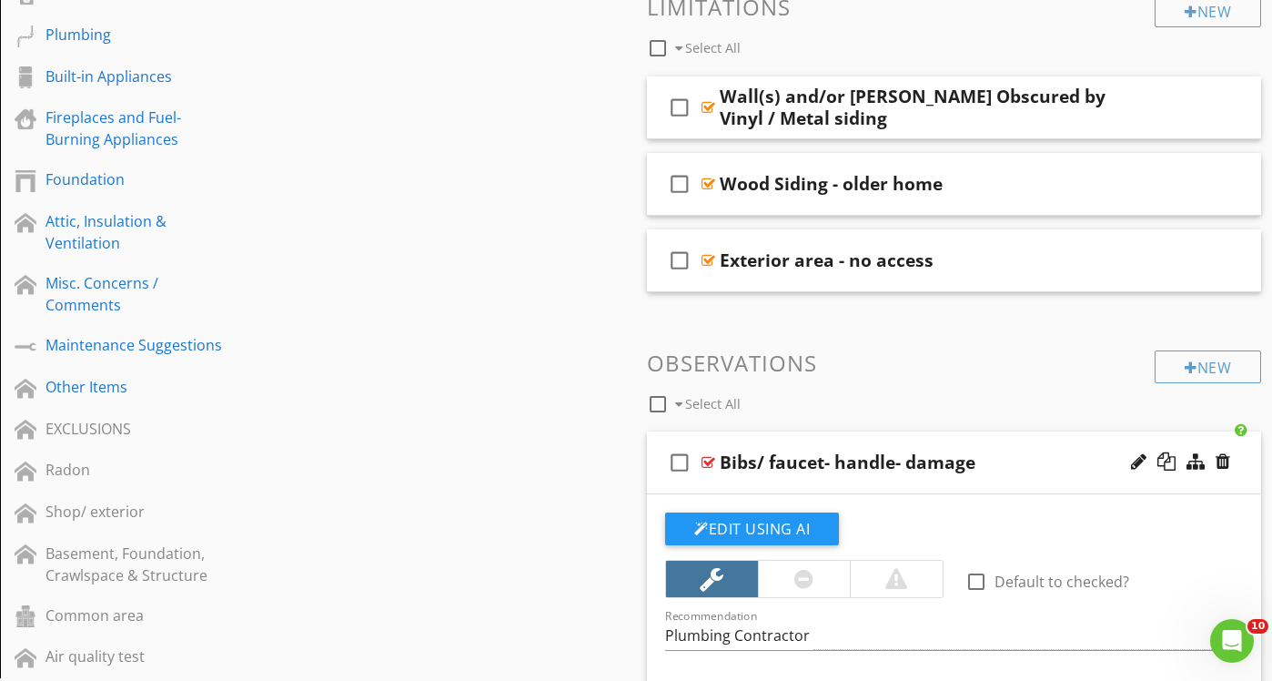
scroll to position [718, 0]
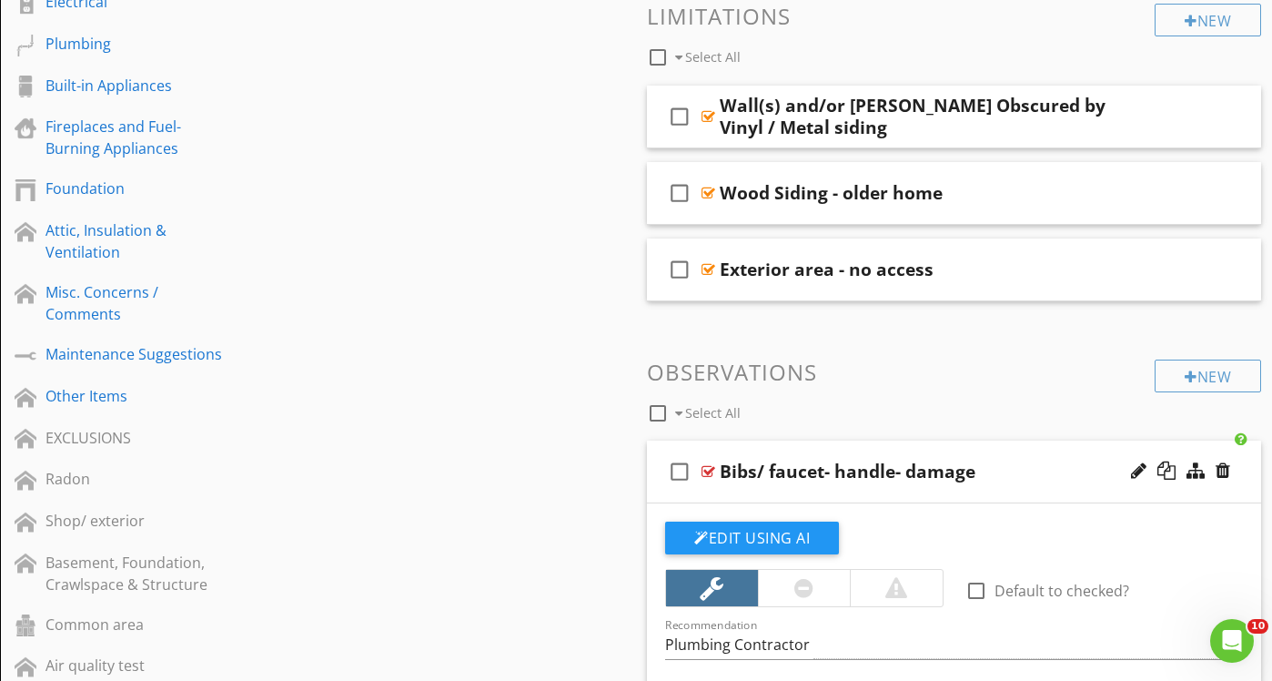
click at [821, 486] on div "check_box_outline_blank Bibs/ faucet- handle- damage" at bounding box center [954, 471] width 614 height 63
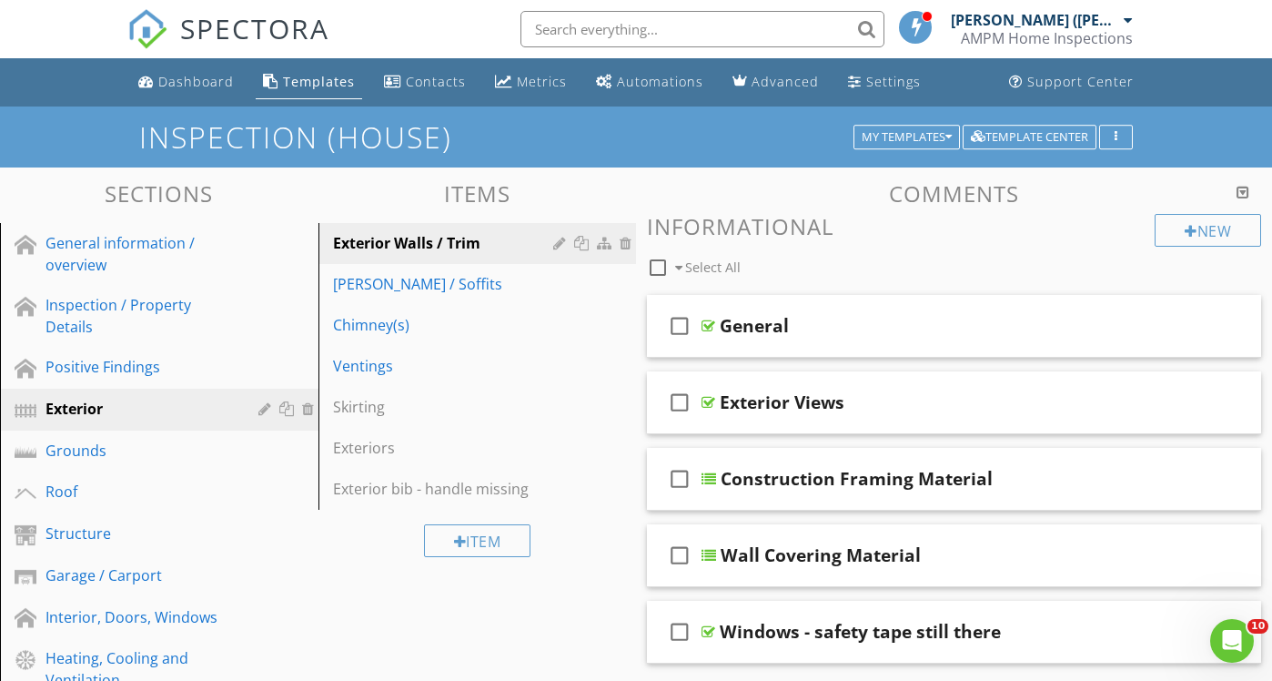
scroll to position [0, 0]
click at [912, 143] on div "My Templates" at bounding box center [907, 137] width 90 height 13
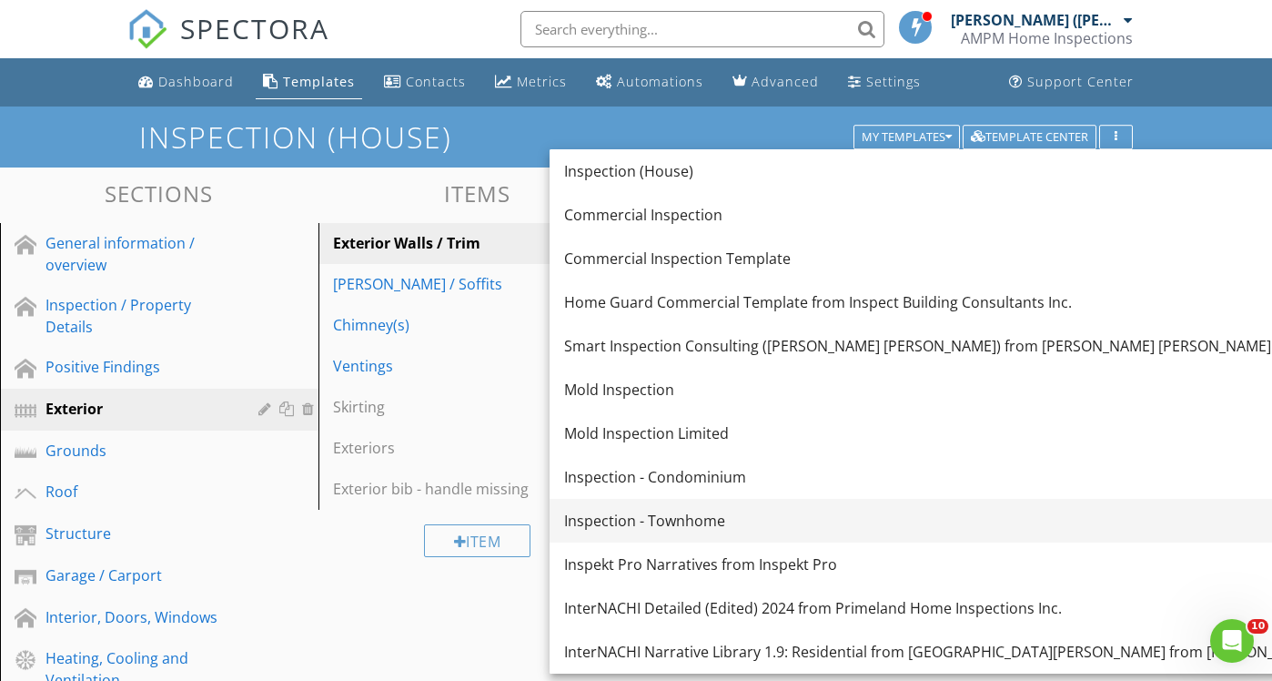
click at [685, 520] on div "Inspection - Townhome" at bounding box center [1000, 521] width 872 height 22
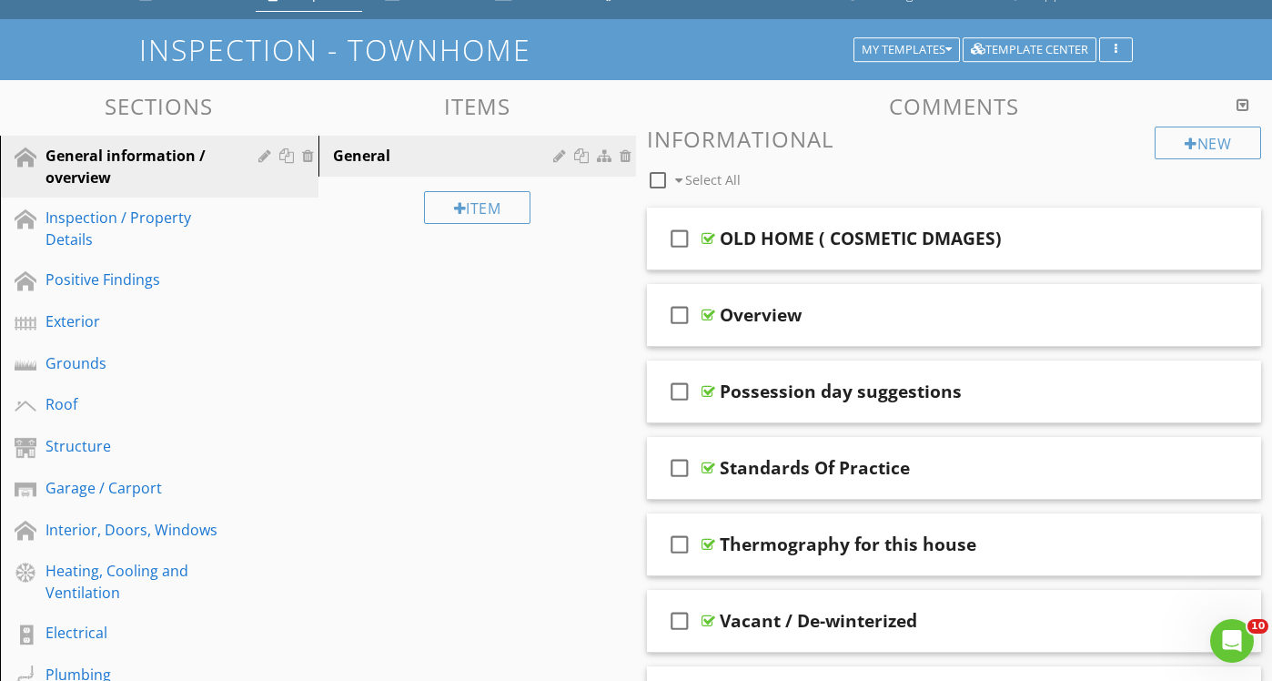
scroll to position [84, 0]
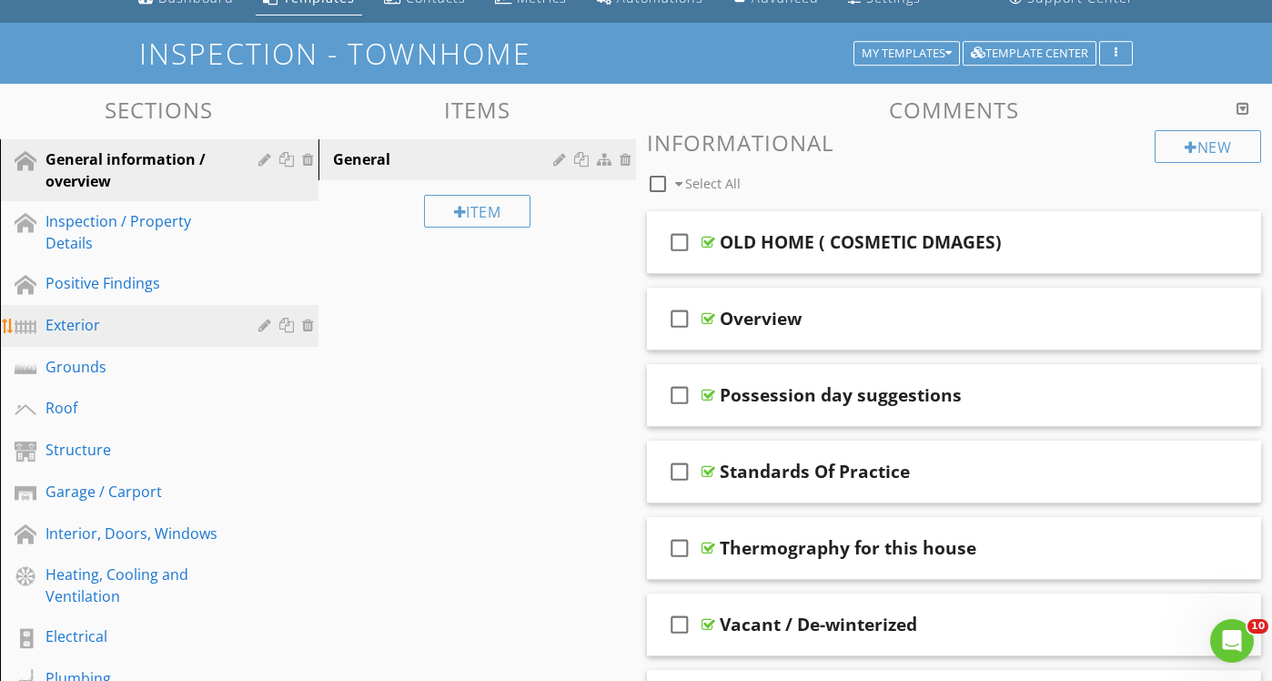
click at [136, 333] on div "Exterior" at bounding box center [138, 325] width 187 height 22
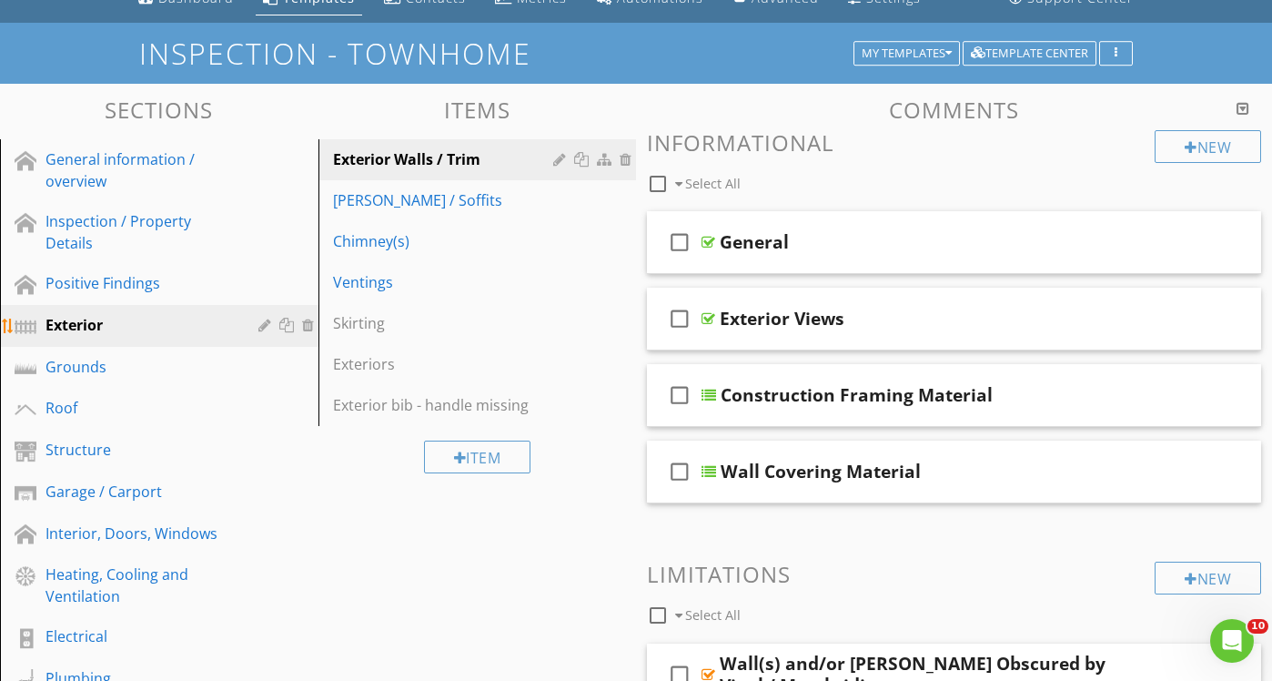
click at [307, 328] on div at bounding box center [310, 325] width 16 height 15
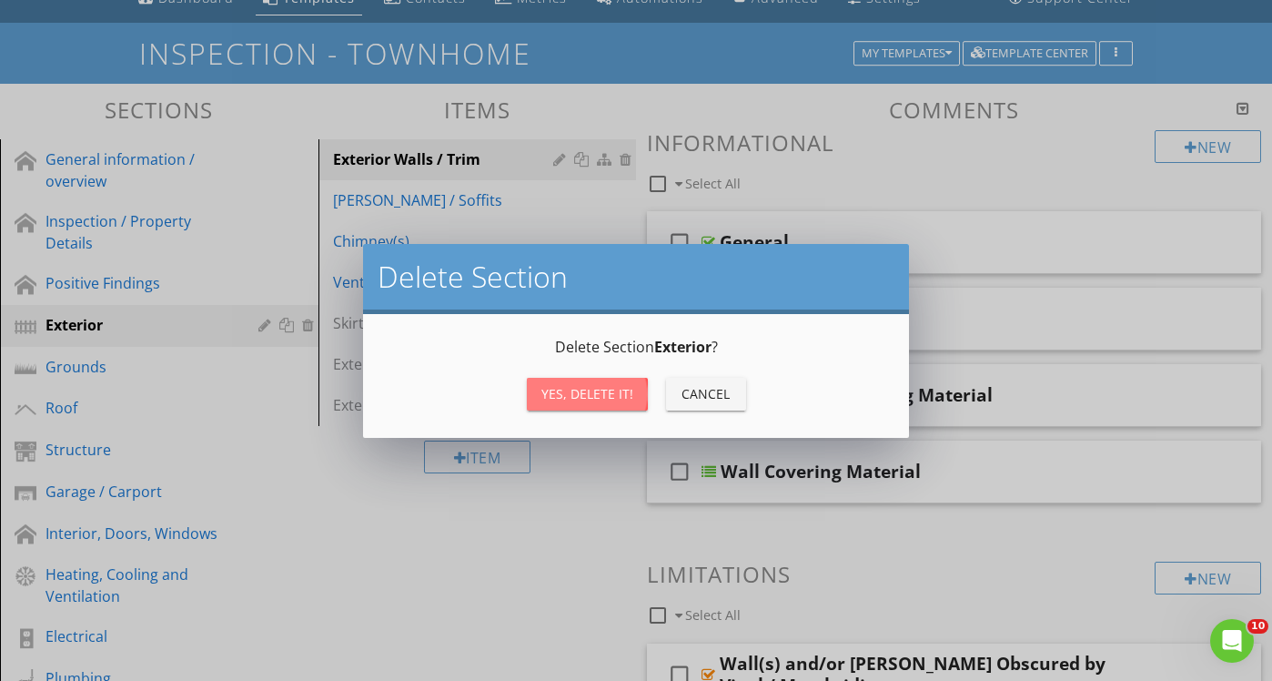
click at [599, 392] on div "Yes, Delete it!" at bounding box center [587, 393] width 92 height 19
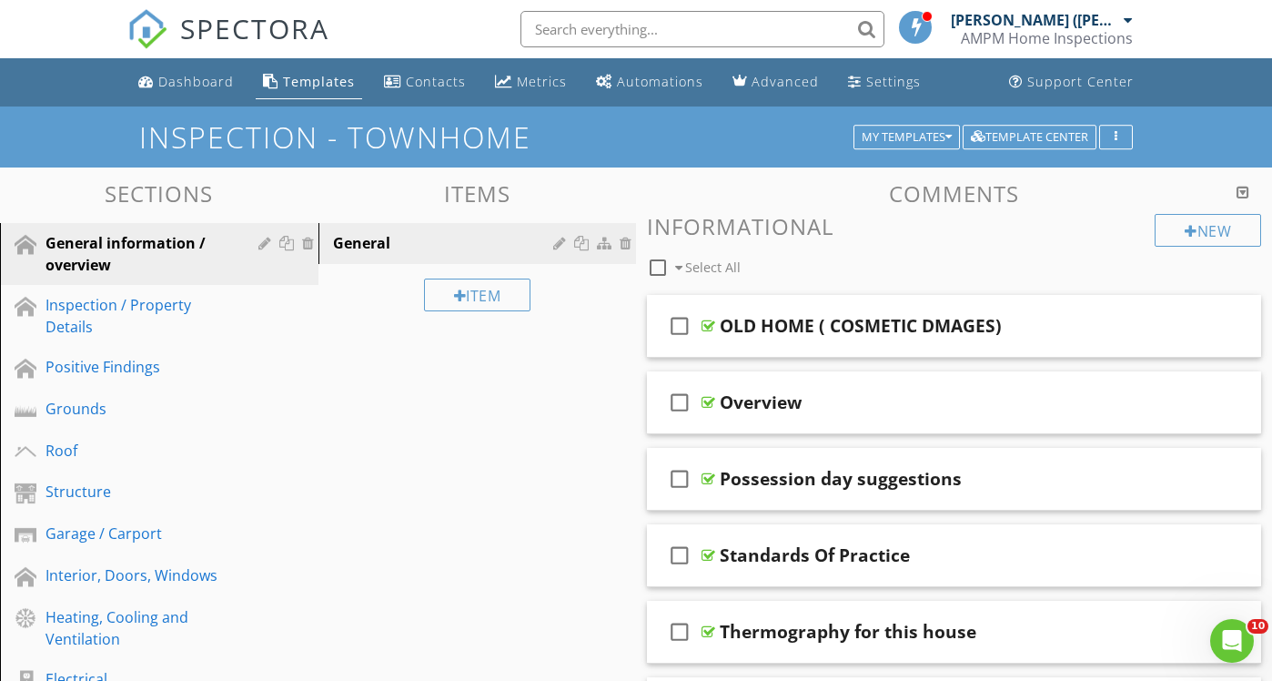
scroll to position [0, 0]
click at [909, 134] on div "My Templates" at bounding box center [907, 137] width 90 height 13
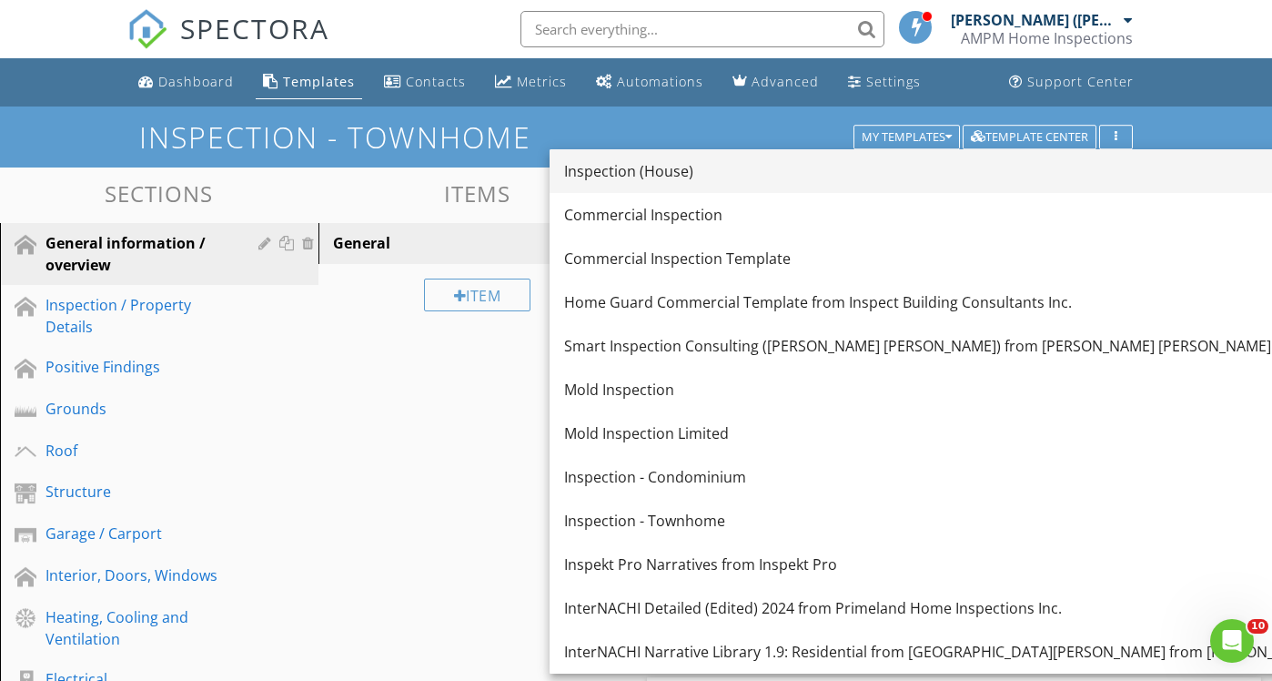
click at [676, 167] on div "Inspection (House)" at bounding box center [1000, 171] width 872 height 22
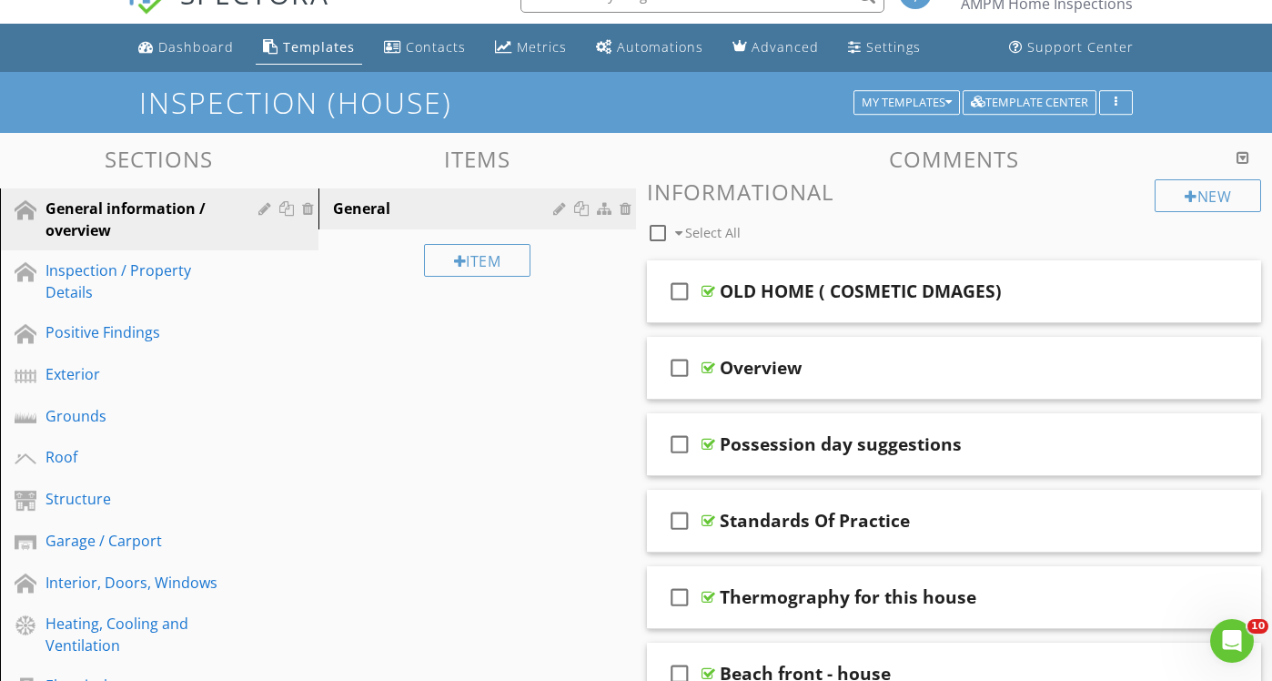
scroll to position [49, 0]
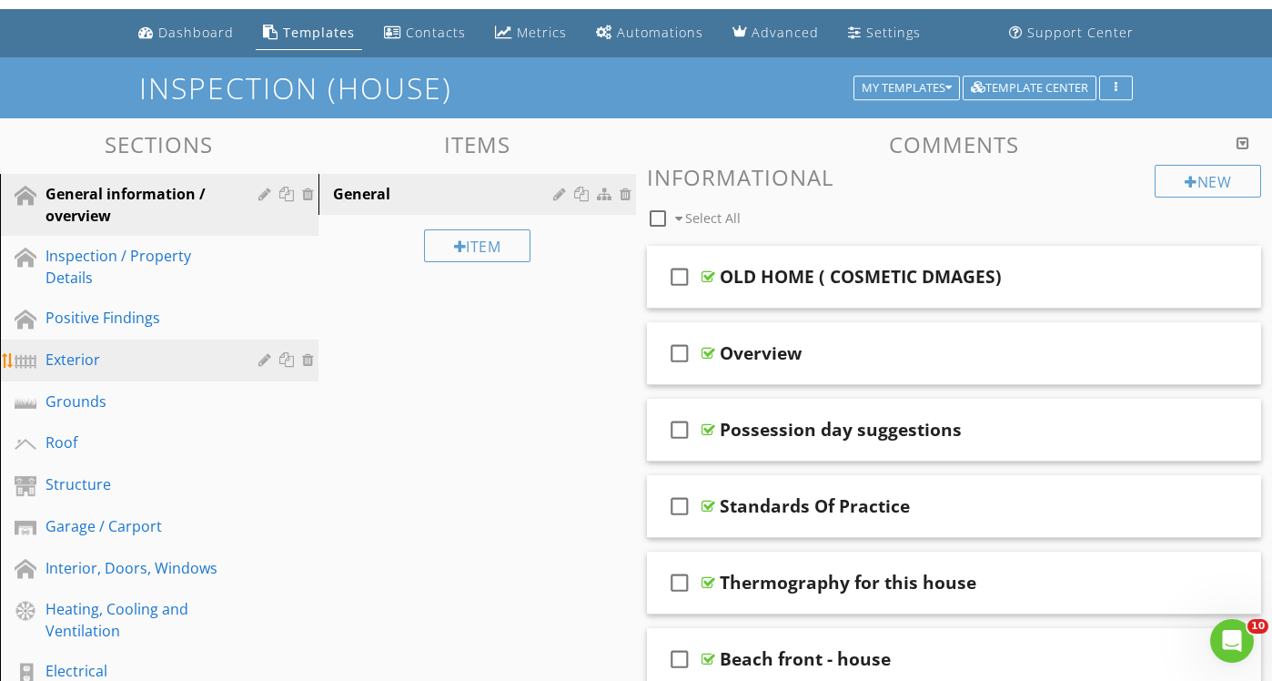
click at [283, 366] on div at bounding box center [288, 359] width 19 height 15
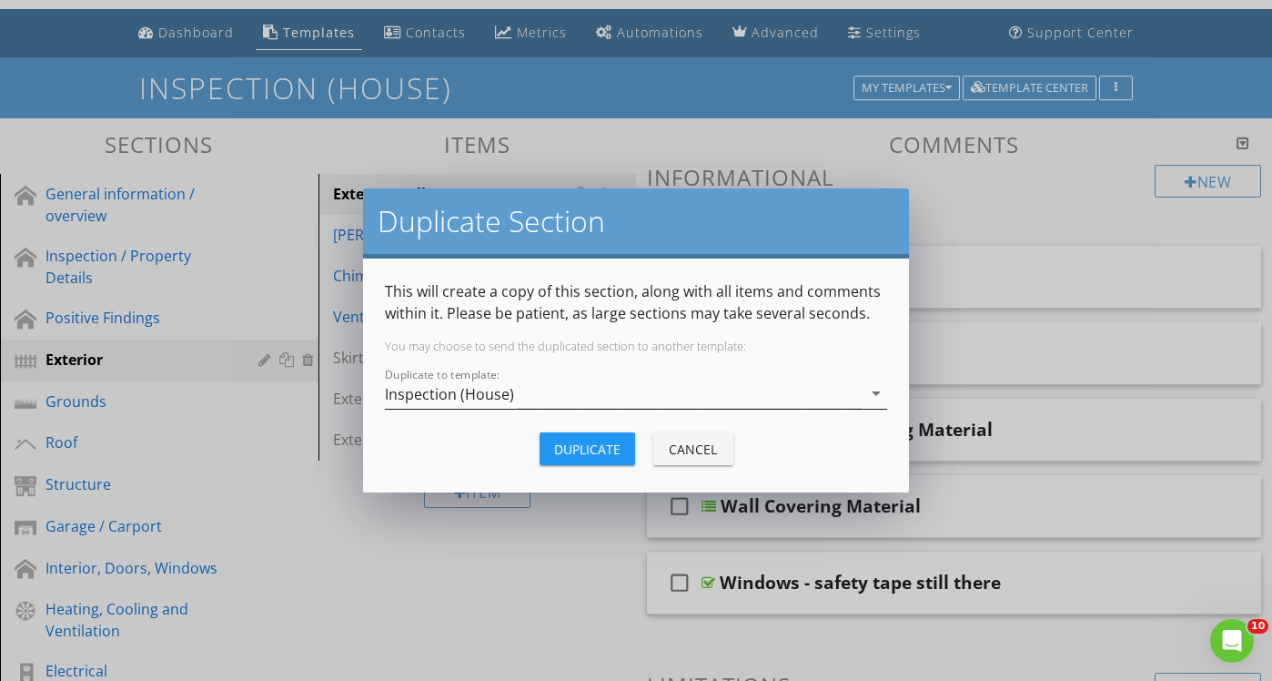
click at [876, 391] on icon "arrow_drop_down" at bounding box center [876, 393] width 22 height 22
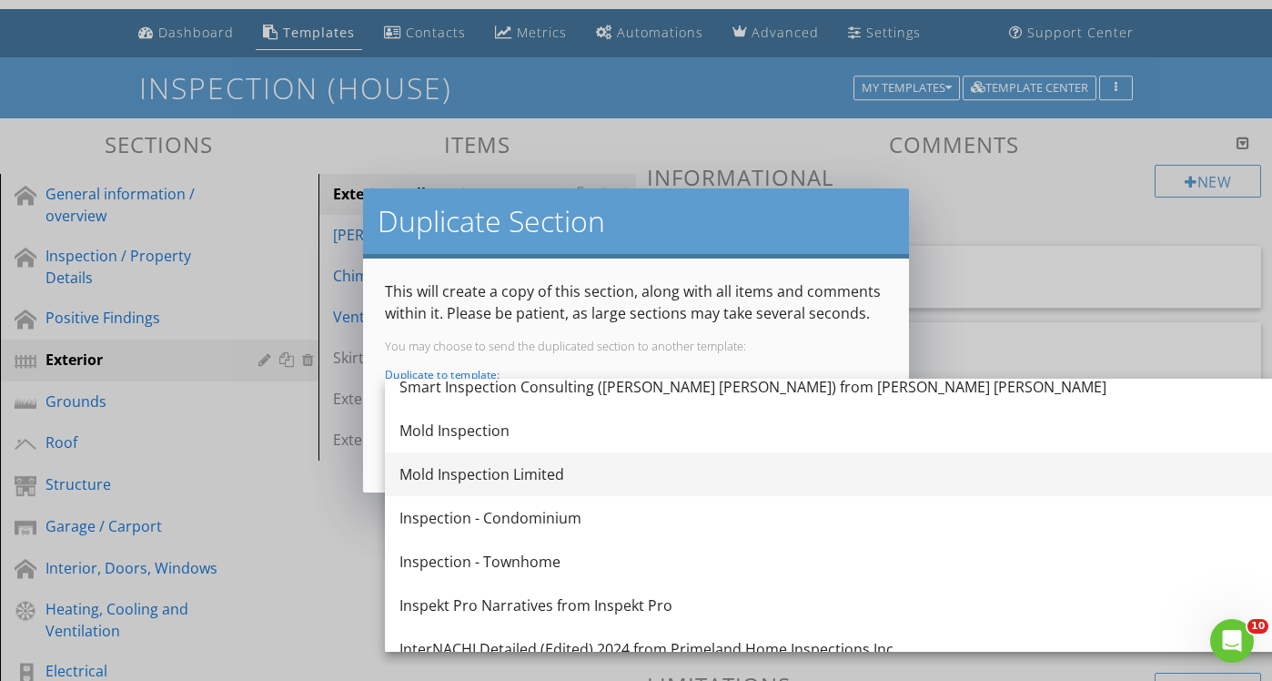
scroll to position [207, 0]
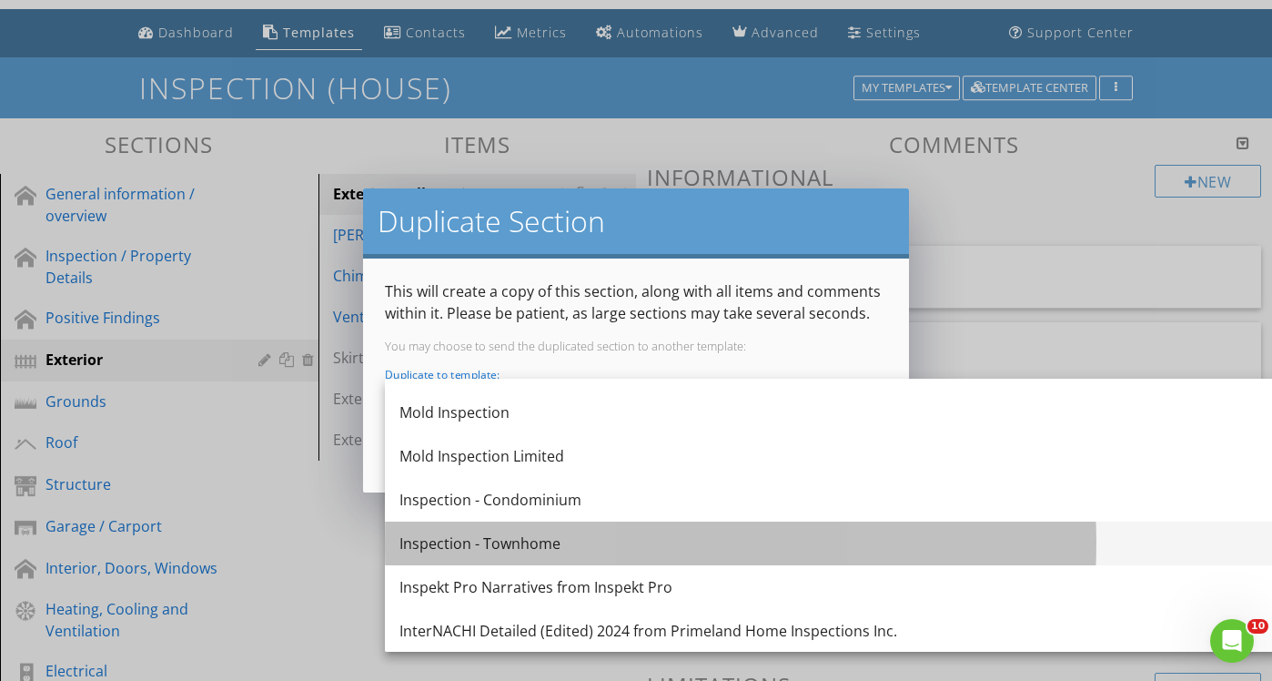
click at [554, 552] on div "Inspection - Townhome" at bounding box center [835, 543] width 872 height 22
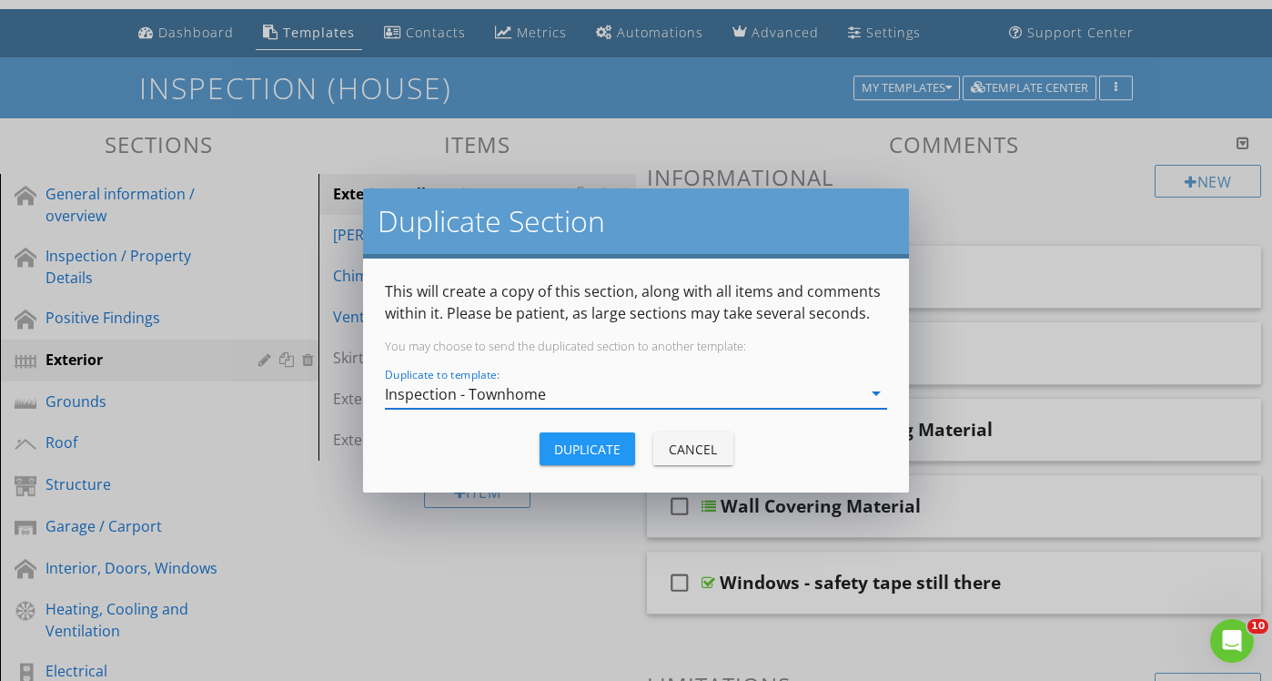
click at [605, 450] on div "Duplicate" at bounding box center [587, 448] width 66 height 19
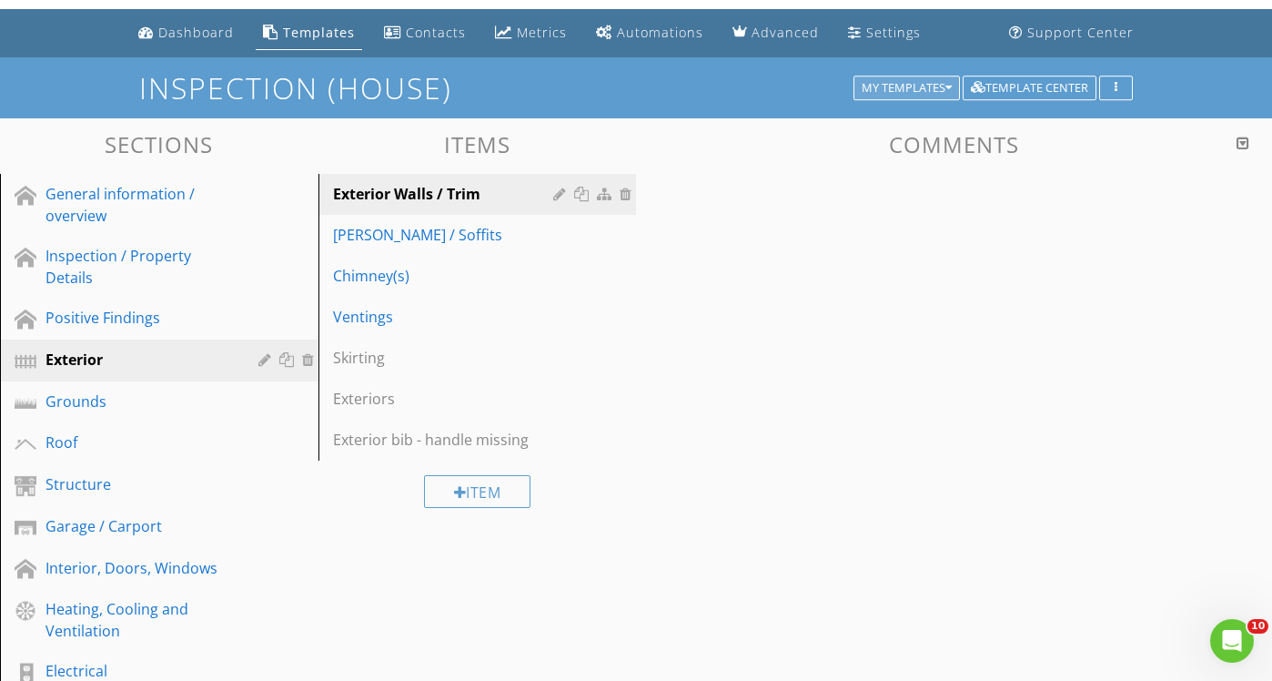
click at [917, 86] on div "My Templates" at bounding box center [907, 88] width 90 height 13
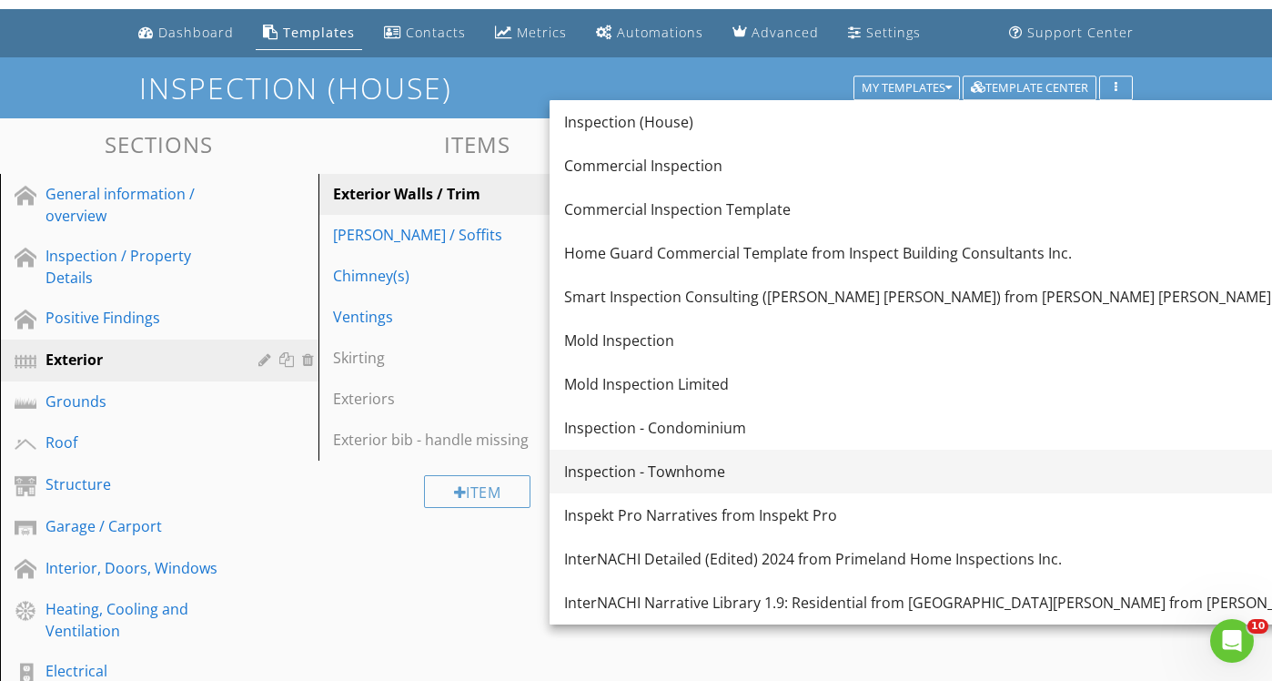
click at [696, 467] on div "Inspection - Townhome" at bounding box center [1000, 471] width 872 height 22
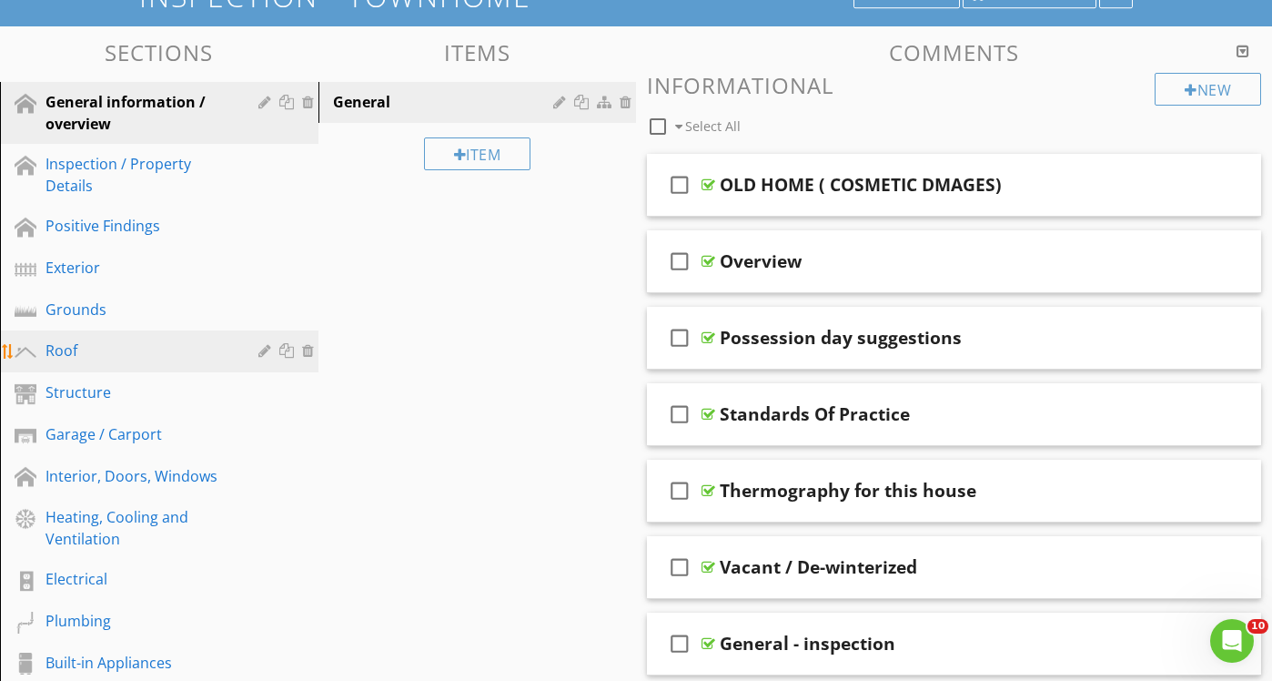
scroll to position [144, 0]
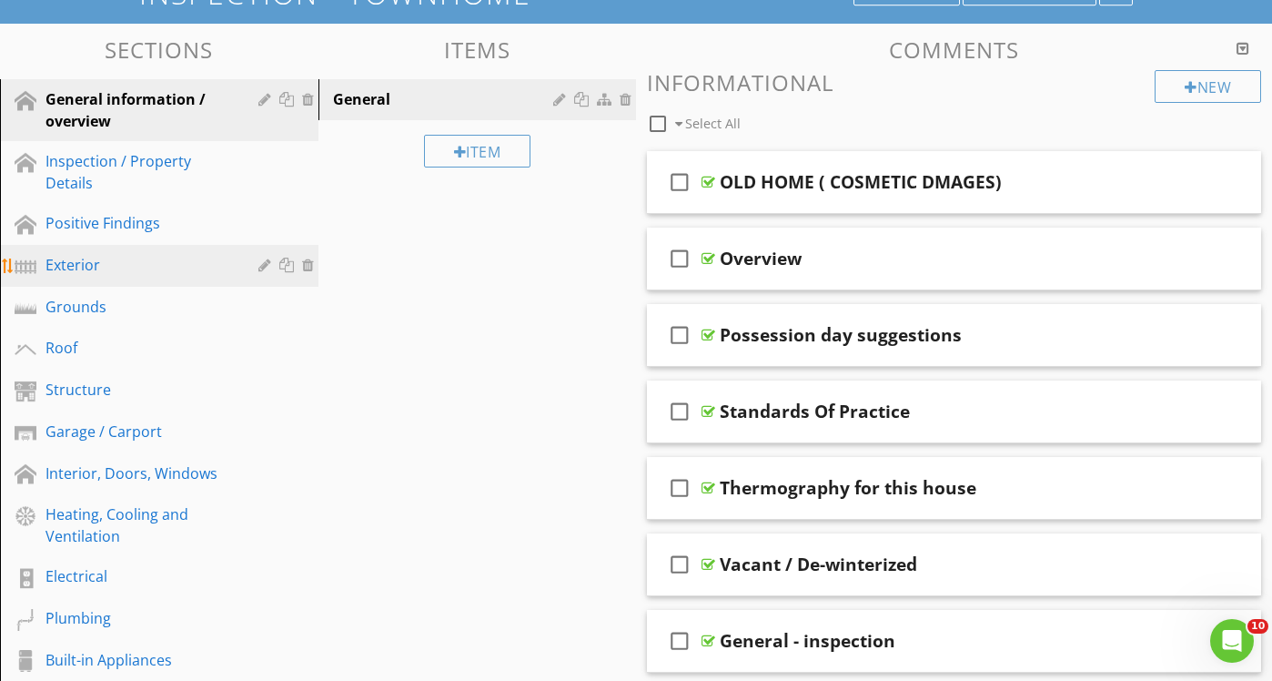
click at [161, 278] on link "Exterior" at bounding box center [161, 266] width 313 height 42
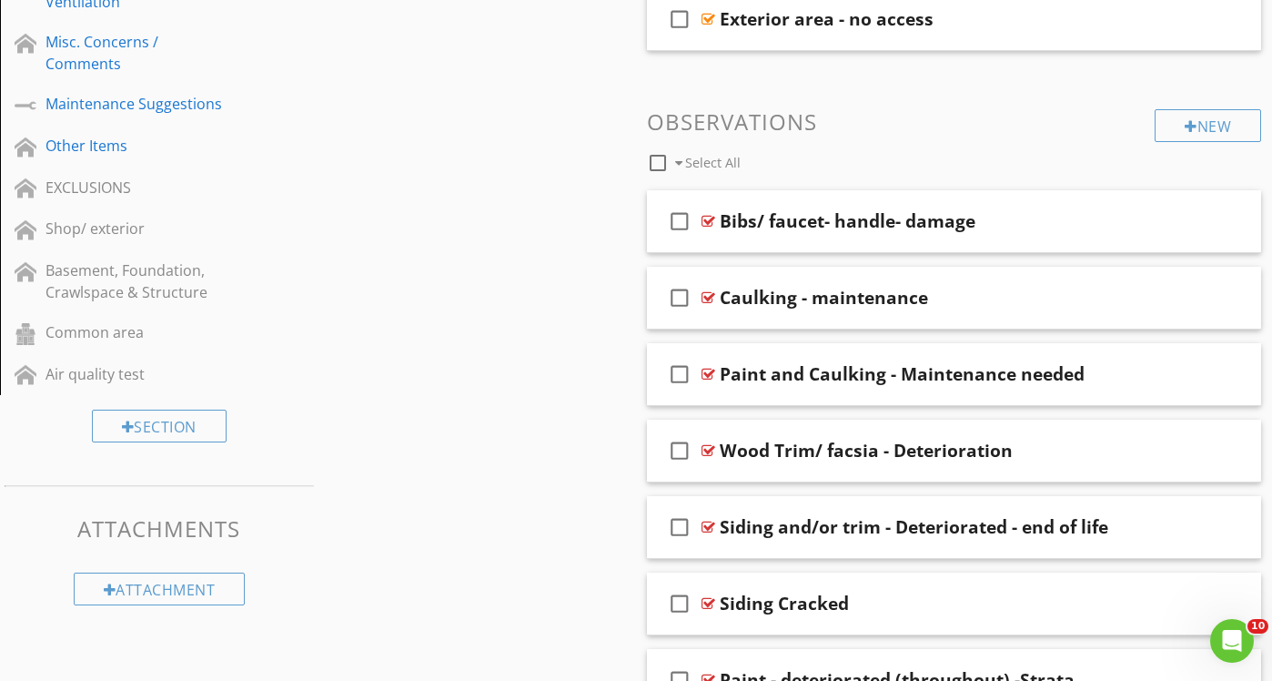
scroll to position [1030, 0]
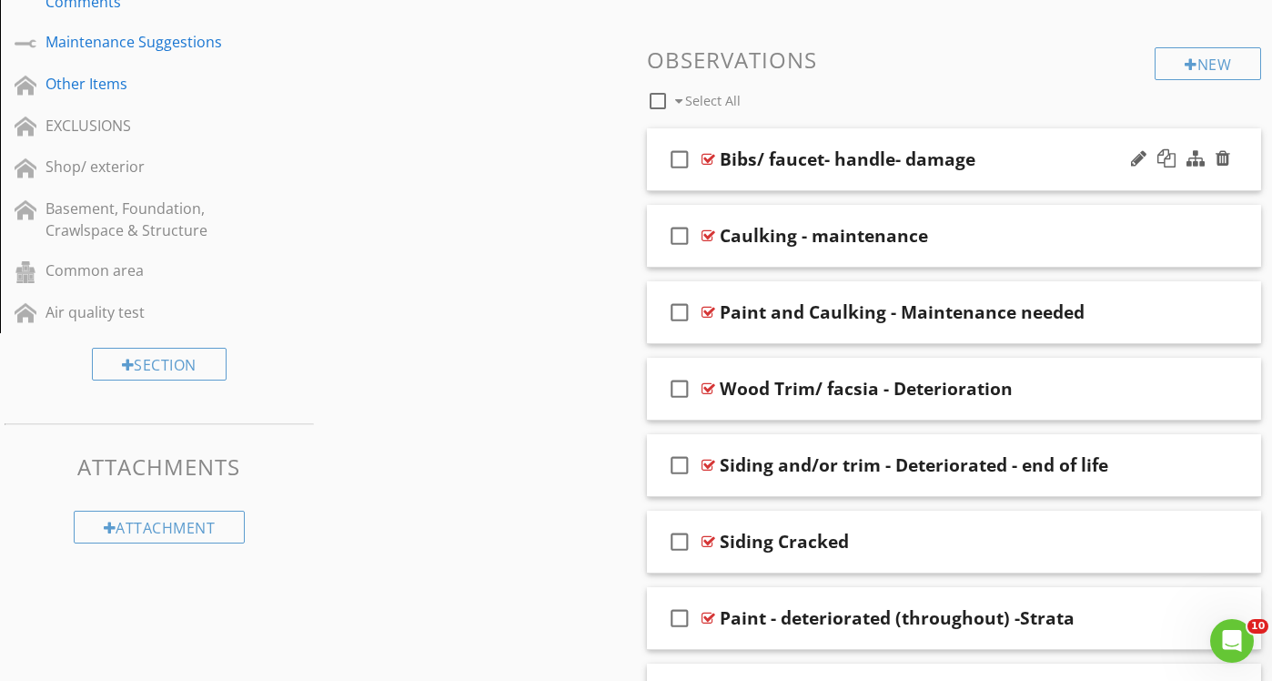
click at [904, 174] on div "check_box_outline_blank Bibs/ faucet- handle- damage" at bounding box center [954, 159] width 614 height 63
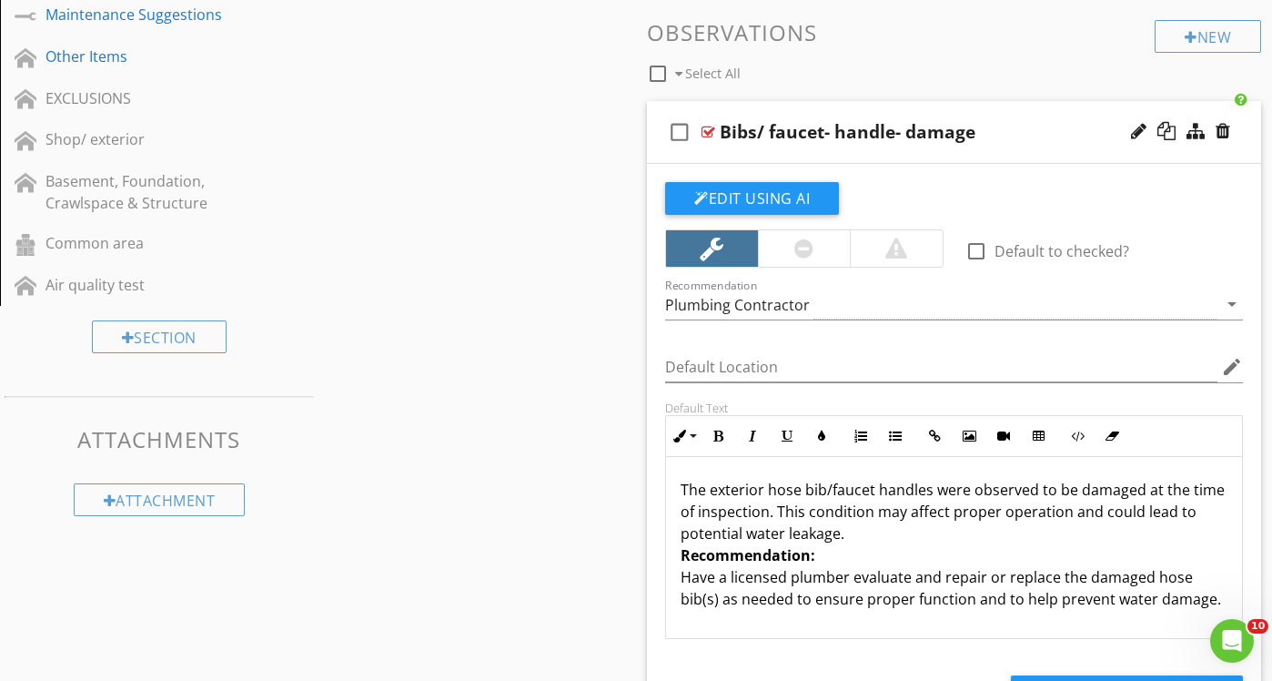
scroll to position [984, 0]
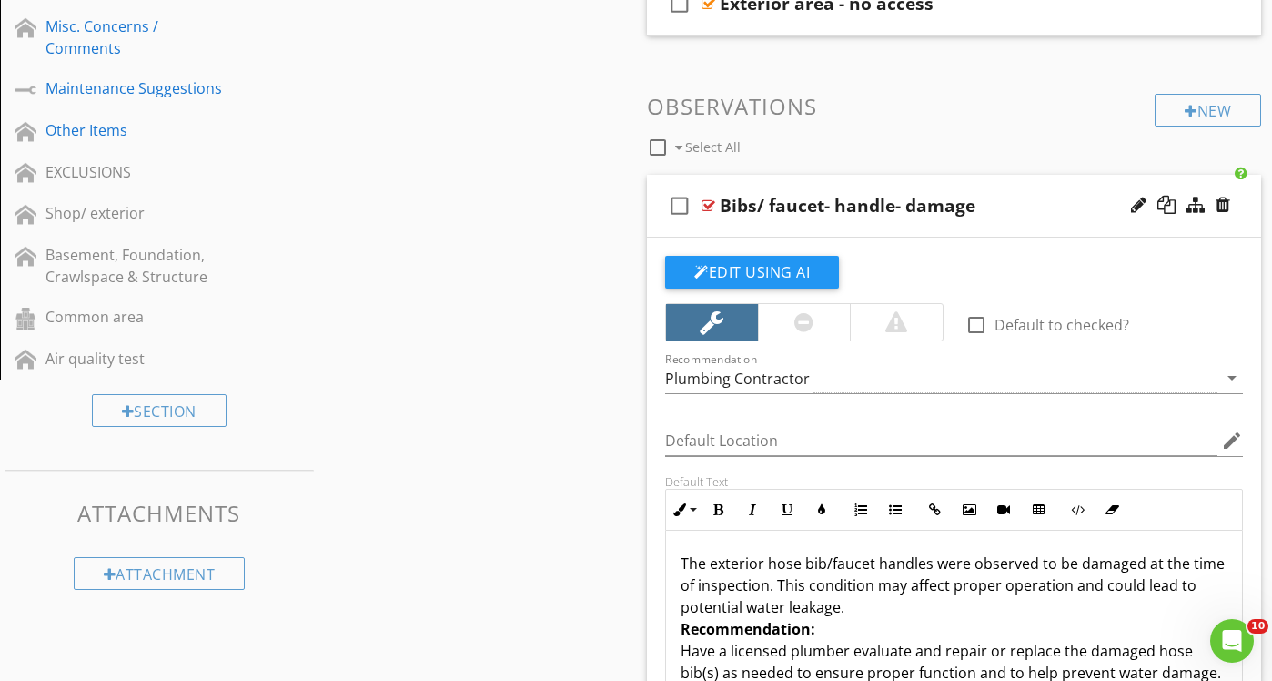
click at [904, 227] on div "check_box_outline_blank Bibs/ faucet- handle- damage" at bounding box center [954, 206] width 614 height 63
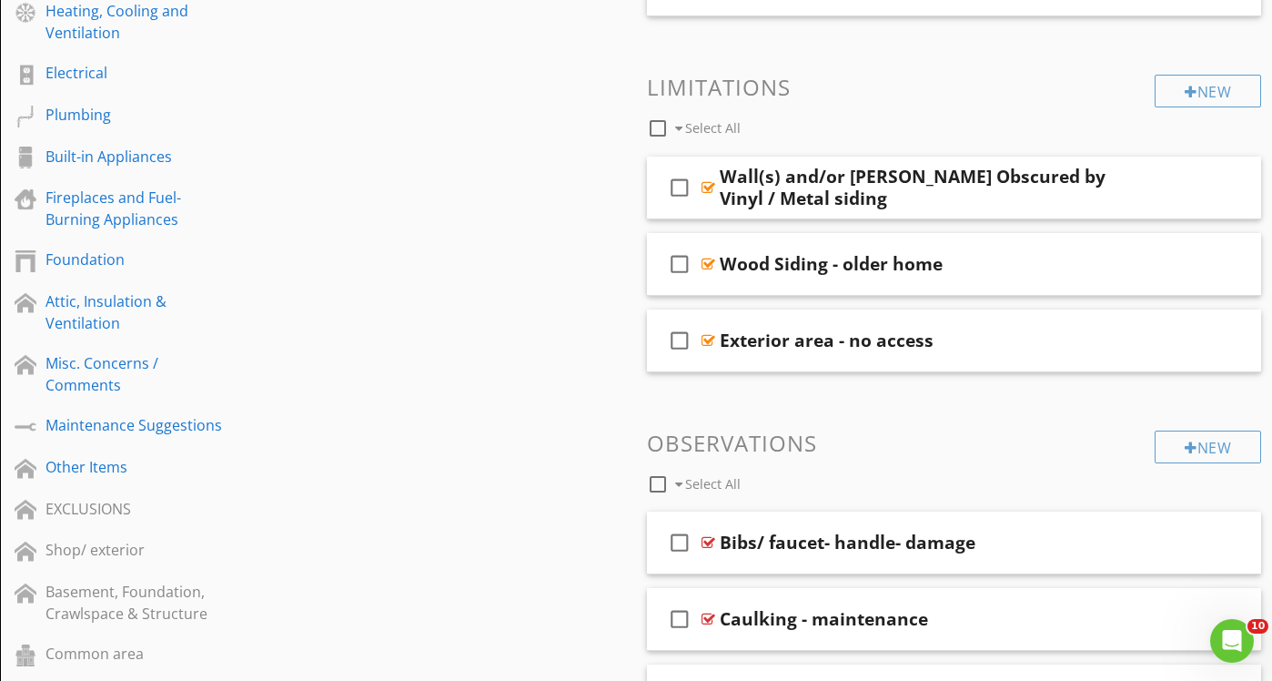
scroll to position [652, 0]
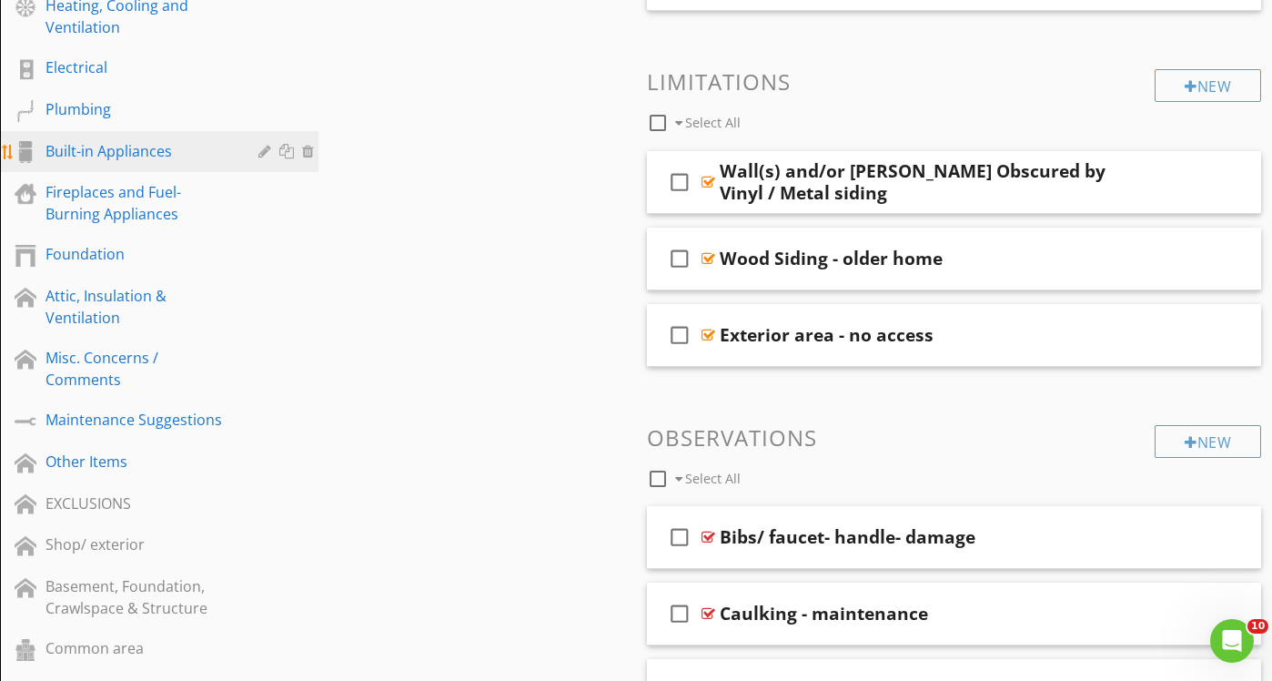
click at [172, 164] on link "Built-in Appliances" at bounding box center [161, 152] width 313 height 42
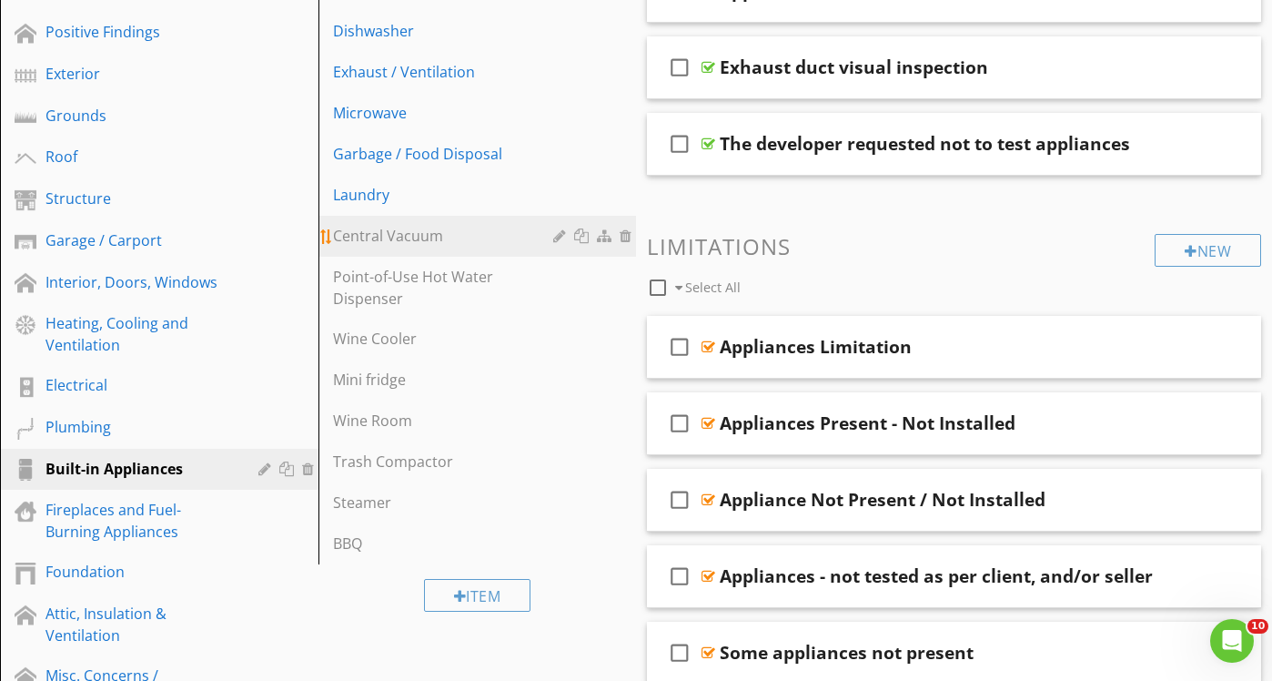
scroll to position [329, 0]
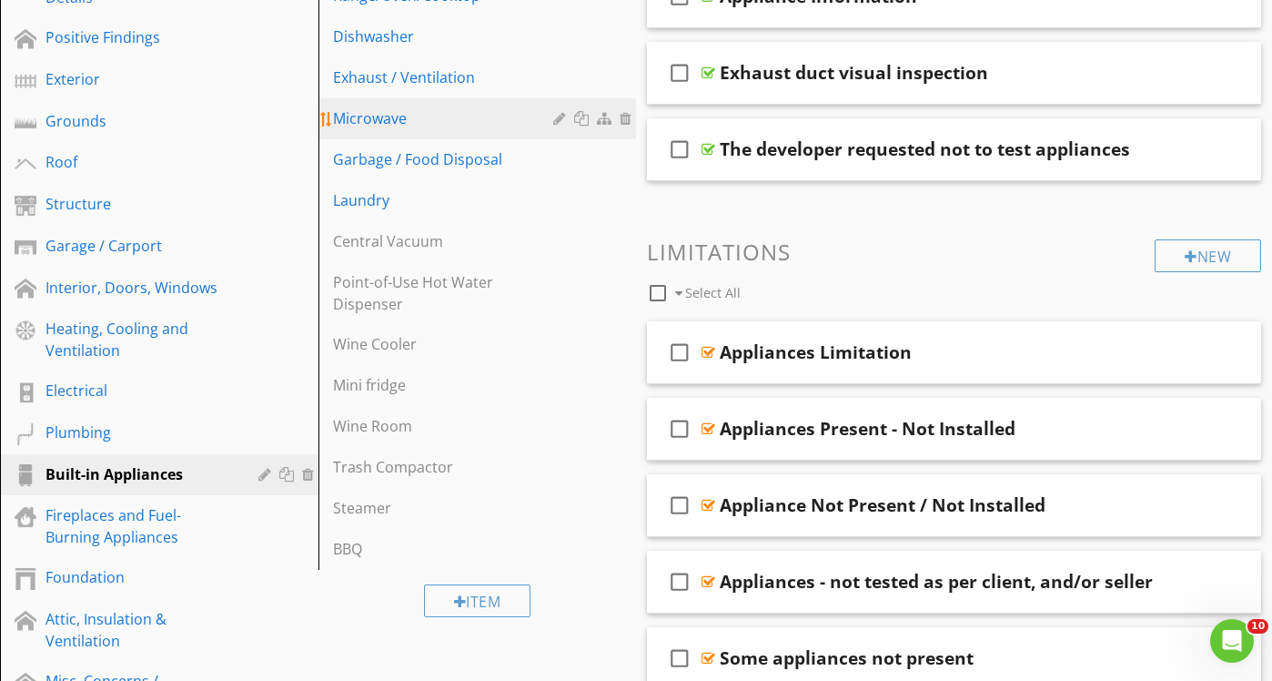
click at [418, 123] on div "Microwave" at bounding box center [446, 118] width 227 height 22
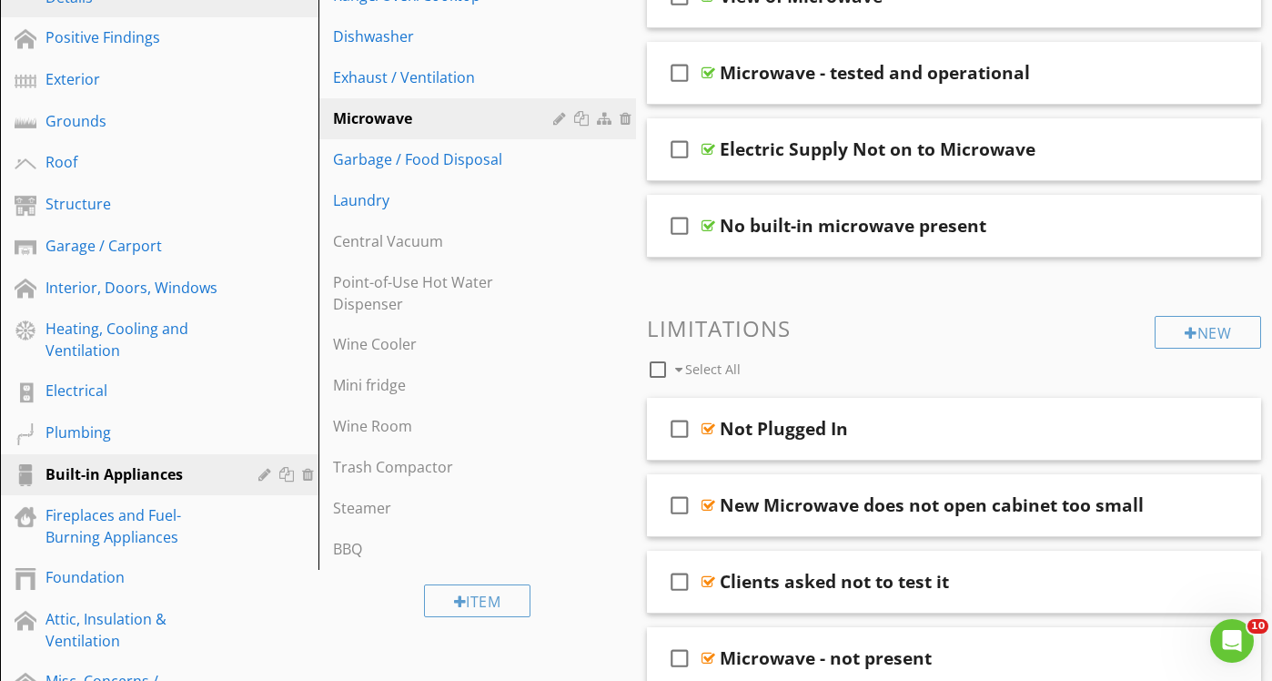
scroll to position [330, 0]
click at [309, 477] on div at bounding box center [310, 473] width 16 height 15
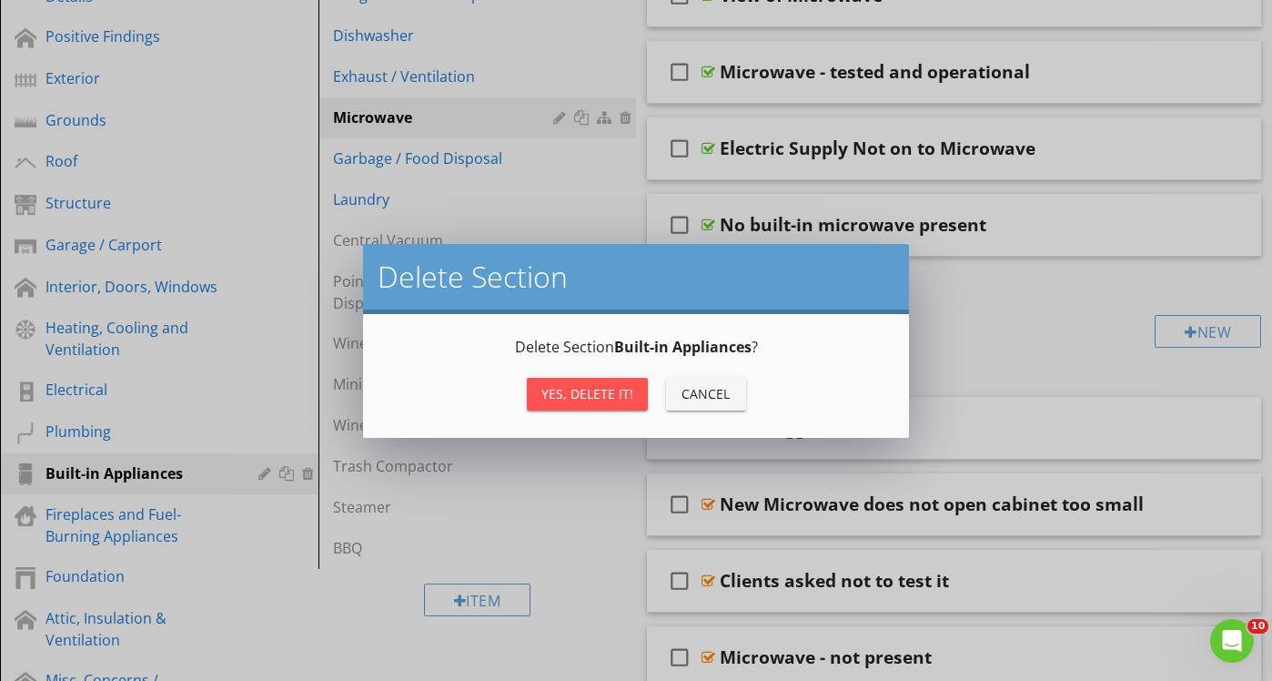
click at [595, 399] on div "Yes, Delete it!" at bounding box center [587, 393] width 92 height 19
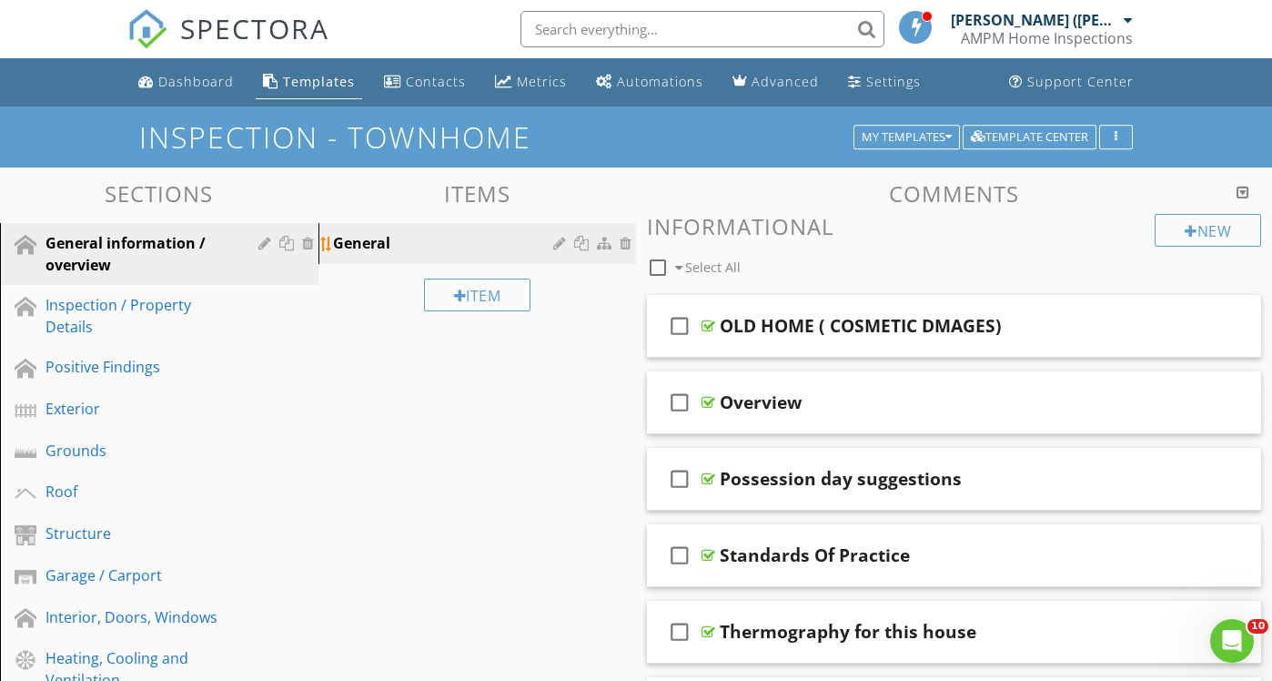
scroll to position [0, 0]
click at [915, 138] on div "My Templates" at bounding box center [907, 137] width 90 height 13
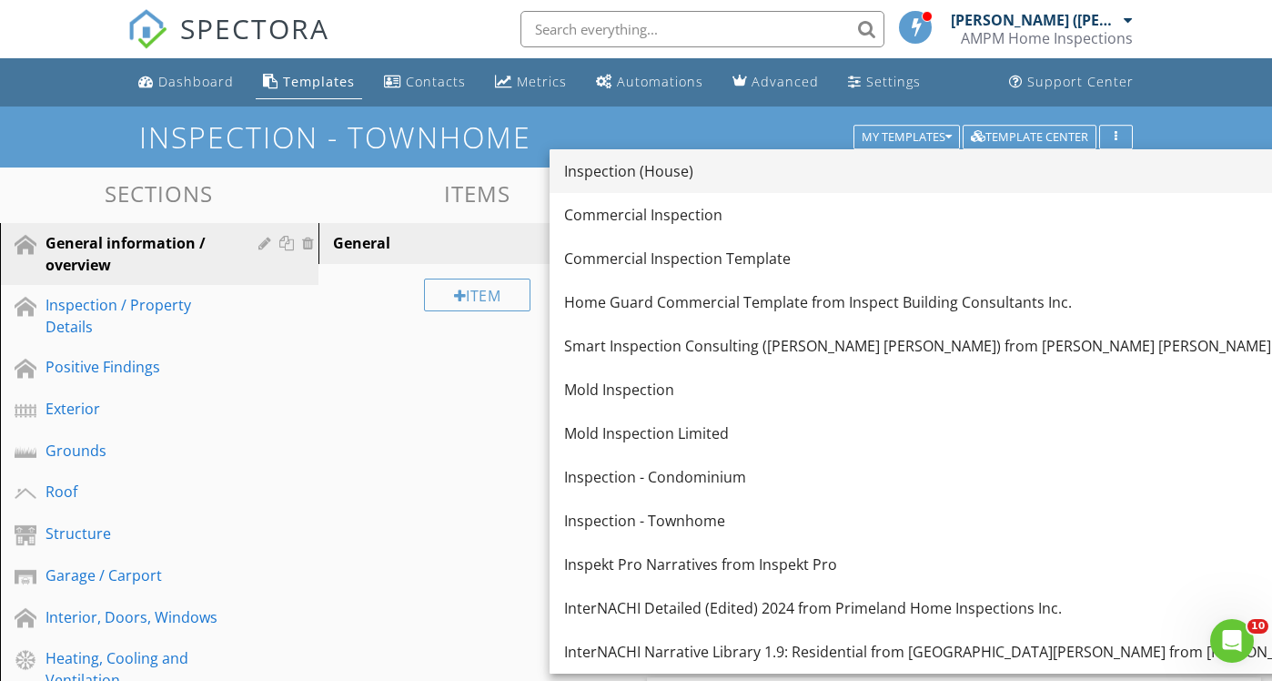
click at [649, 179] on div "Inspection (House)" at bounding box center [1000, 171] width 872 height 22
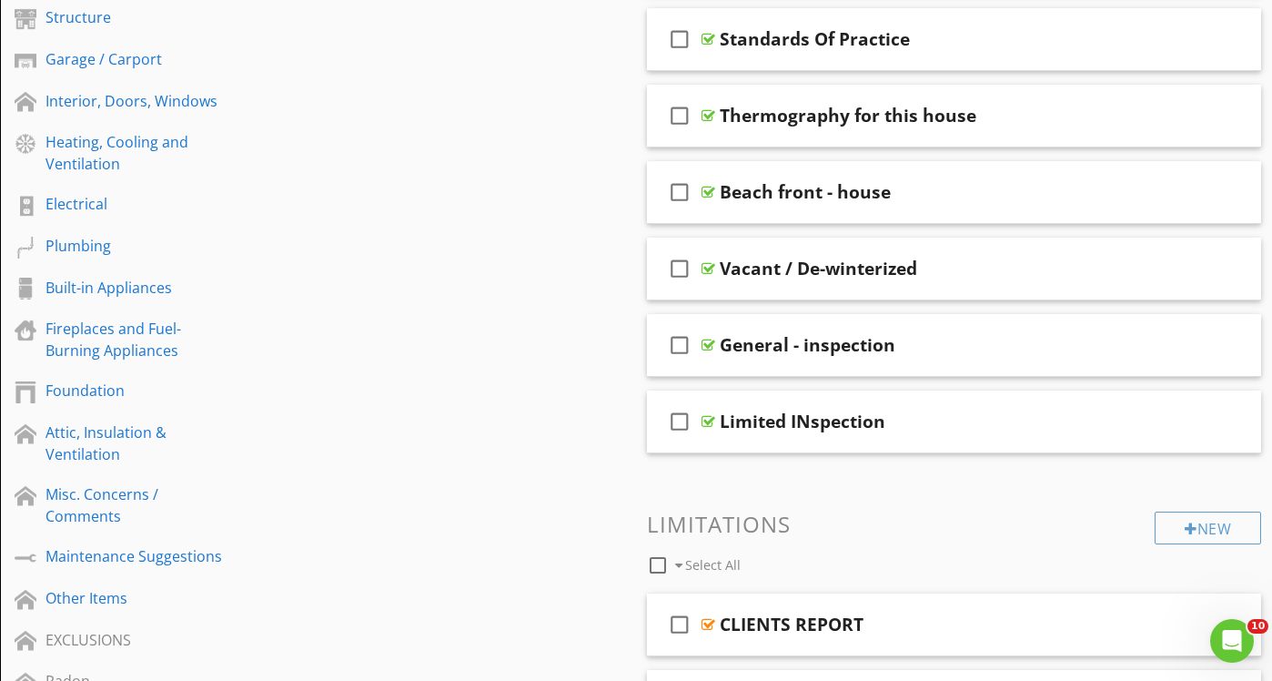
scroll to position [518, 0]
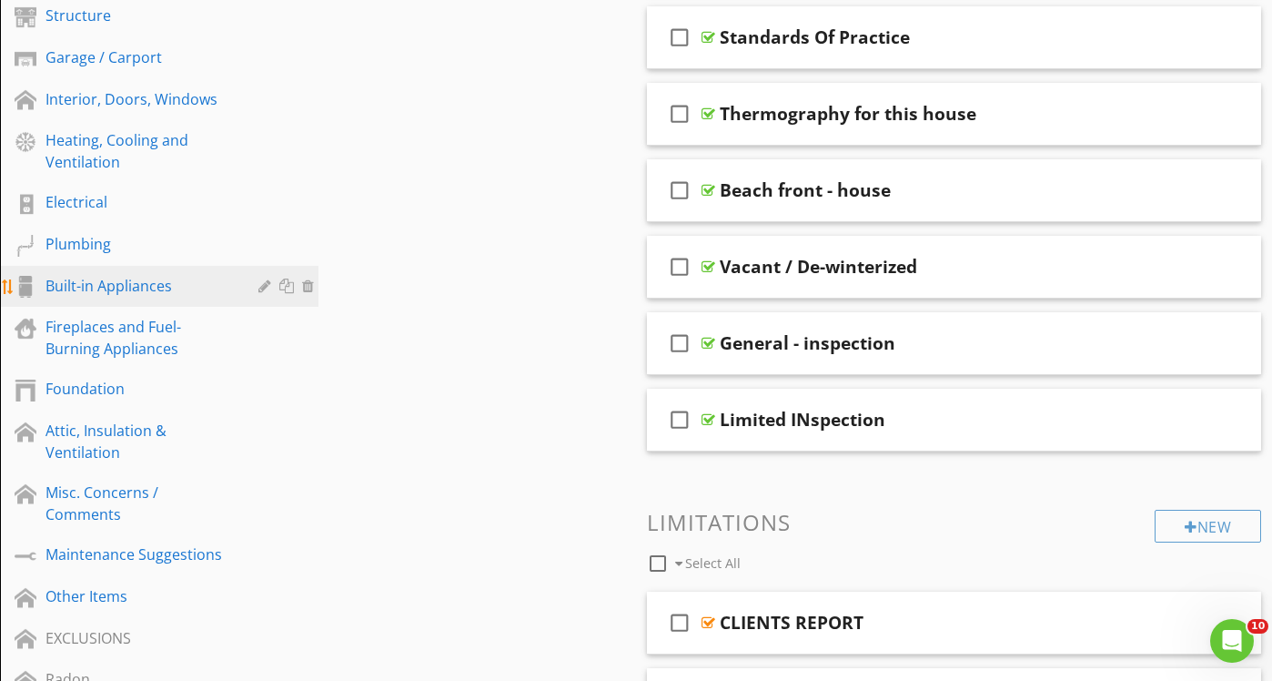
click at [290, 286] on div at bounding box center [288, 285] width 19 height 15
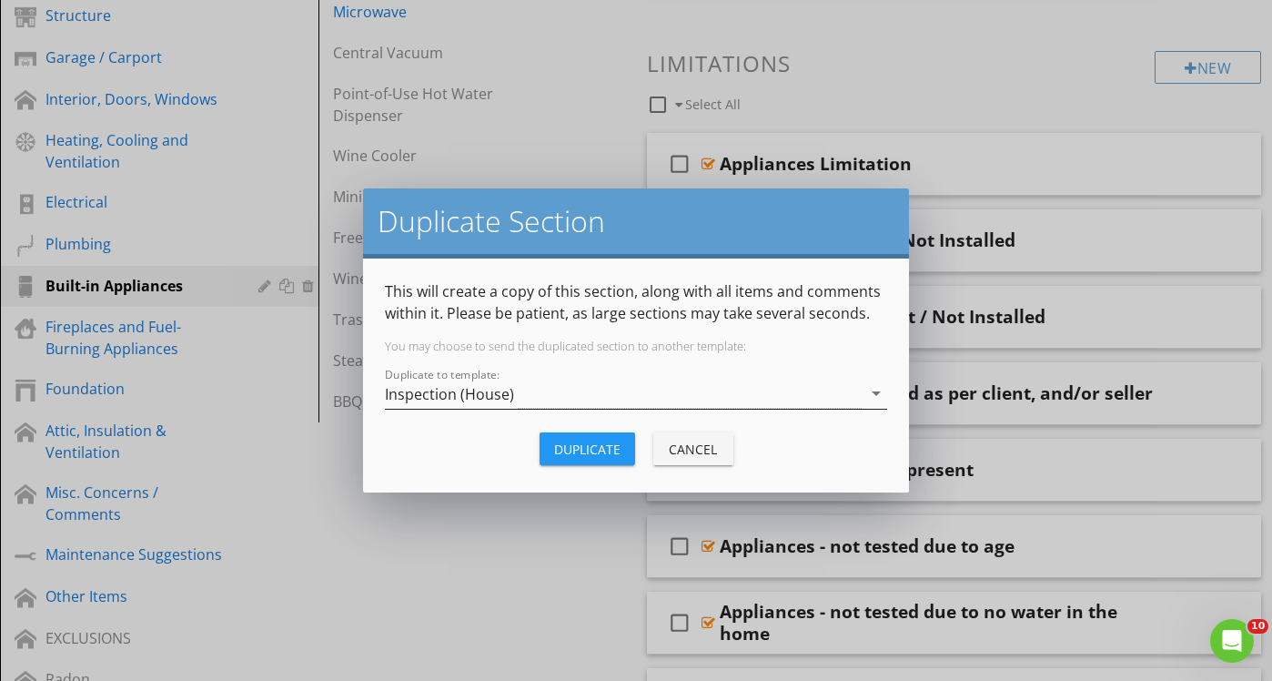
click at [875, 390] on icon "arrow_drop_down" at bounding box center [876, 393] width 22 height 22
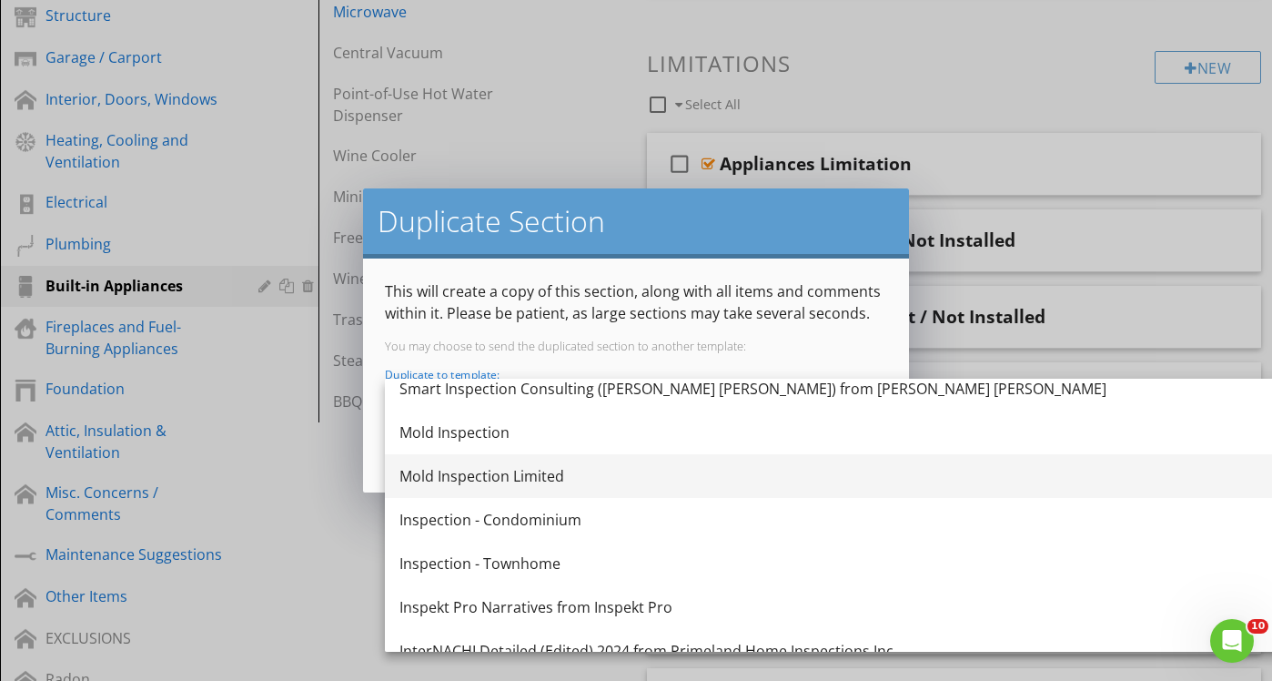
scroll to position [194, 0]
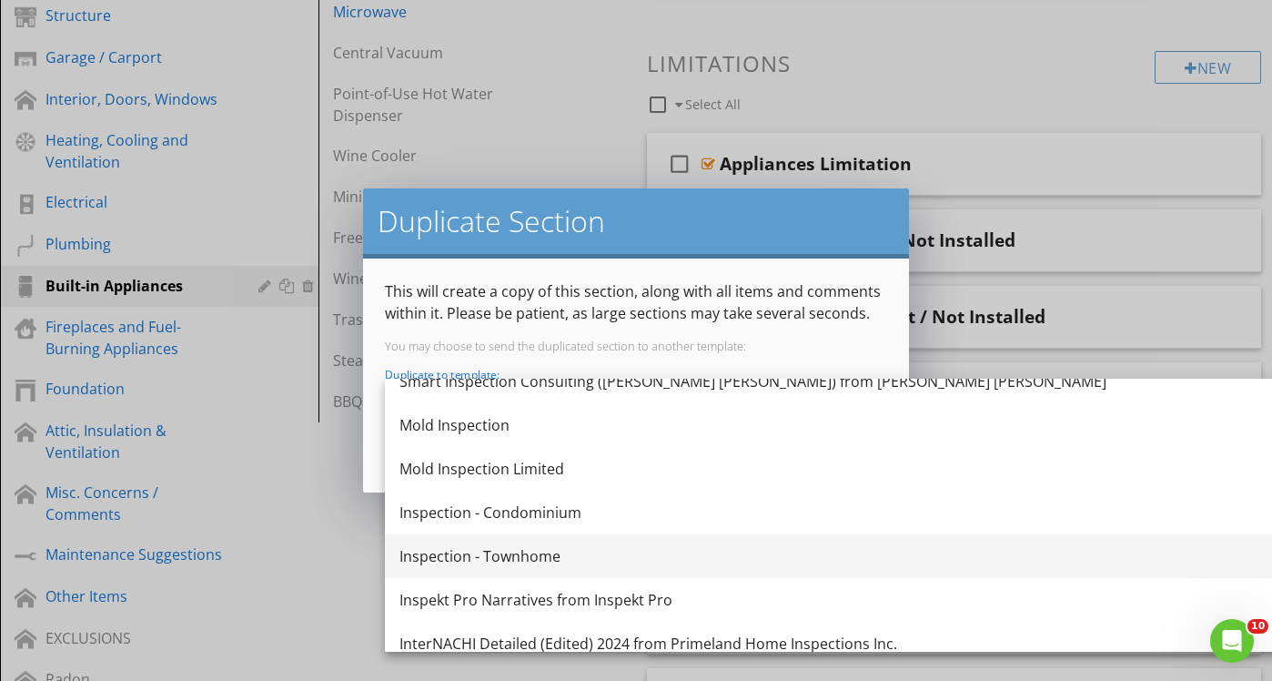
click at [545, 555] on div "Inspection - Townhome" at bounding box center [835, 556] width 872 height 22
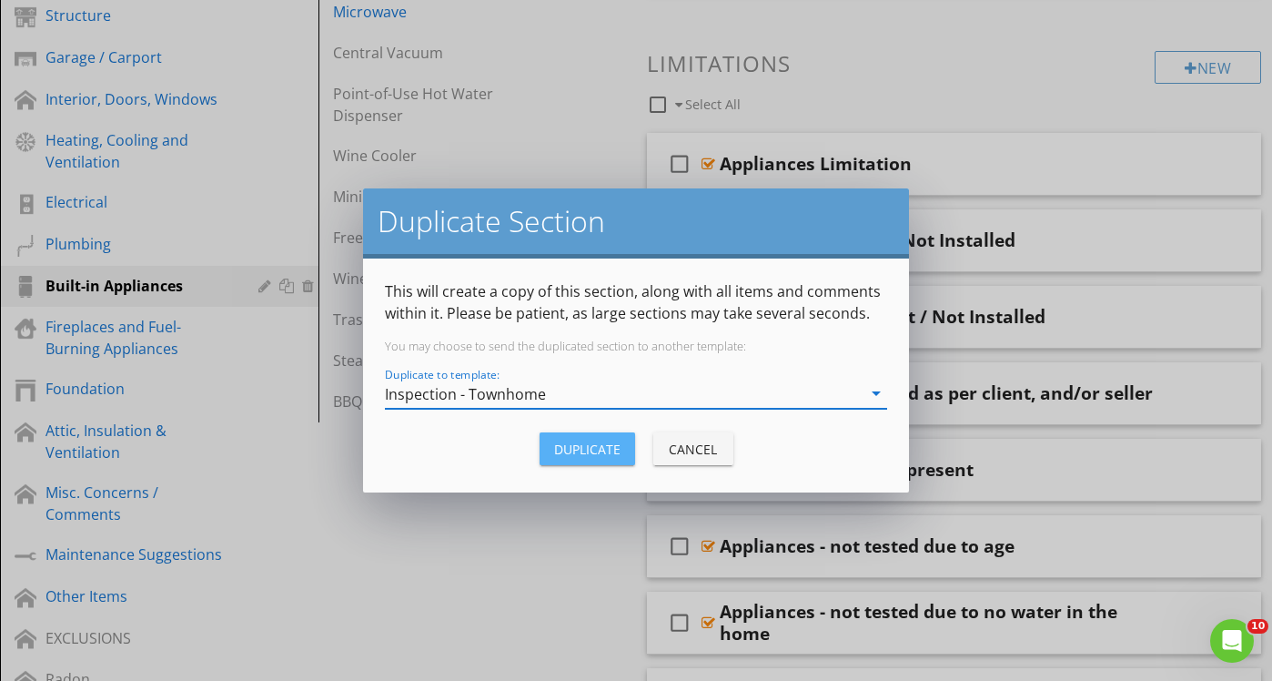
click at [601, 452] on div "Duplicate" at bounding box center [587, 448] width 66 height 19
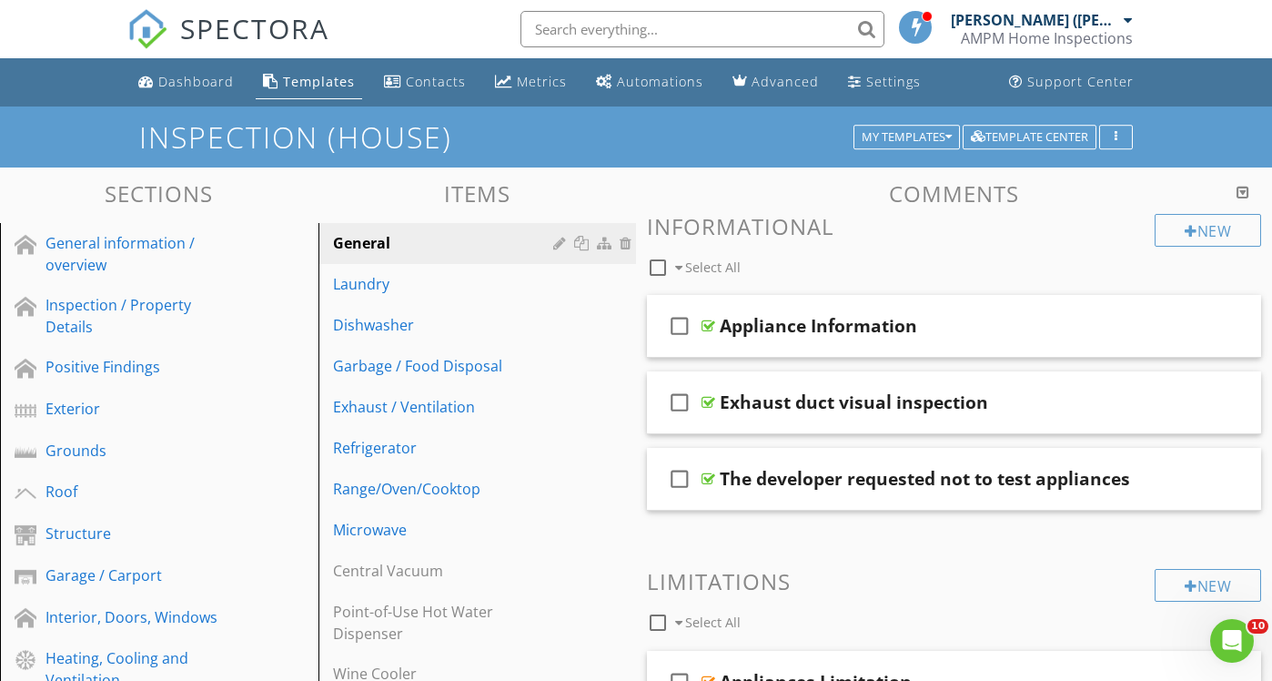
scroll to position [0, 0]
click at [924, 144] on div "My Templates" at bounding box center [907, 137] width 90 height 13
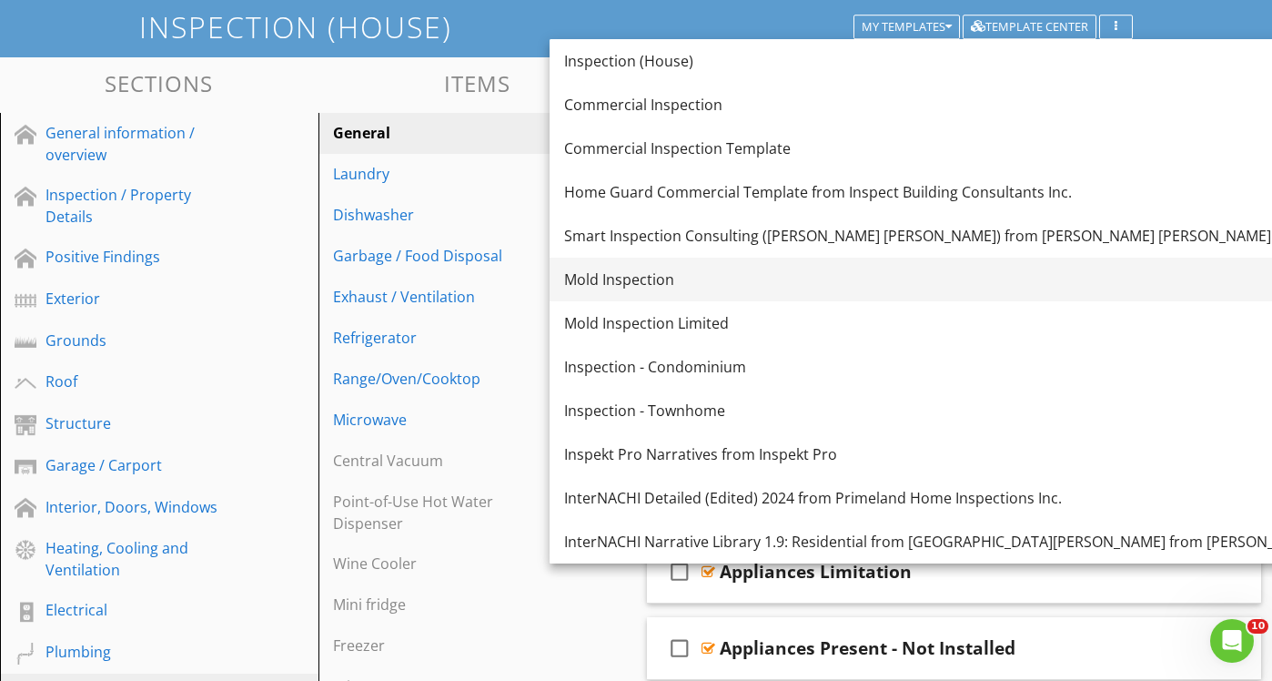
scroll to position [121, 0]
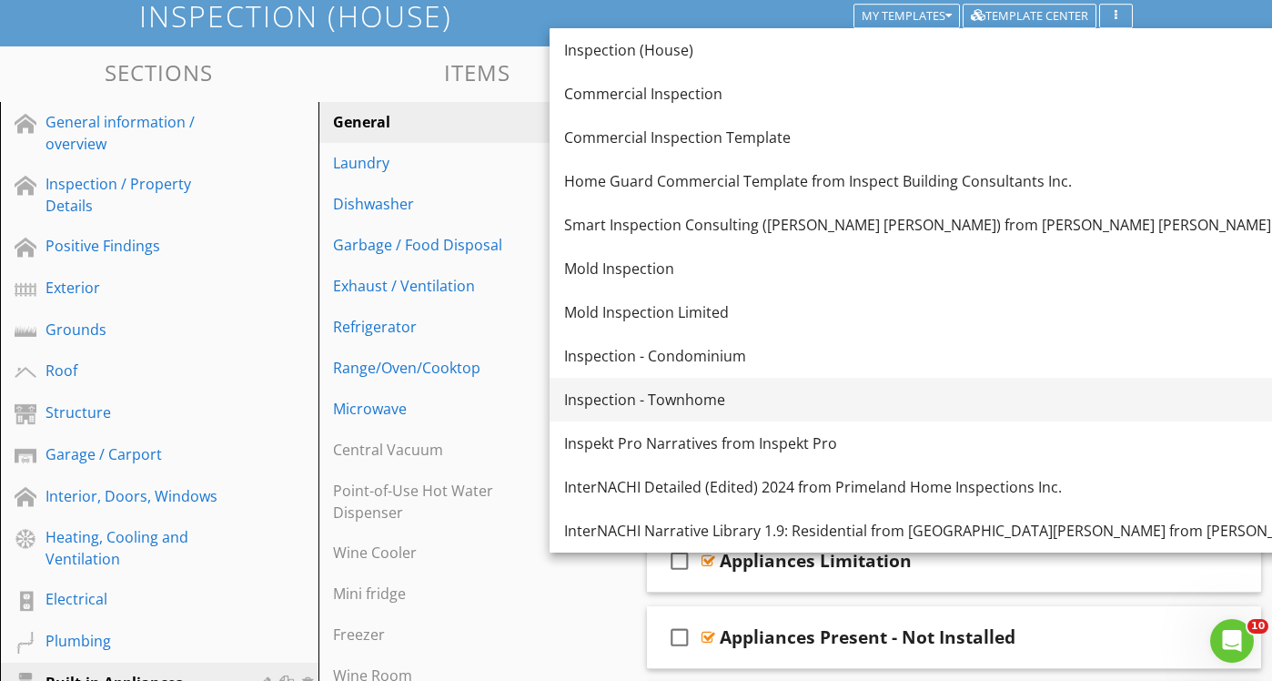
click at [732, 402] on div "Inspection - Townhome" at bounding box center [1000, 400] width 872 height 22
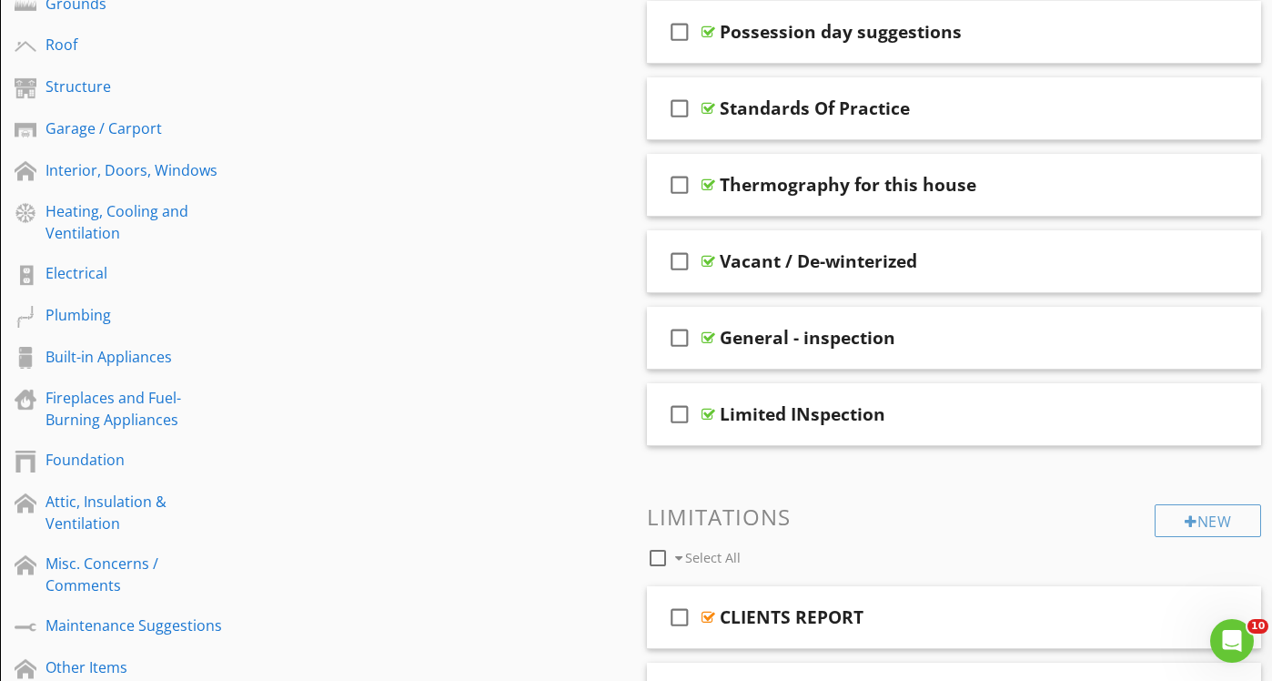
scroll to position [465, 0]
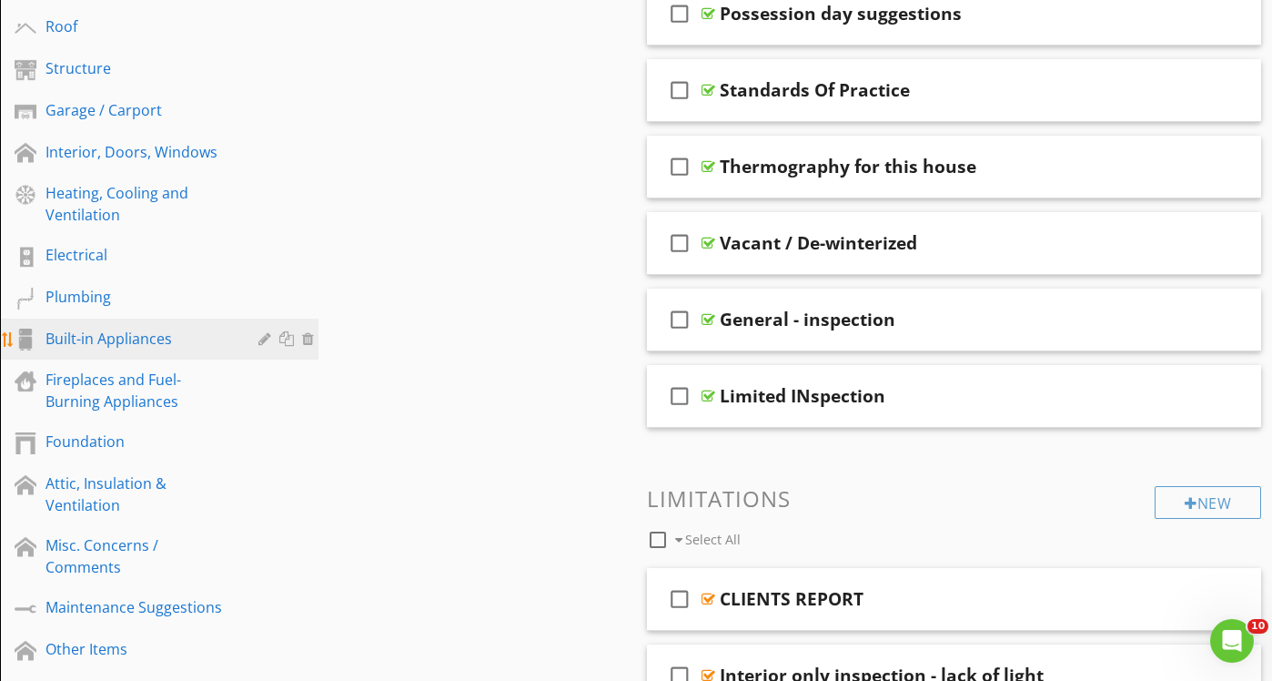
click at [196, 346] on div "Built-in Appliances" at bounding box center [138, 339] width 187 height 22
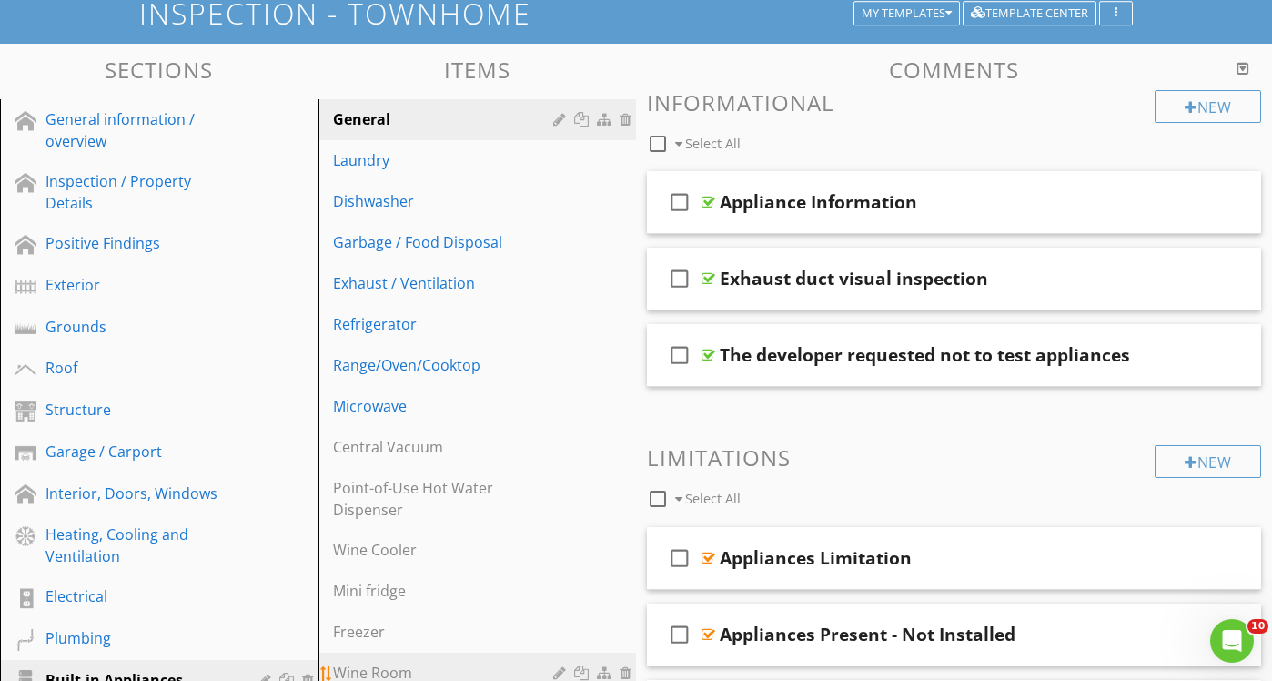
scroll to position [122, 0]
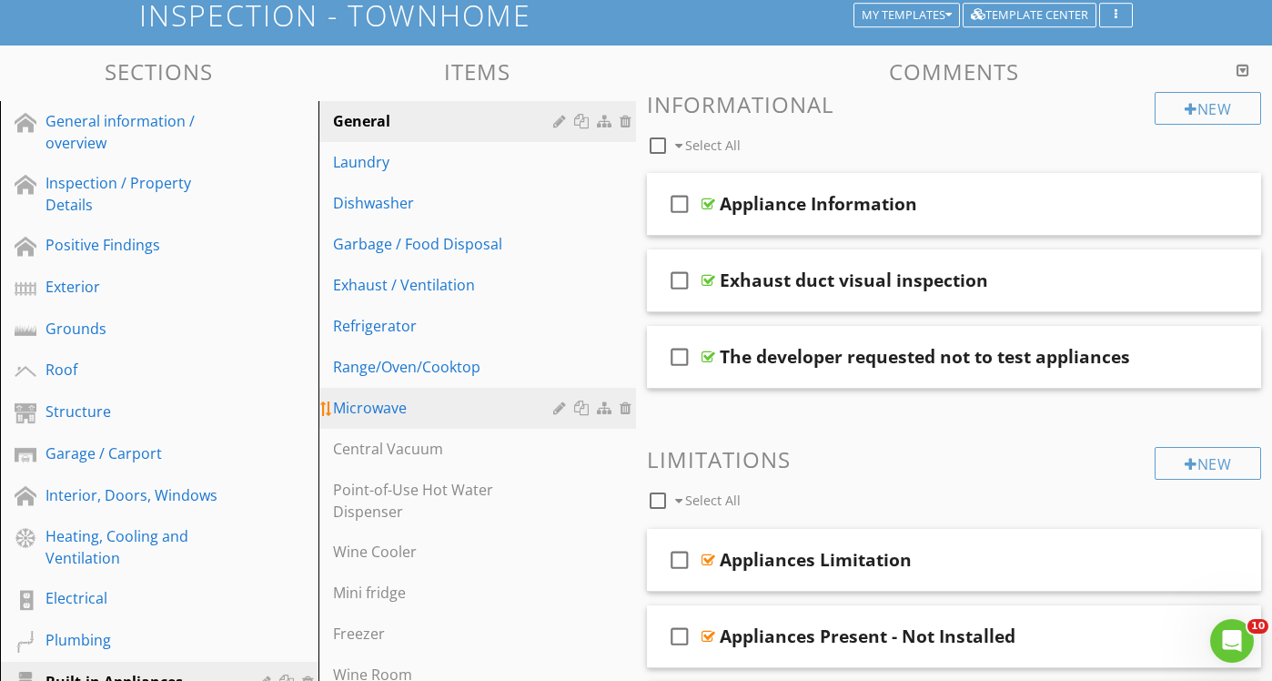
click at [403, 407] on div "Microwave" at bounding box center [446, 408] width 227 height 22
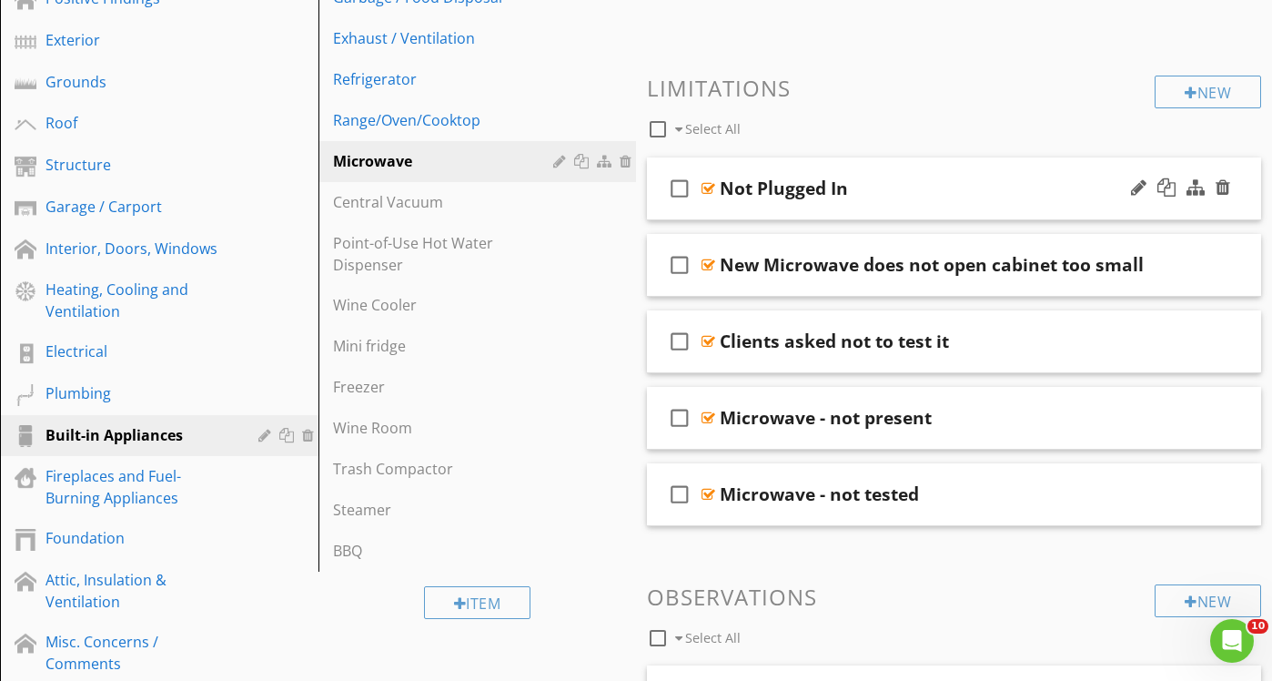
scroll to position [370, 0]
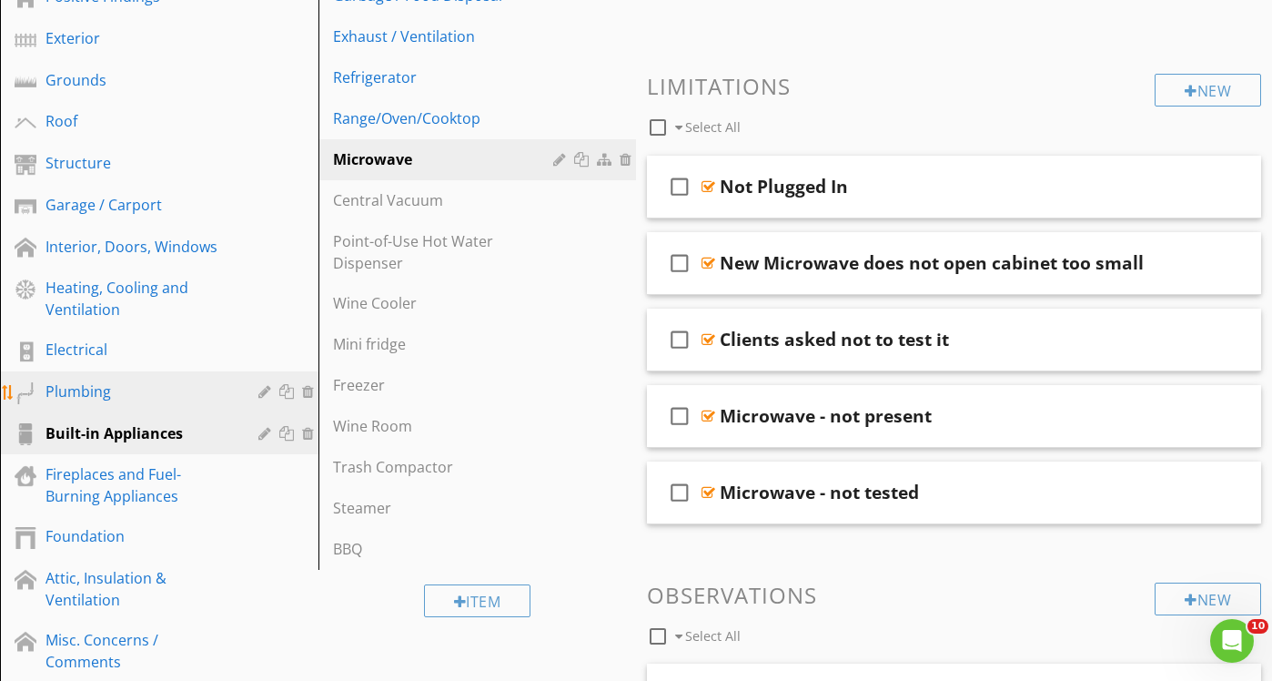
click at [170, 401] on div "Plumbing" at bounding box center [138, 391] width 187 height 22
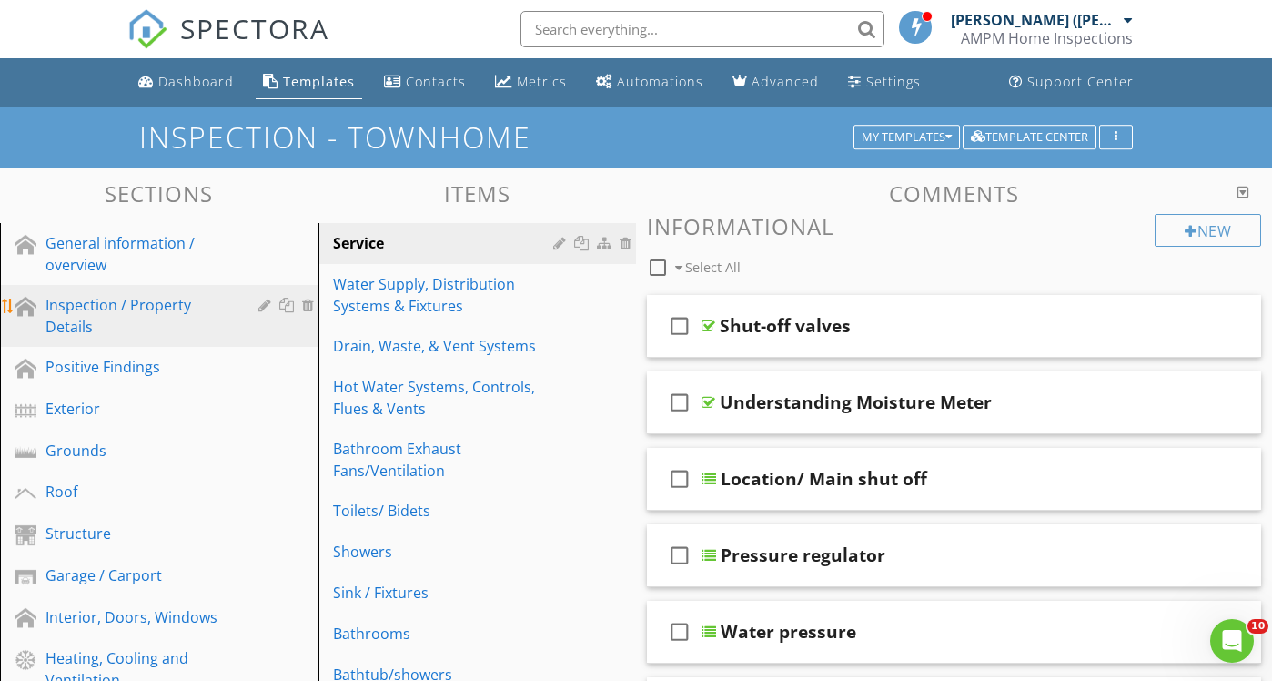
scroll to position [0, 0]
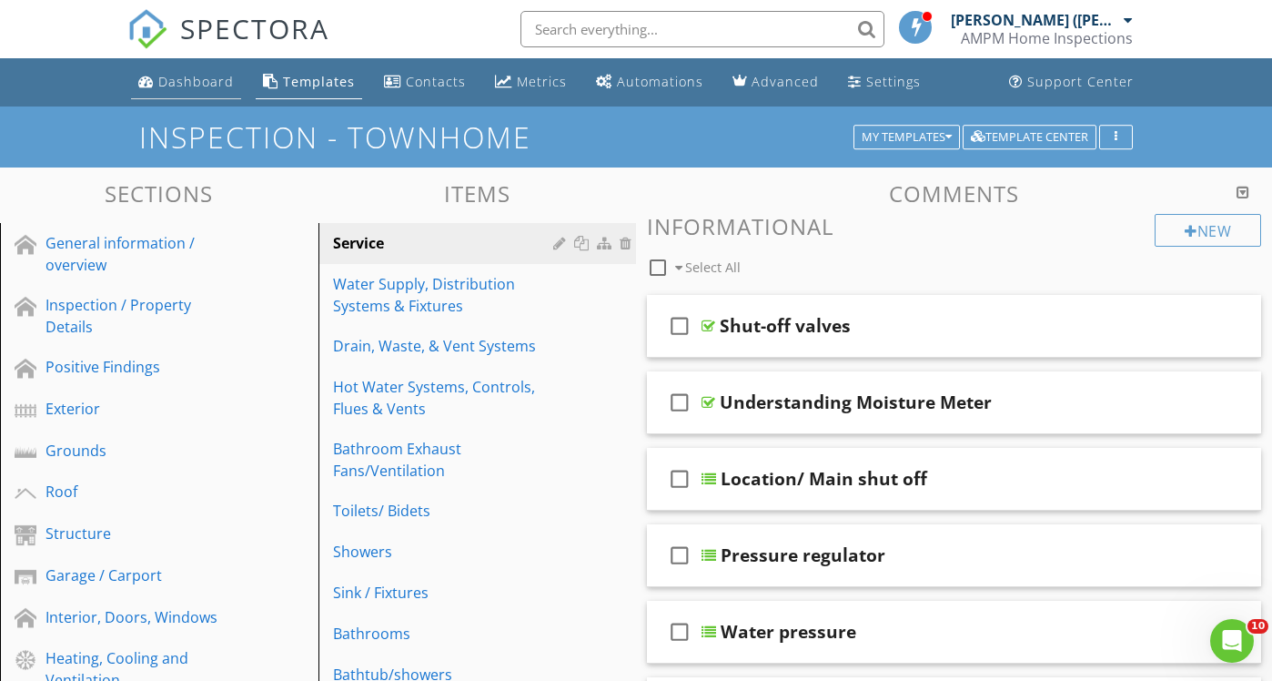
click at [197, 78] on div "Dashboard" at bounding box center [196, 81] width 76 height 17
